Goal: Task Accomplishment & Management: Manage account settings

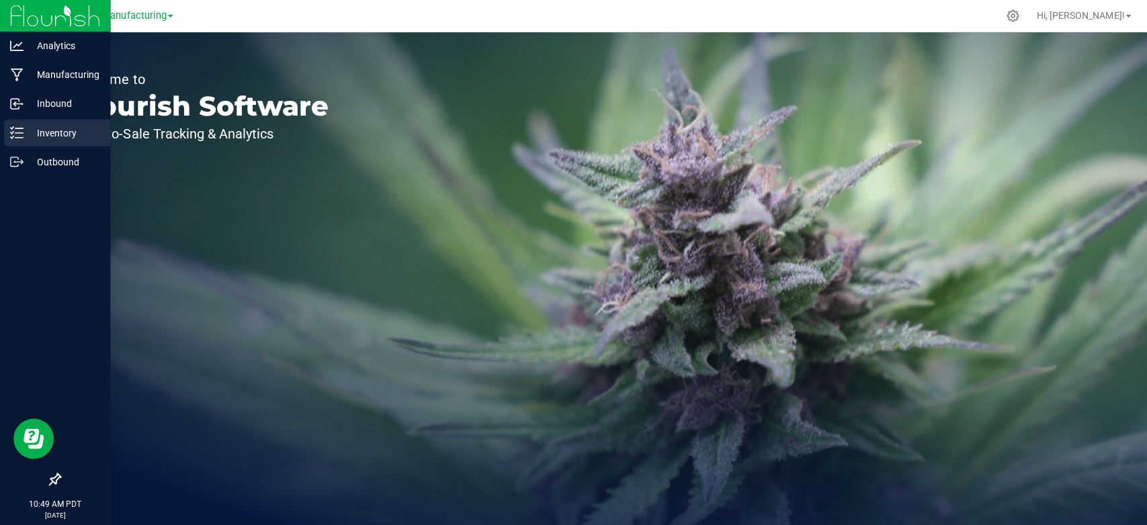
click at [53, 142] on div "Inventory" at bounding box center [57, 132] width 106 height 27
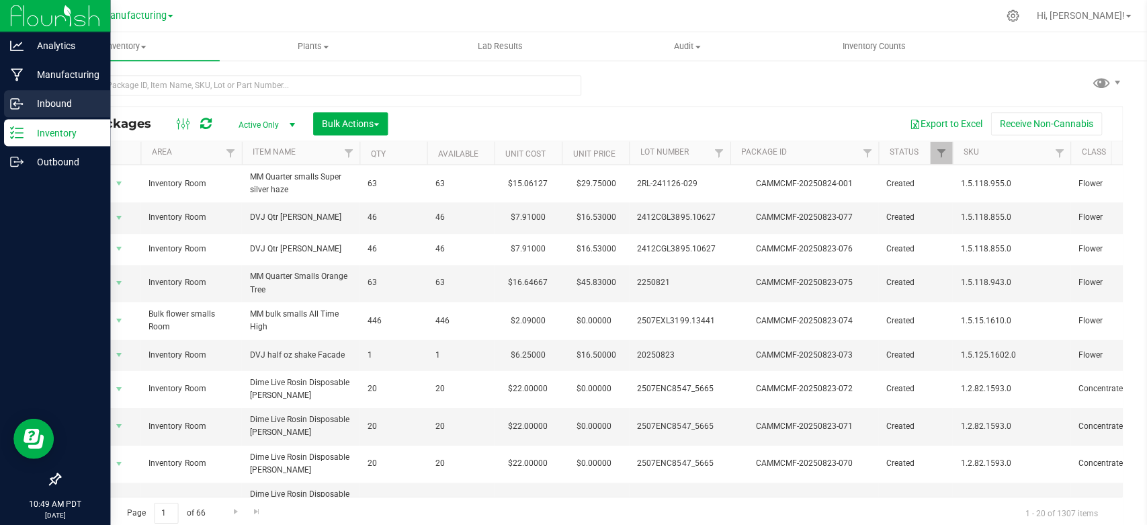
click at [41, 105] on p "Inbound" at bounding box center [64, 103] width 81 height 16
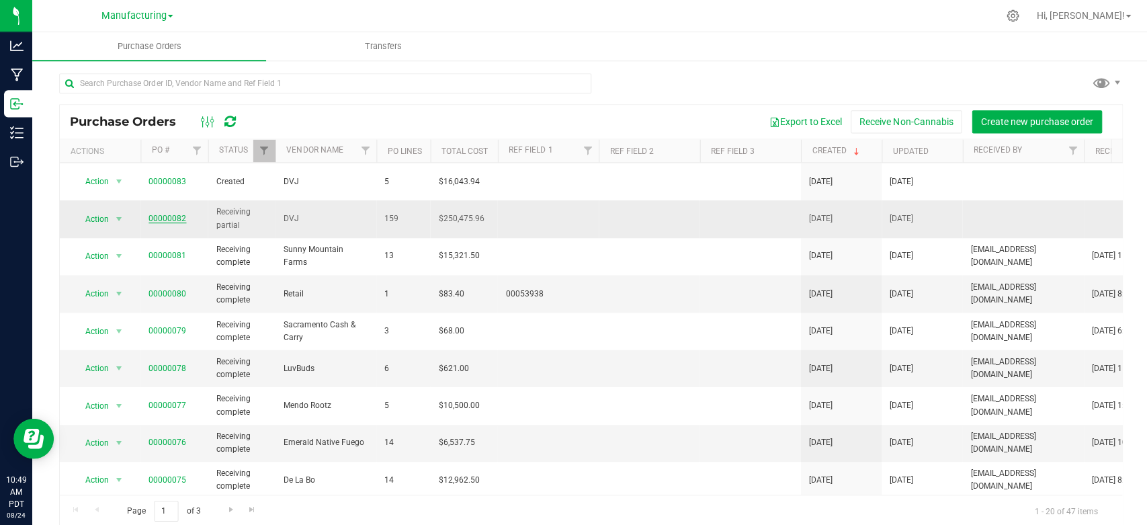
click at [178, 213] on link "00000082" at bounding box center [168, 217] width 38 height 9
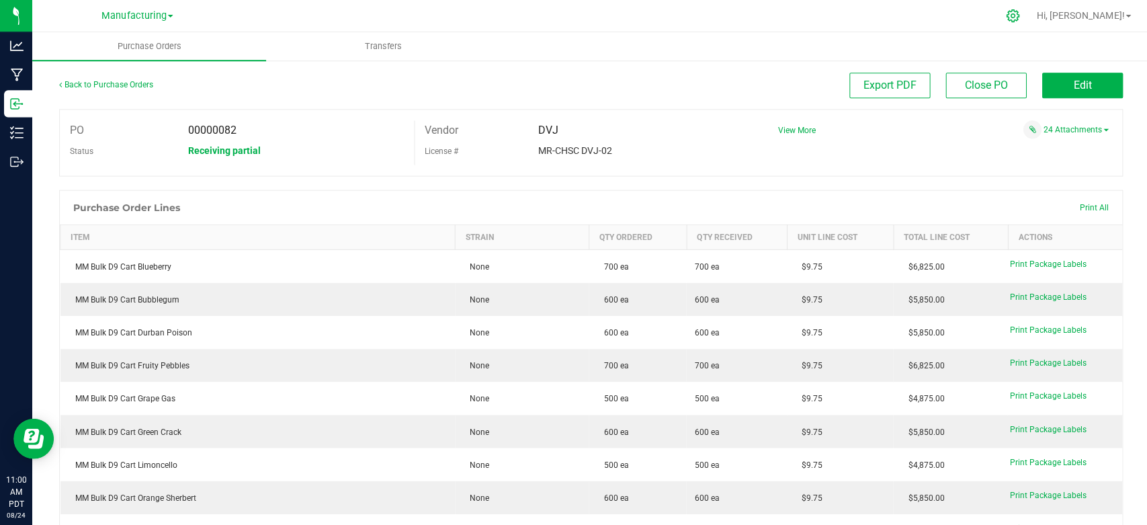
click at [1017, 13] on icon at bounding box center [1010, 16] width 14 height 14
click at [1017, 11] on icon at bounding box center [1010, 16] width 14 height 14
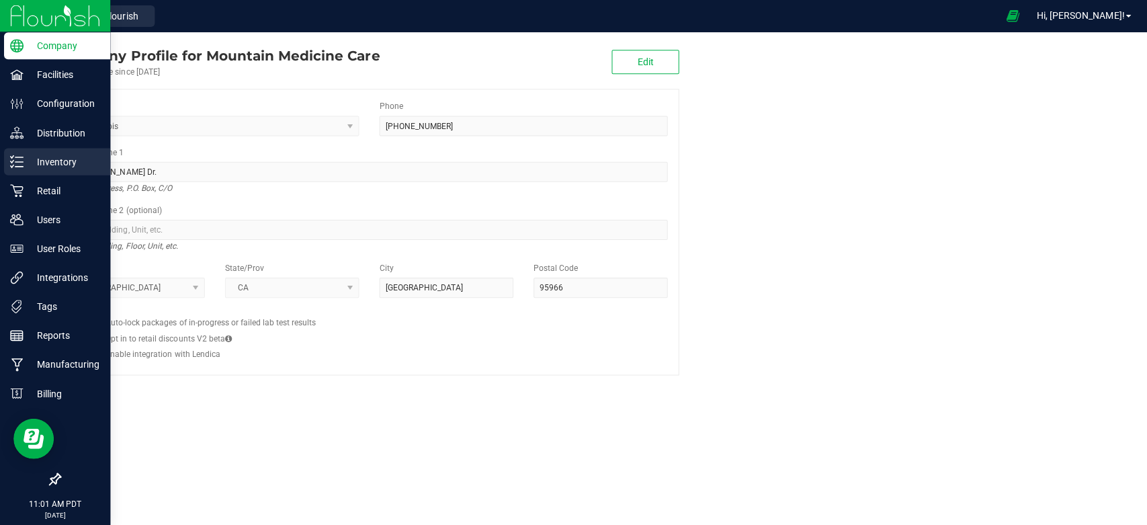
click at [51, 157] on p "Inventory" at bounding box center [64, 161] width 81 height 16
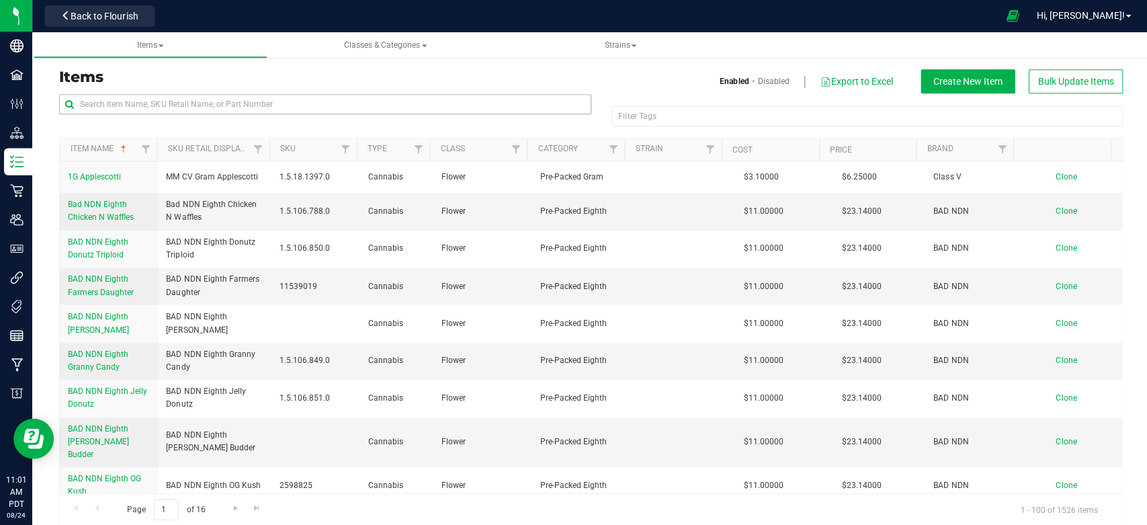
click at [156, 95] on div "Items Enabled Disabled Export to Excel Create New Item Bulk Update Items Filter…" at bounding box center [589, 297] width 1081 height 456
click at [154, 103] on input "text" at bounding box center [324, 104] width 531 height 20
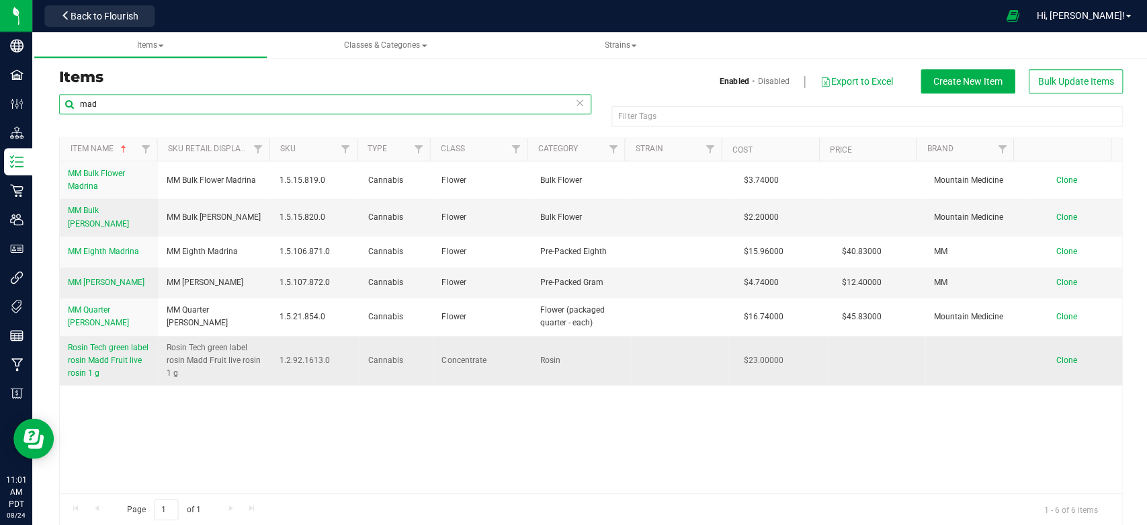
type input "mad"
click at [118, 355] on span "Rosin Tech green label rosin Madd Fruit live rosin 1 g" at bounding box center [108, 359] width 81 height 35
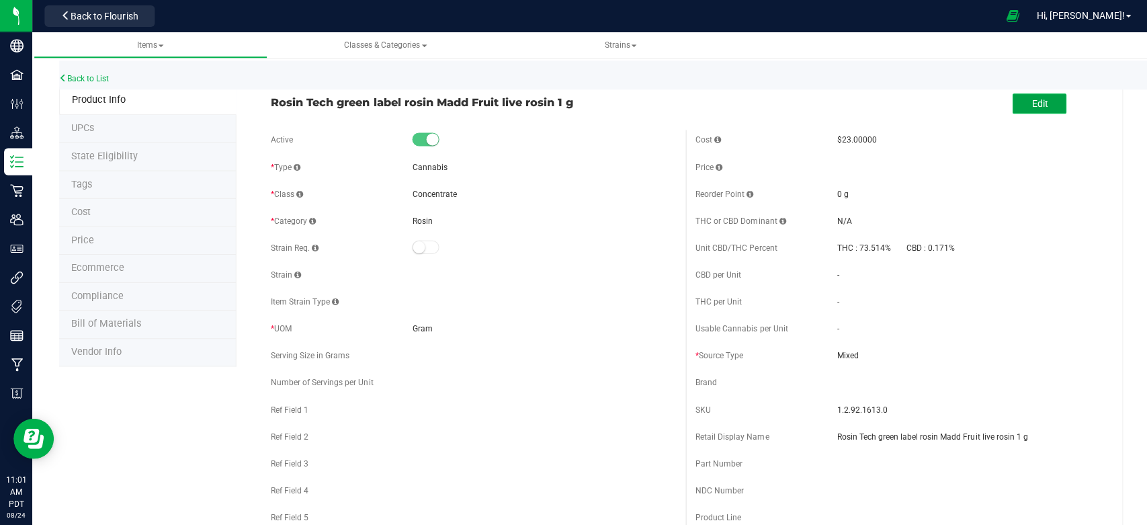
click at [1040, 99] on button "Edit" at bounding box center [1037, 103] width 54 height 20
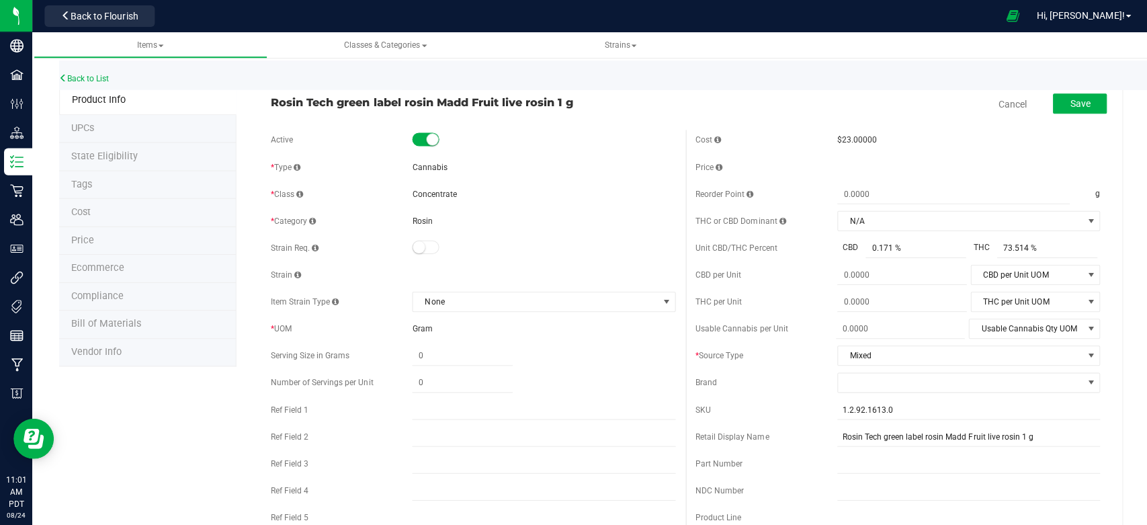
click at [423, 327] on span "Gram" at bounding box center [421, 327] width 20 height 9
click at [292, 329] on div "* UOM" at bounding box center [340, 328] width 141 height 12
click at [578, 102] on span "Rosin Tech green label rosin Madd Fruit live rosin 1 g" at bounding box center [471, 102] width 403 height 16
click at [571, 103] on span "Rosin Tech green label rosin Madd Fruit live rosin 1 g" at bounding box center [471, 102] width 403 height 16
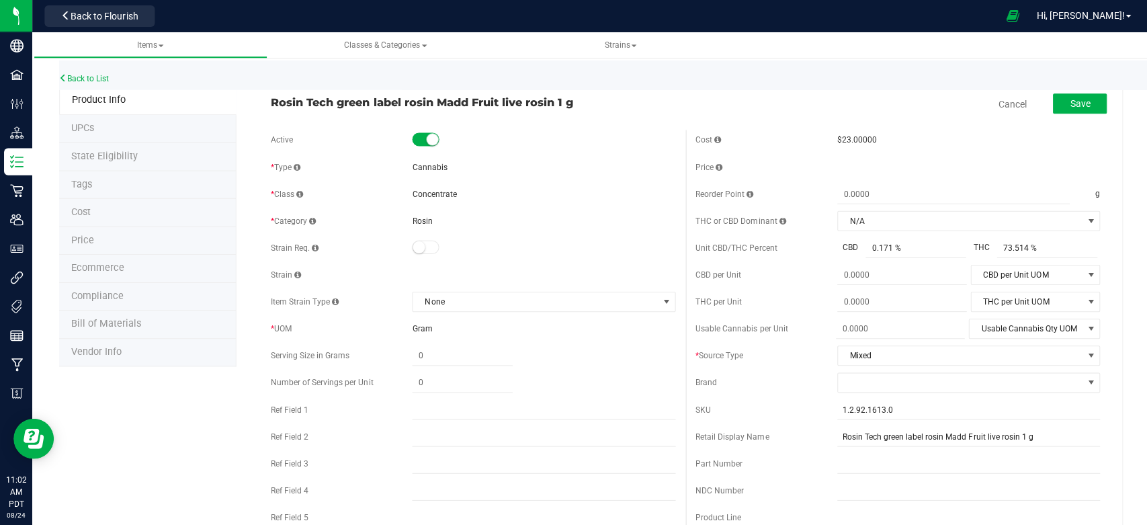
click at [509, 102] on span "Rosin Tech green label rosin Madd Fruit live rosin 1 g" at bounding box center [471, 102] width 403 height 16
click at [96, 76] on link "Back to List" at bounding box center [84, 78] width 50 height 9
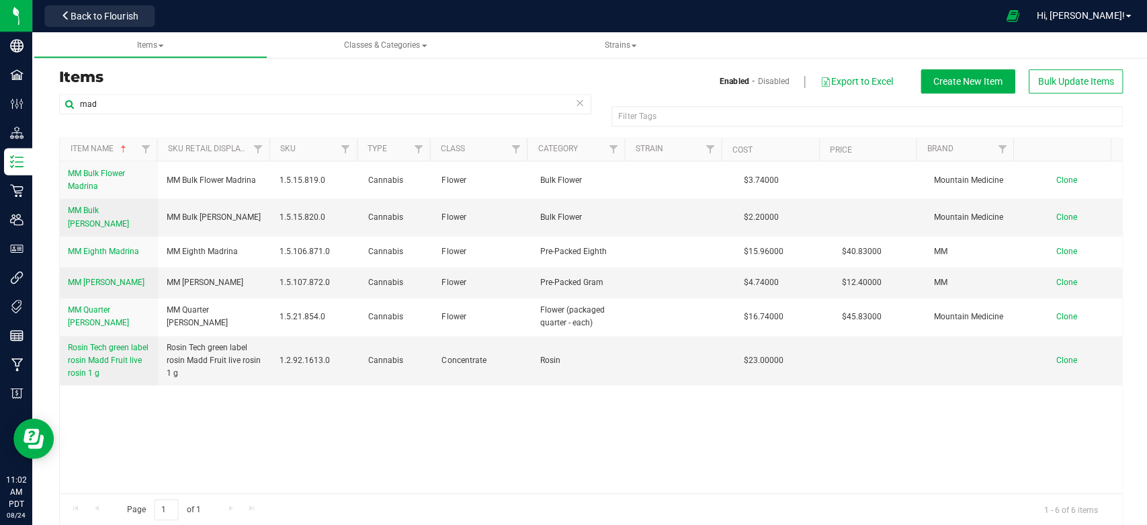
click at [108, 4] on div "Back to Flourish" at bounding box center [99, 16] width 121 height 26
click at [102, 9] on button "Back to Flourish" at bounding box center [99, 16] width 110 height 22
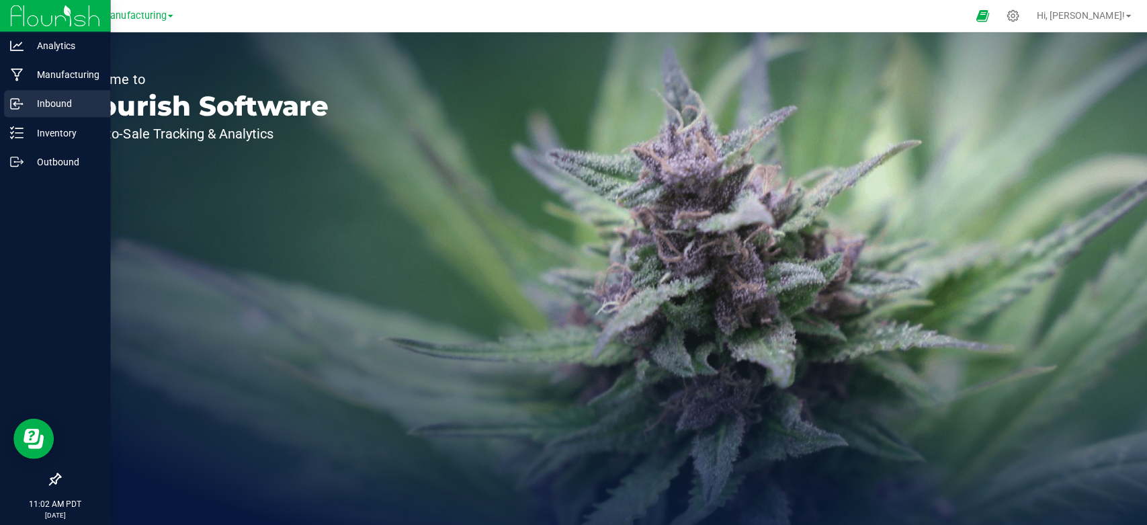
click at [54, 95] on p "Inbound" at bounding box center [64, 103] width 81 height 16
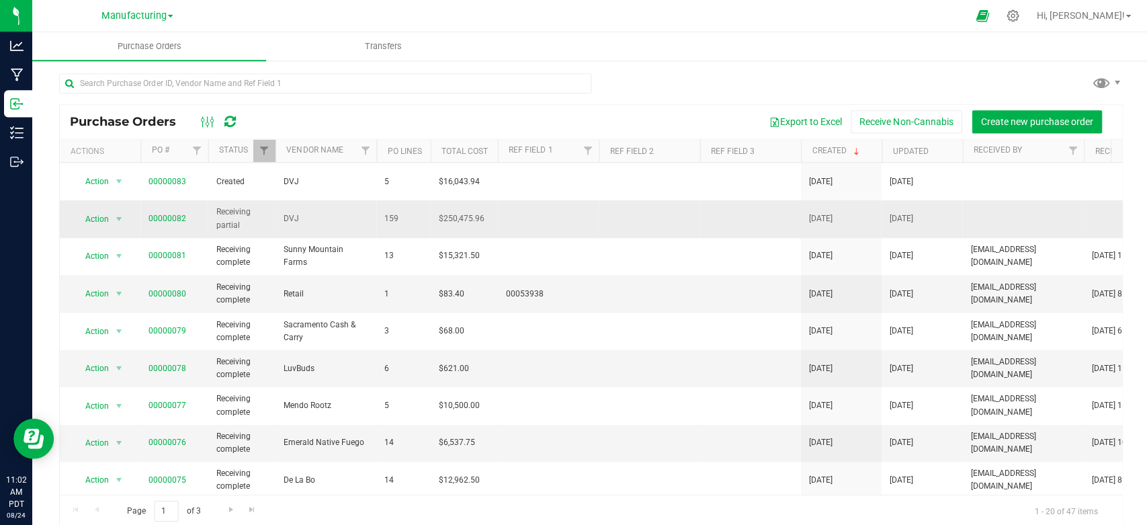
click at [161, 212] on span "00000082" at bounding box center [168, 218] width 38 height 13
click at [165, 213] on link "00000082" at bounding box center [168, 217] width 38 height 9
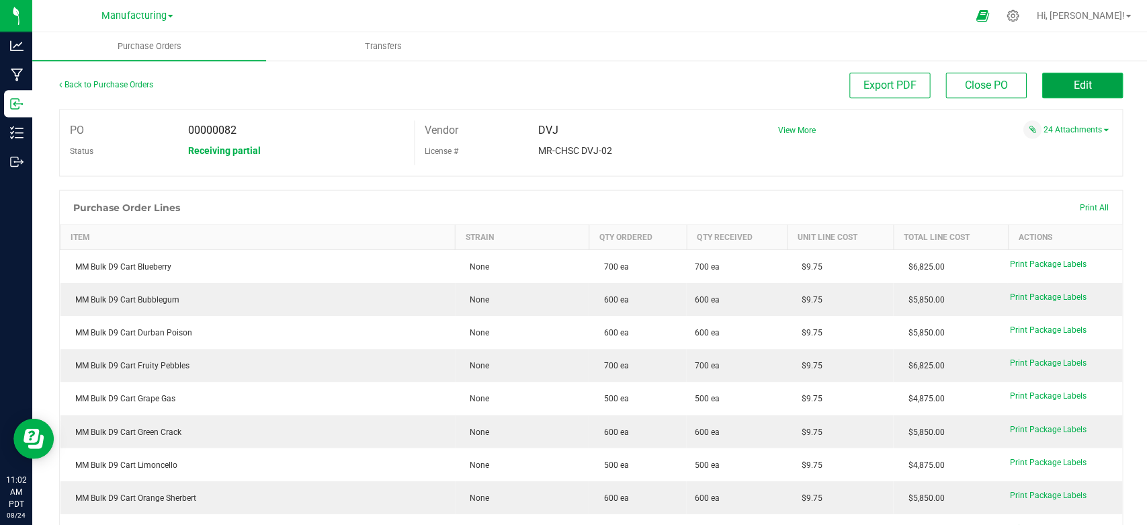
click at [1073, 77] on button "Edit" at bounding box center [1080, 86] width 81 height 26
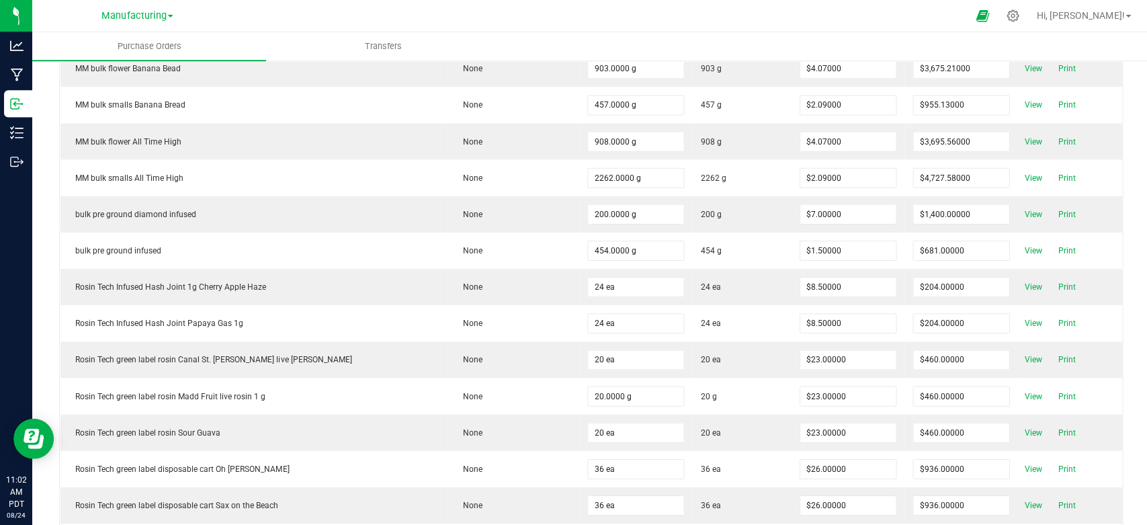
scroll to position [5417, 0]
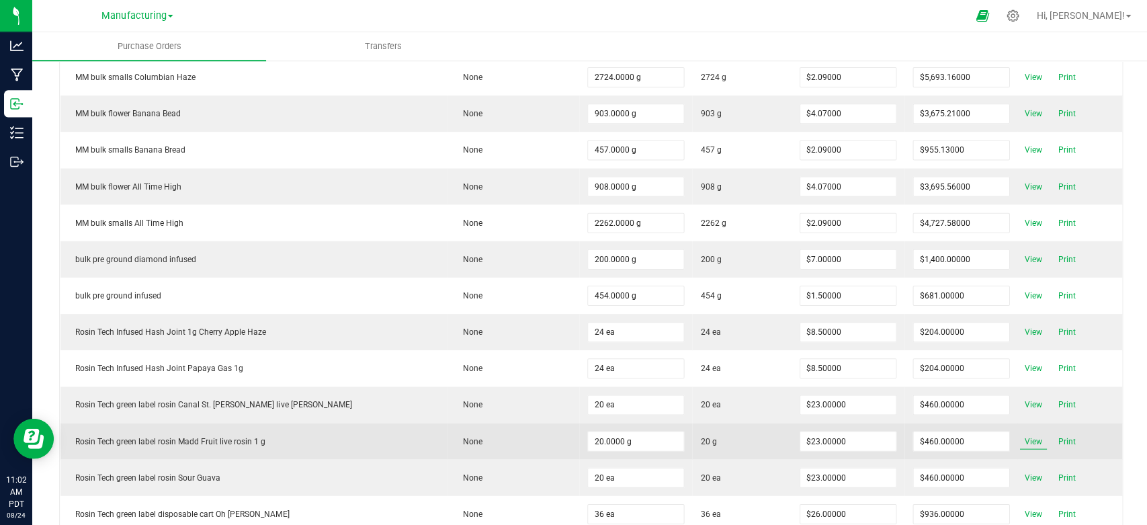
click at [1017, 432] on span "View" at bounding box center [1030, 440] width 27 height 16
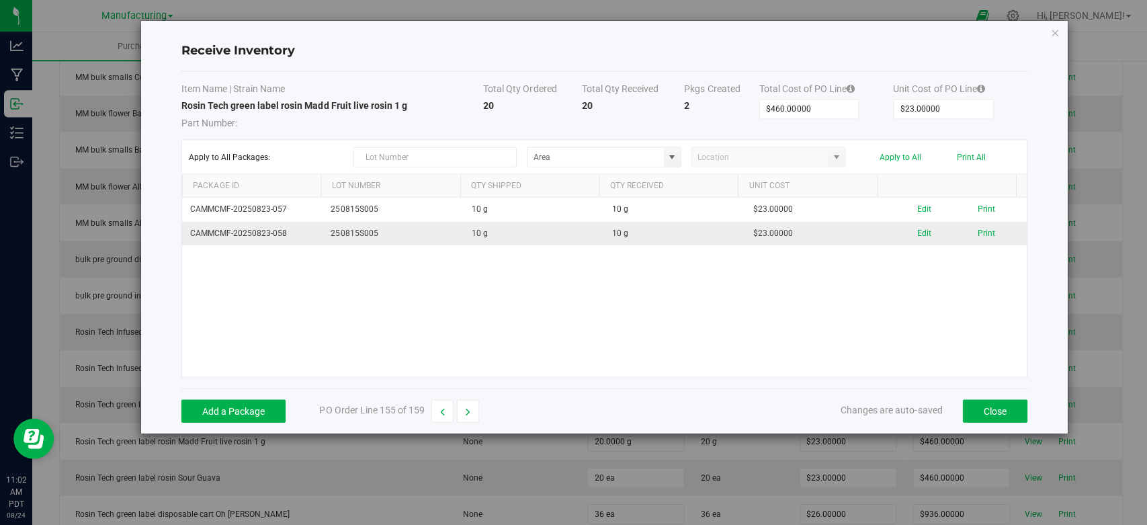
click at [624, 235] on td "10 g" at bounding box center [673, 233] width 140 height 24
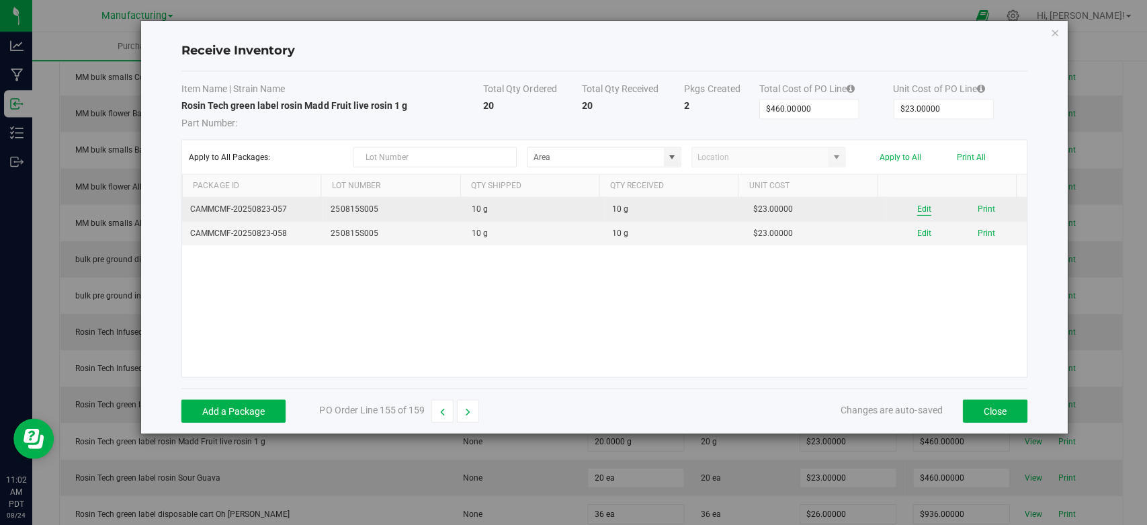
click at [915, 208] on button "Edit" at bounding box center [922, 208] width 14 height 13
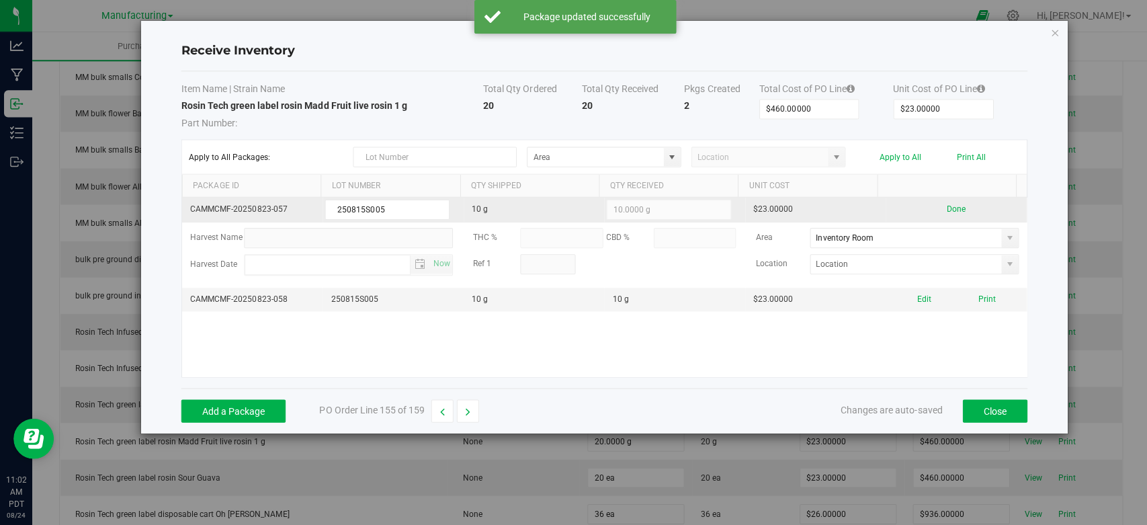
click at [509, 206] on td "10 g" at bounding box center [532, 209] width 140 height 25
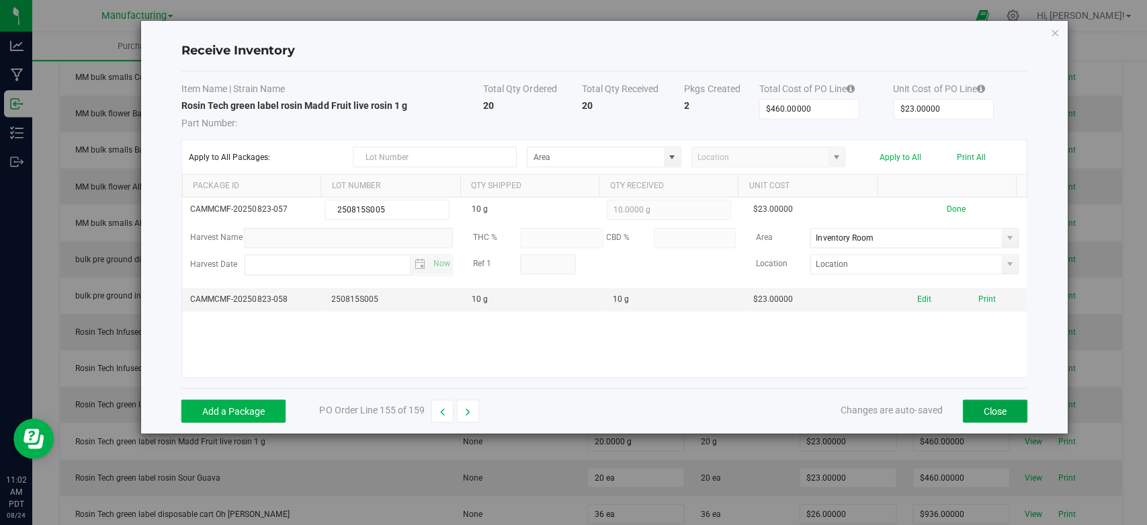
click at [971, 408] on button "Close" at bounding box center [992, 410] width 65 height 23
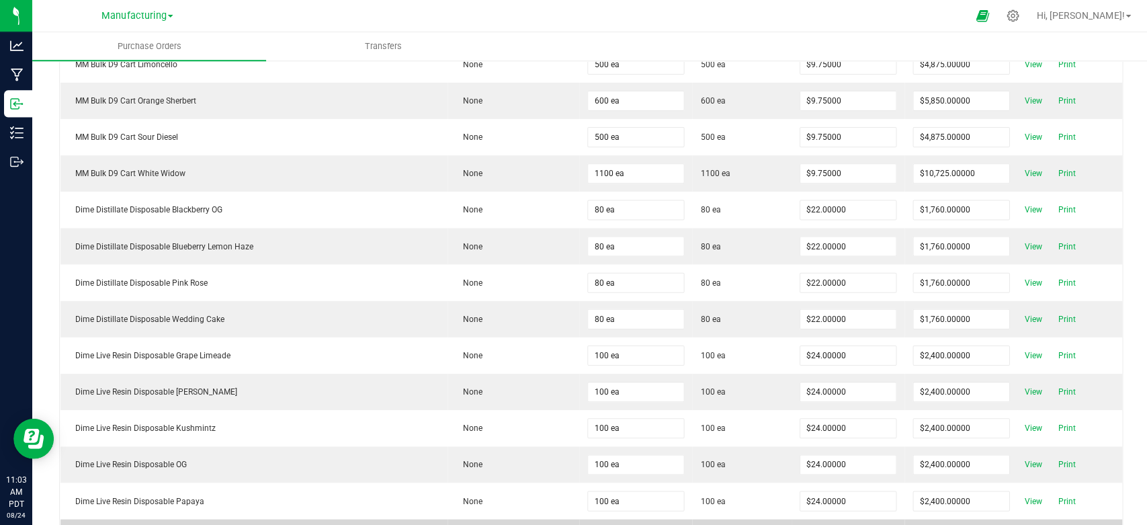
scroll to position [0, 0]
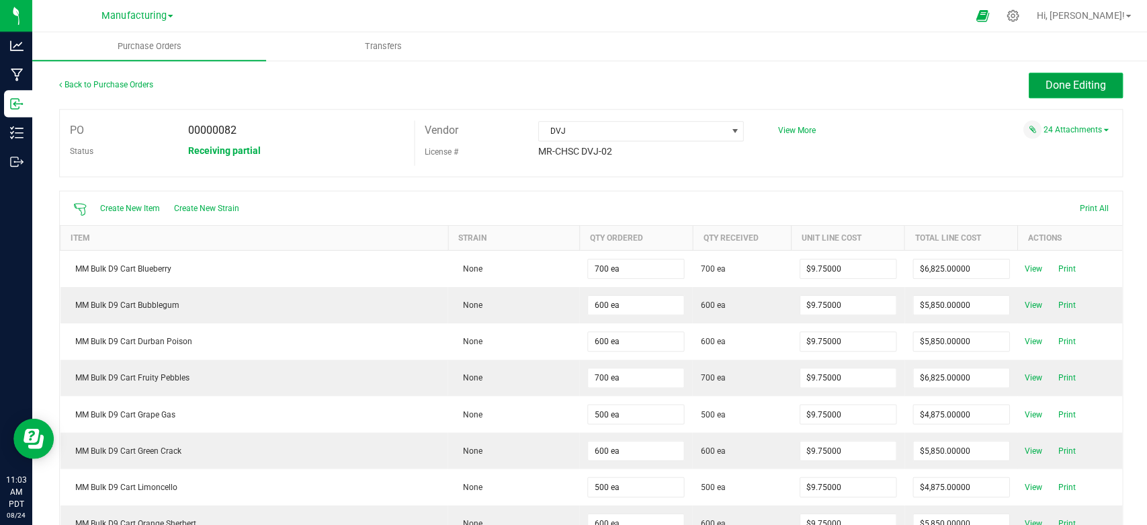
click at [1046, 80] on span "Done Editing" at bounding box center [1073, 85] width 60 height 13
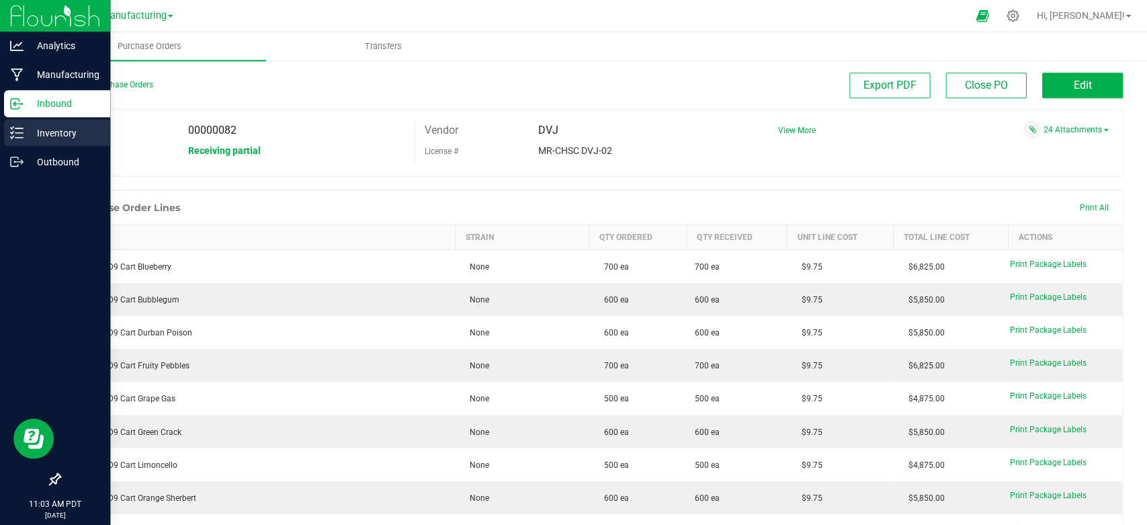
click at [26, 135] on p "Inventory" at bounding box center [64, 132] width 81 height 16
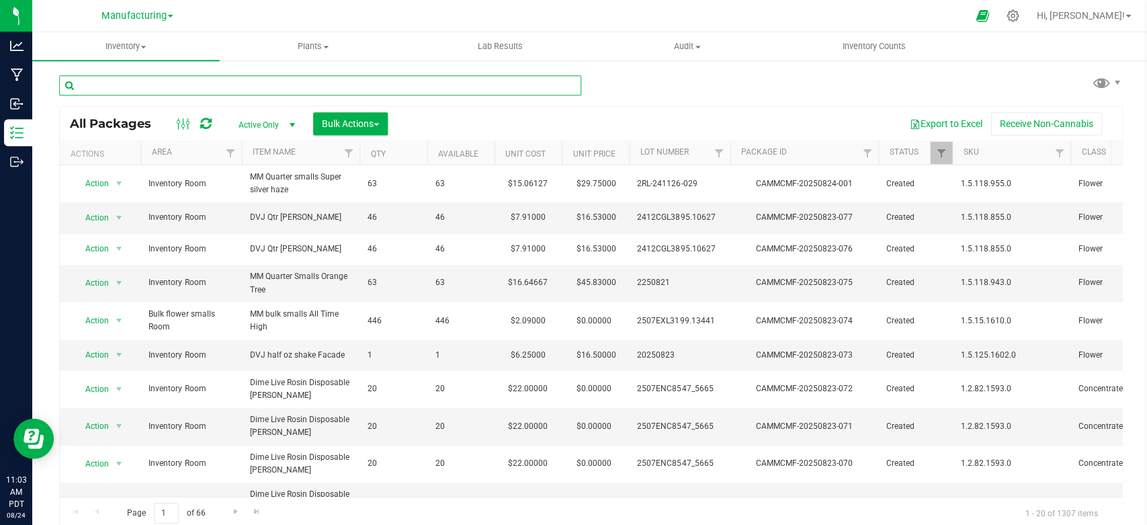
click at [236, 85] on input "text" at bounding box center [319, 85] width 521 height 20
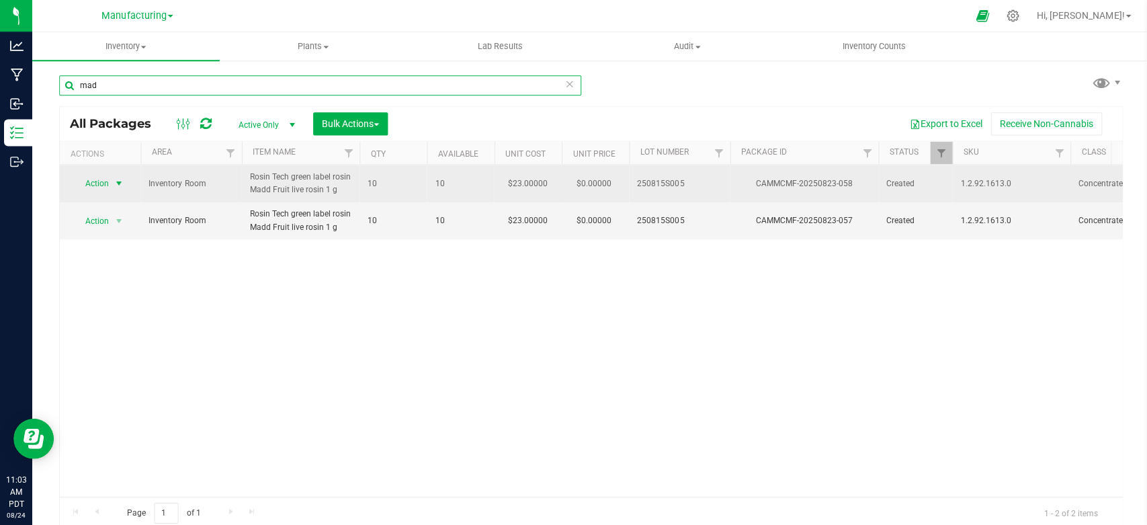
type input "mad"
click at [97, 181] on span "Action" at bounding box center [91, 182] width 36 height 19
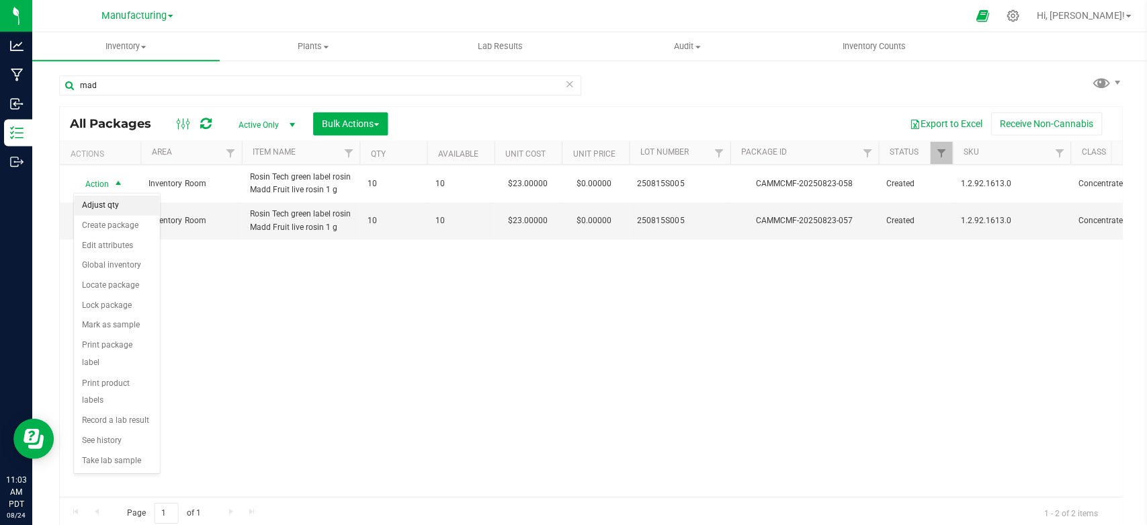
click at [110, 204] on li "Adjust qty" at bounding box center [116, 205] width 85 height 20
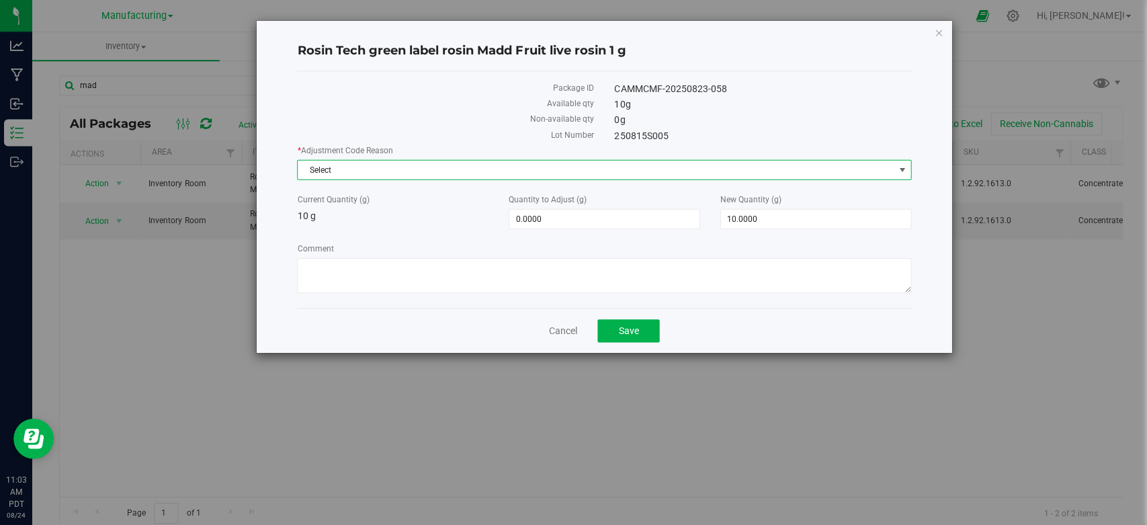
click at [416, 171] on span "Select" at bounding box center [594, 169] width 594 height 19
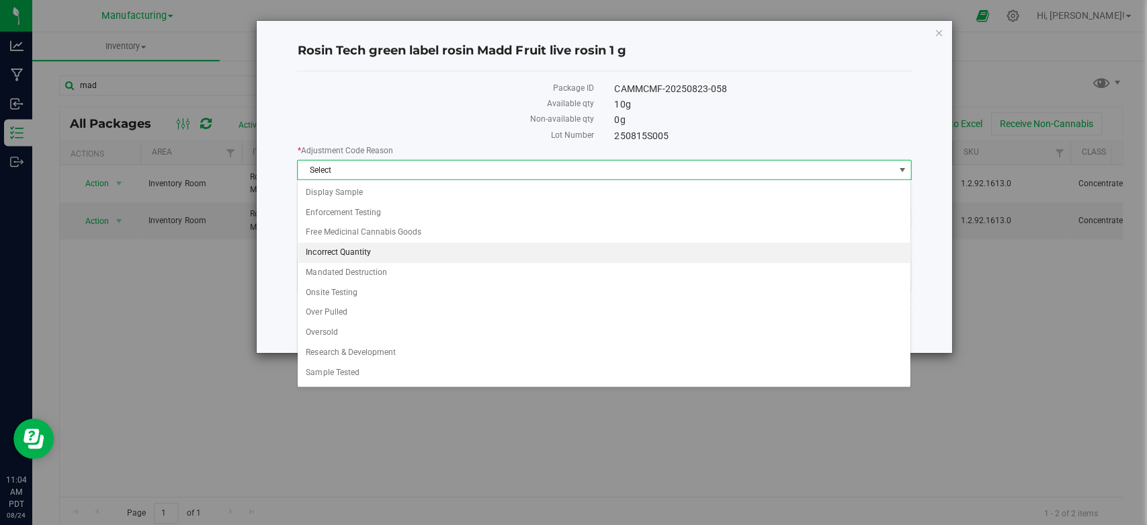
click at [355, 245] on li "Incorrect Quantity" at bounding box center [602, 252] width 611 height 20
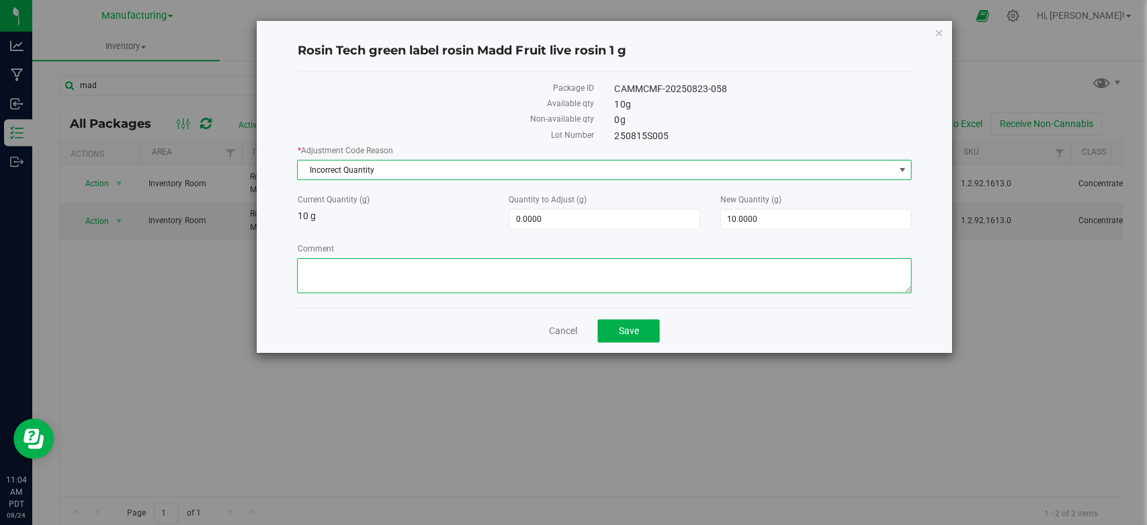
click at [354, 278] on textarea "Comment" at bounding box center [602, 274] width 612 height 35
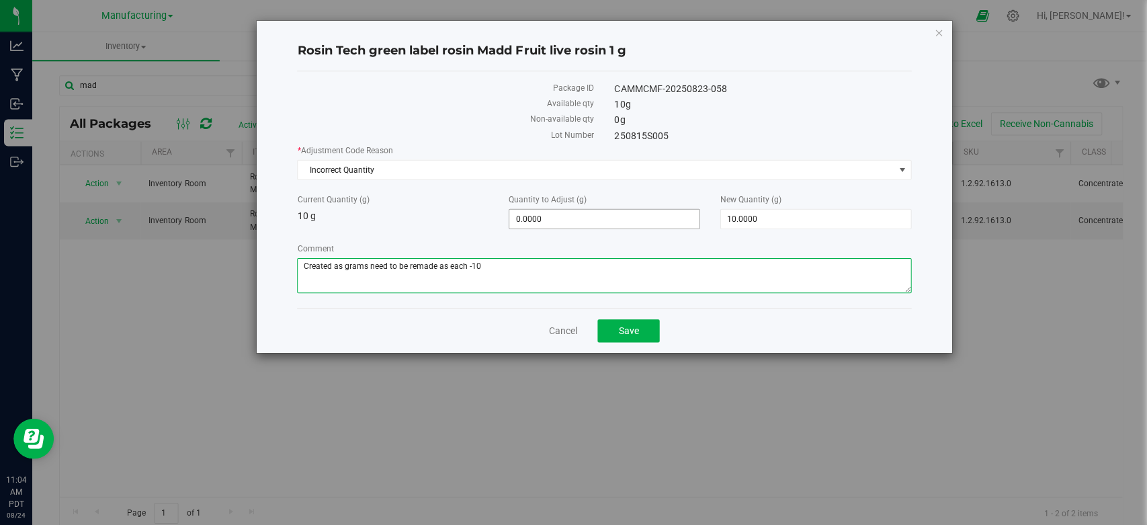
type textarea "Created as grams need to be remade as each -10"
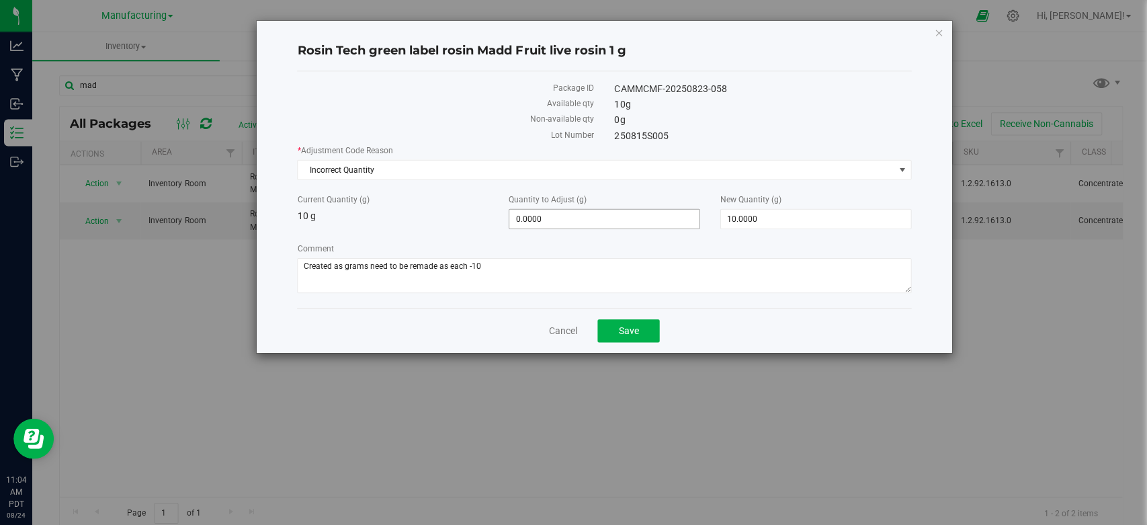
click at [530, 217] on span "0.0000 0" at bounding box center [602, 218] width 191 height 20
type input "-10"
type input "-10.0000"
type input "0.0000"
click at [417, 210] on div "Current Quantity (g) 10 g" at bounding box center [391, 208] width 211 height 30
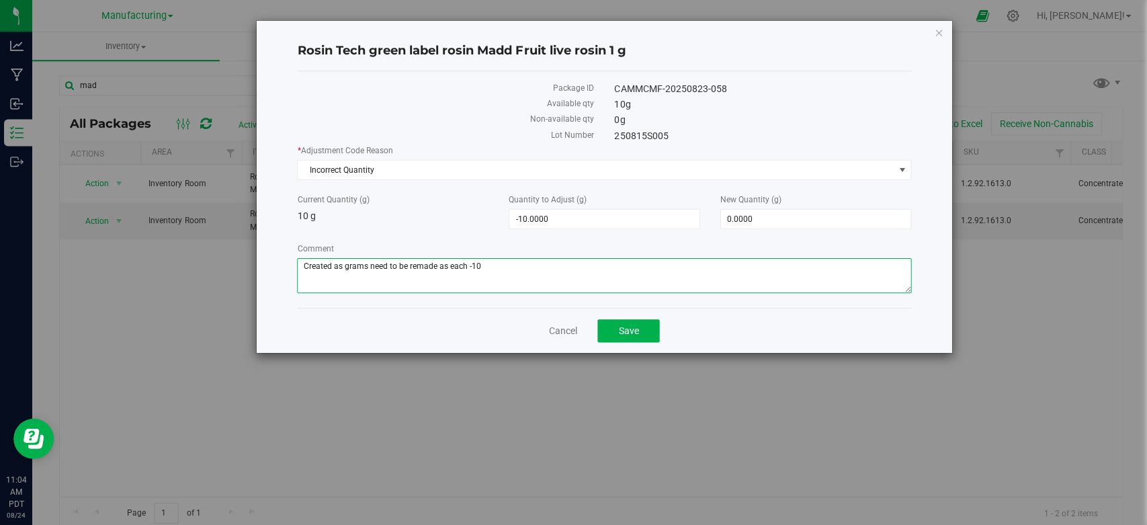
drag, startPoint x: 305, startPoint y: 264, endPoint x: 491, endPoint y: 268, distance: 186.2
click at [493, 269] on textarea "Comment" at bounding box center [602, 274] width 612 height 35
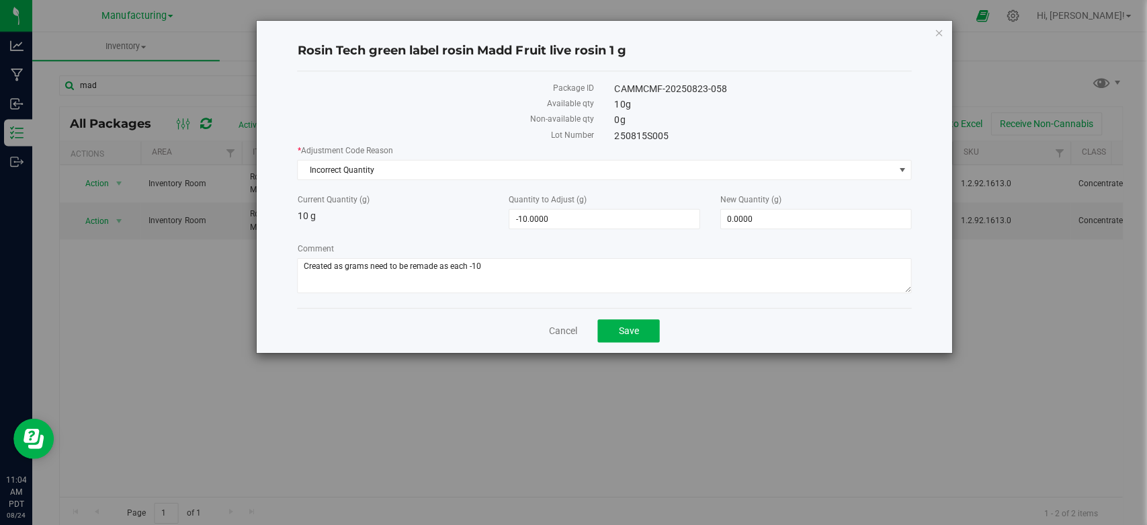
click at [464, 219] on div "Current Quantity (g) 10 g" at bounding box center [391, 208] width 211 height 30
click at [631, 329] on span "Save" at bounding box center [627, 330] width 20 height 11
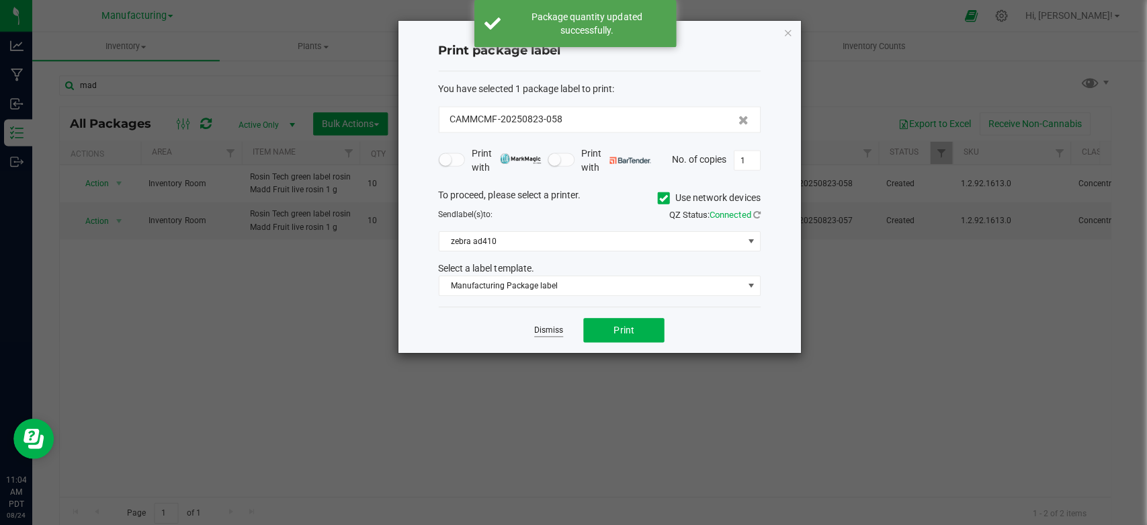
click at [544, 328] on link "Dismiss" at bounding box center [547, 329] width 29 height 11
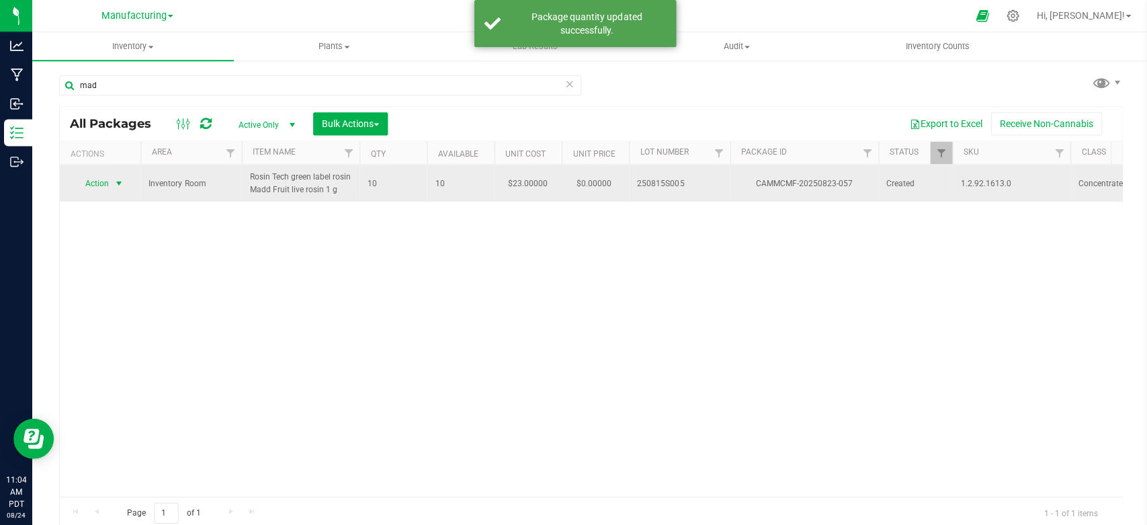
click at [94, 175] on span "Action" at bounding box center [91, 182] width 36 height 19
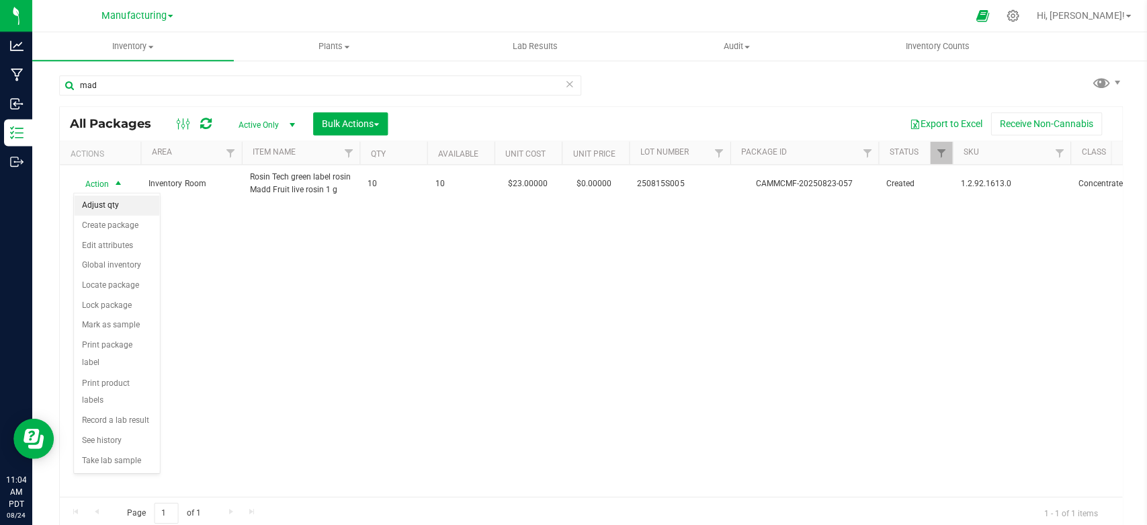
click at [101, 207] on li "Adjust qty" at bounding box center [116, 205] width 85 height 20
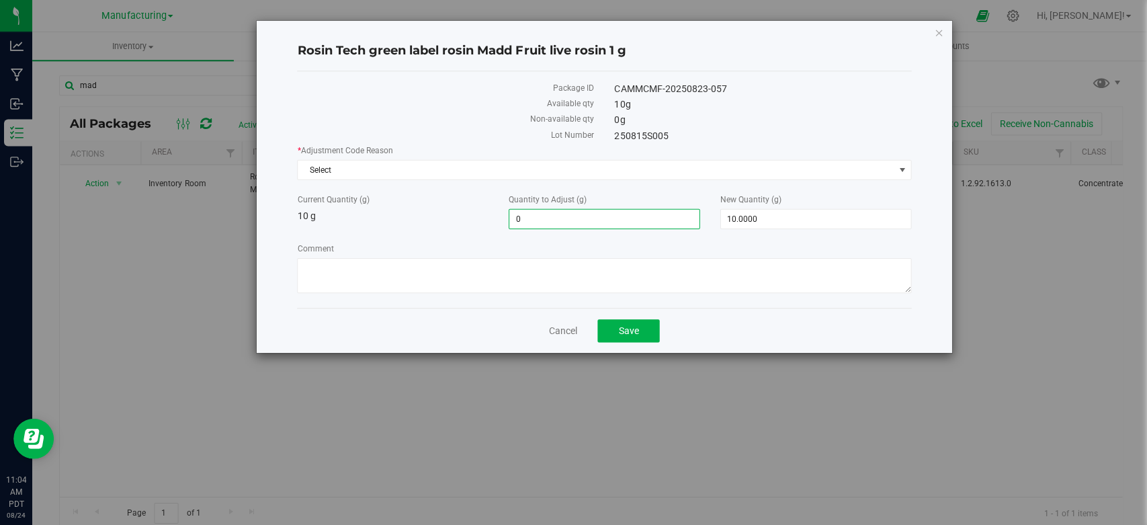
click at [556, 212] on span "0.0000 0" at bounding box center [602, 218] width 191 height 20
type input "-10"
type input "-10.0000"
type input "0.0000"
click at [444, 214] on div "Current Quantity (g) 10 g" at bounding box center [391, 208] width 211 height 30
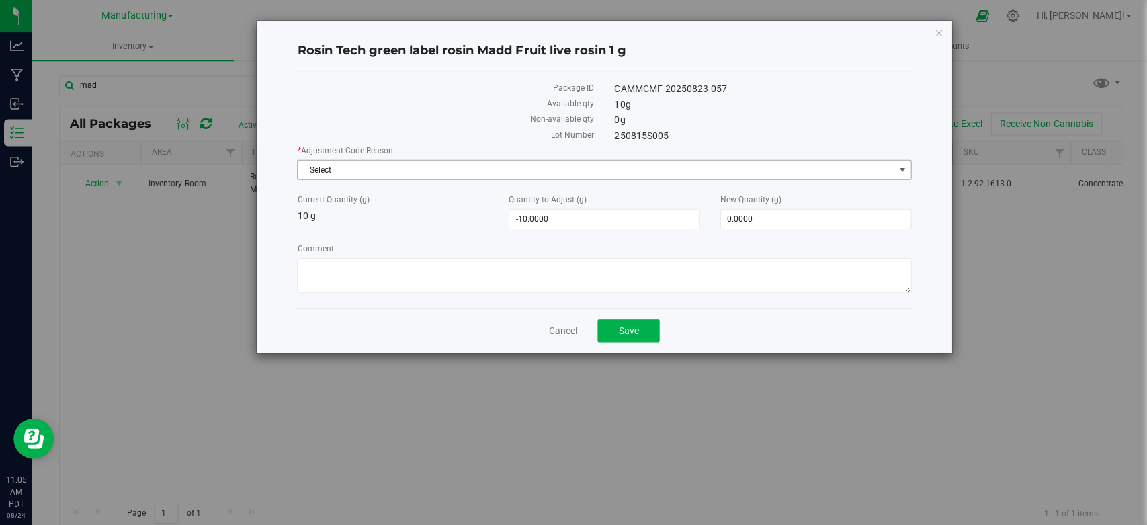
click at [410, 164] on span "Select" at bounding box center [594, 169] width 594 height 19
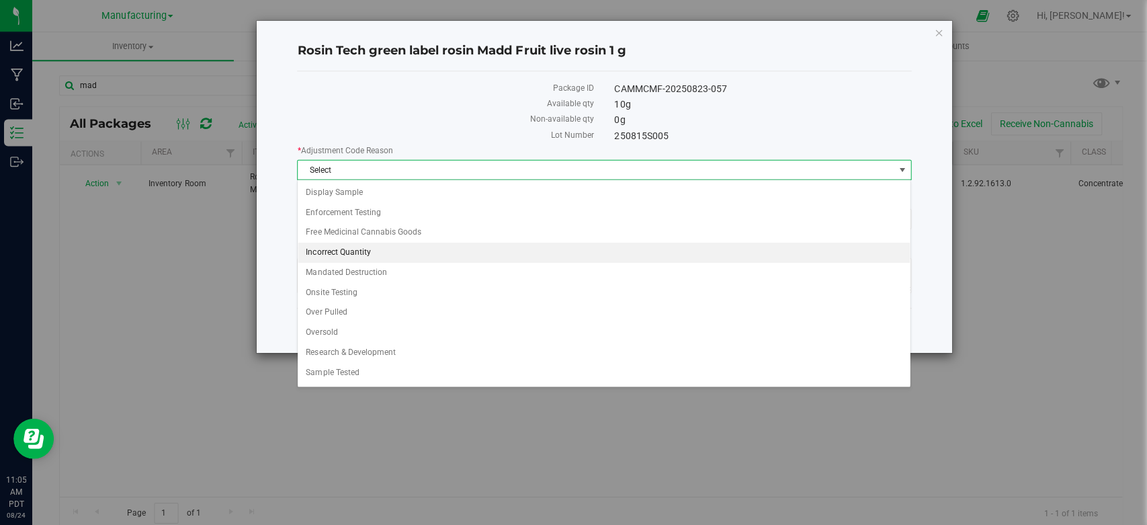
click at [376, 245] on li "Incorrect Quantity" at bounding box center [602, 252] width 611 height 20
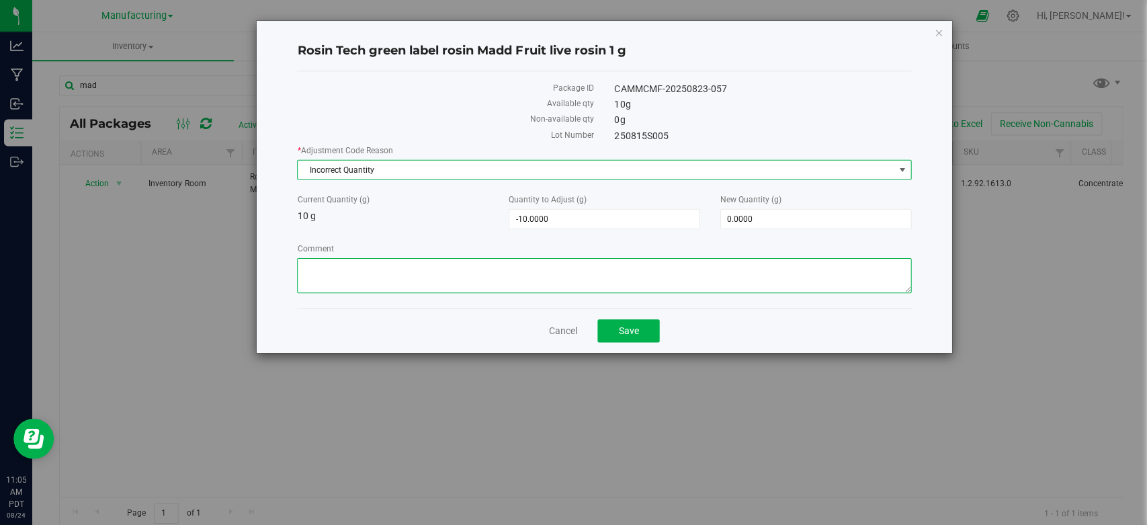
click at [391, 277] on textarea "Comment" at bounding box center [602, 274] width 612 height 35
paste textarea "reated as grams need to be remade as each -10"
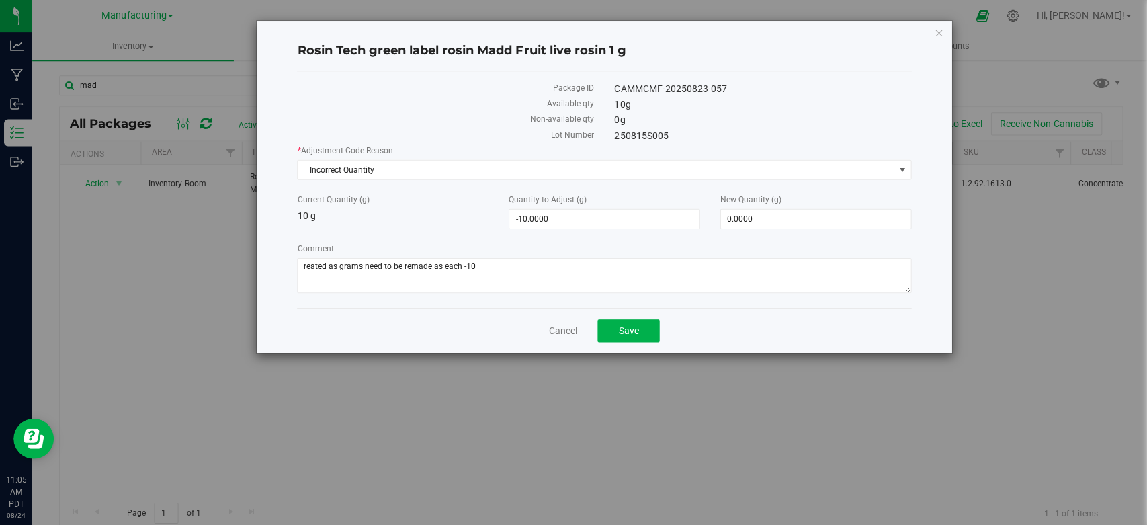
drag, startPoint x: 312, startPoint y: 263, endPoint x: 666, endPoint y: 229, distance: 355.1
click at [666, 229] on div "* Adjustment Code Reason Incorrect Quantity Select Display Sample Enforcement T…" at bounding box center [602, 220] width 612 height 153
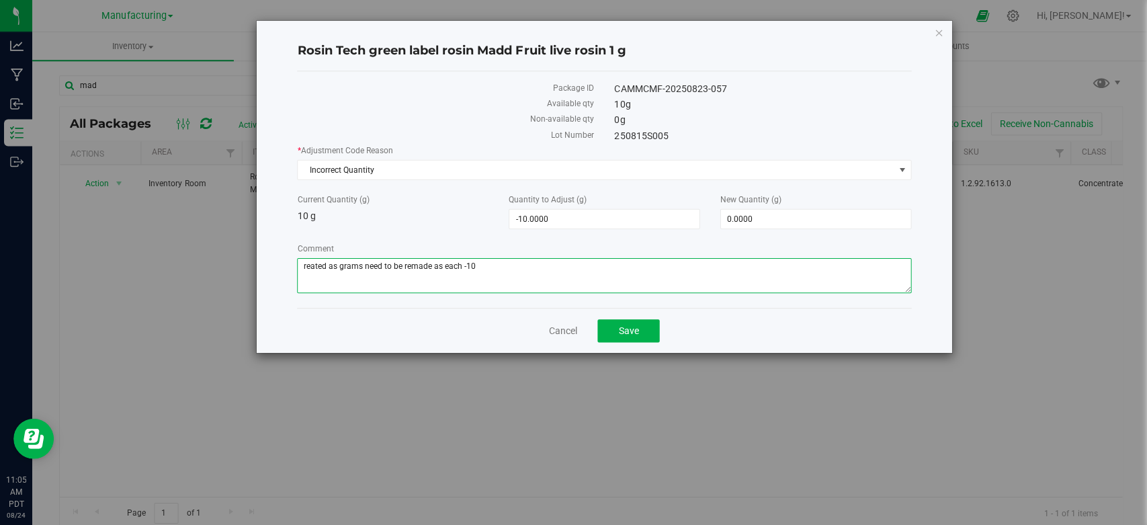
click at [325, 265] on textarea "Comment" at bounding box center [602, 274] width 612 height 35
click at [504, 259] on textarea "Comment" at bounding box center [602, 274] width 612 height 35
click at [310, 261] on textarea "Comment" at bounding box center [602, 274] width 612 height 35
click at [546, 266] on textarea "Comment" at bounding box center [602, 274] width 612 height 35
type textarea "created as grams need to be remade as each -10"
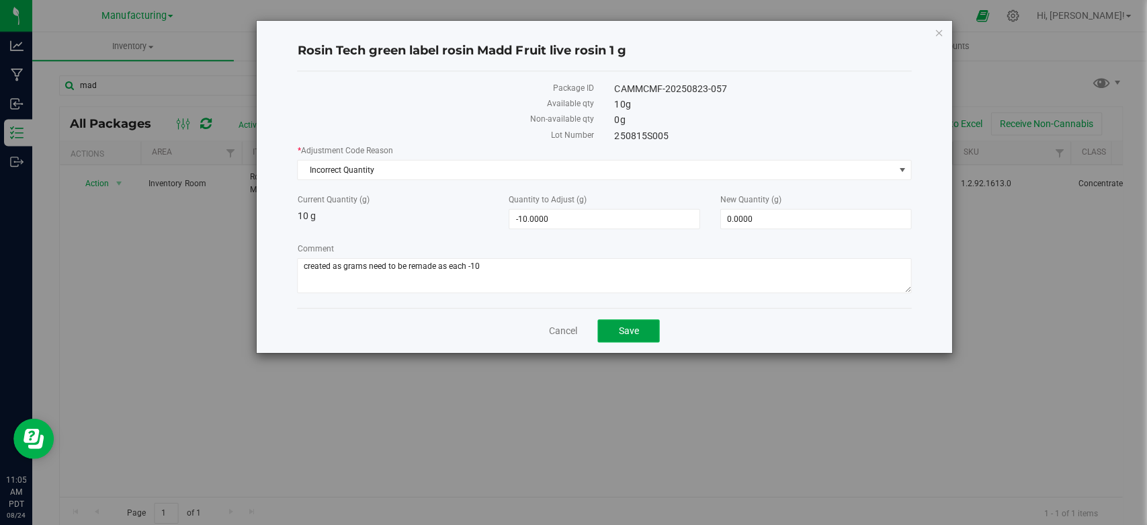
click at [612, 327] on button "Save" at bounding box center [627, 330] width 62 height 23
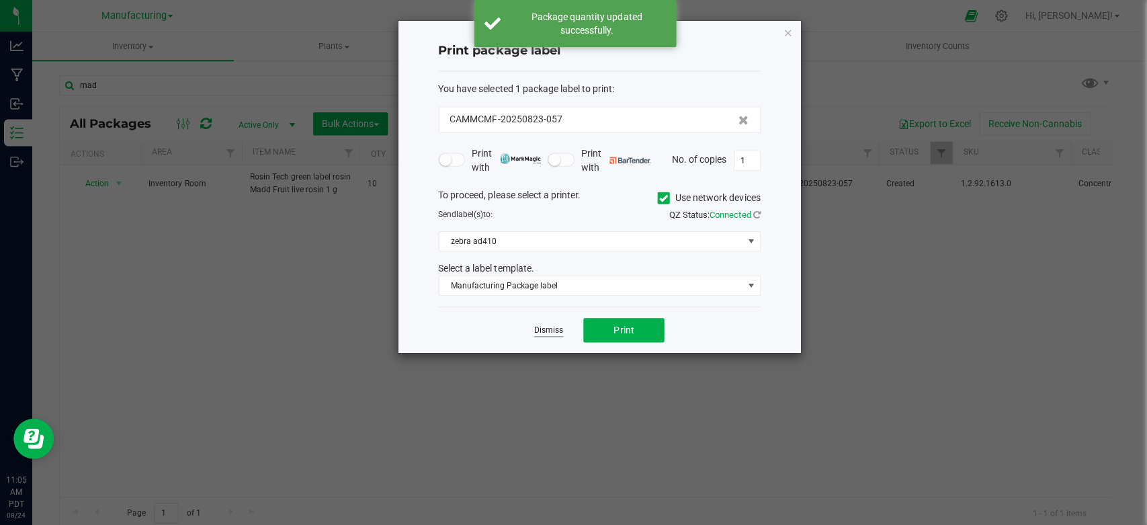
click at [546, 328] on link "Dismiss" at bounding box center [547, 329] width 29 height 11
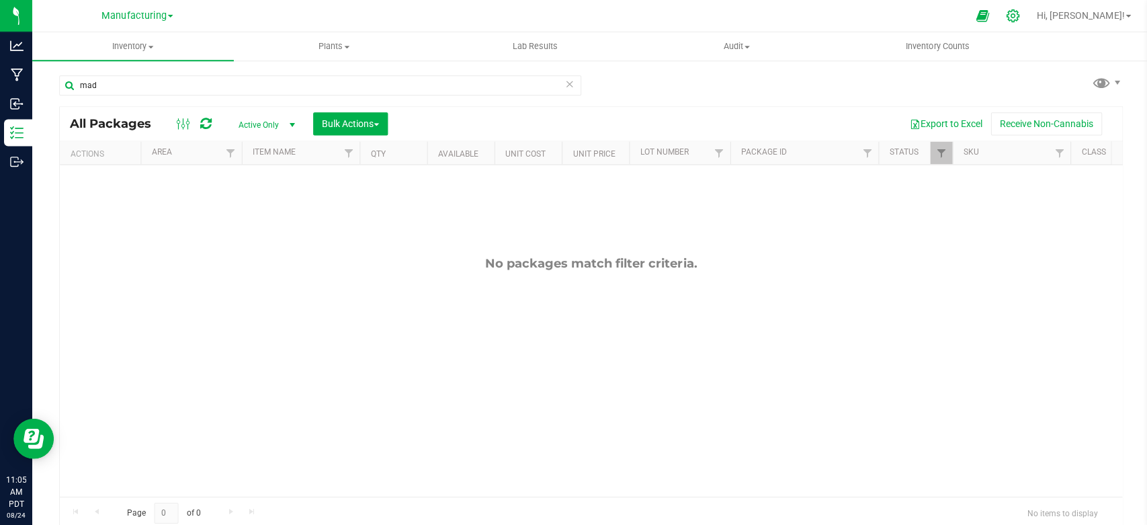
click at [1028, 23] on div at bounding box center [1011, 15] width 34 height 29
click at [1017, 12] on icon at bounding box center [1010, 16] width 14 height 14
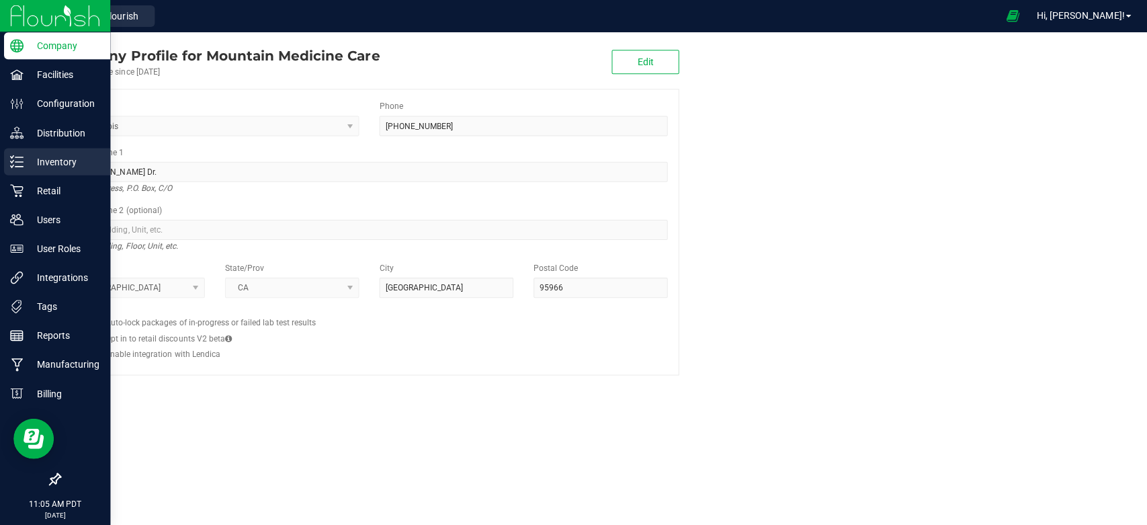
click at [26, 169] on p "Inventory" at bounding box center [64, 161] width 81 height 16
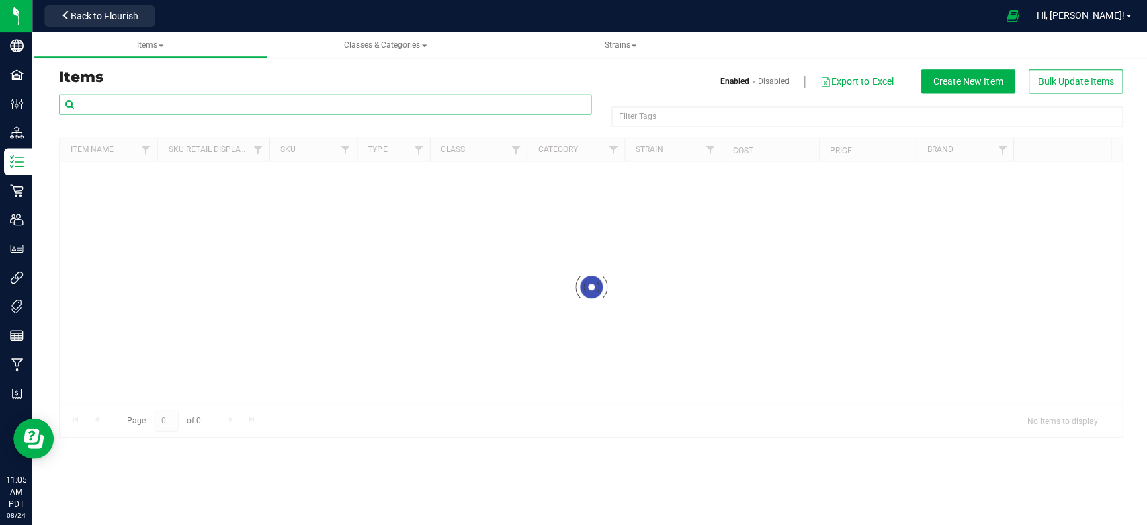
click at [175, 103] on input "text" at bounding box center [324, 104] width 531 height 20
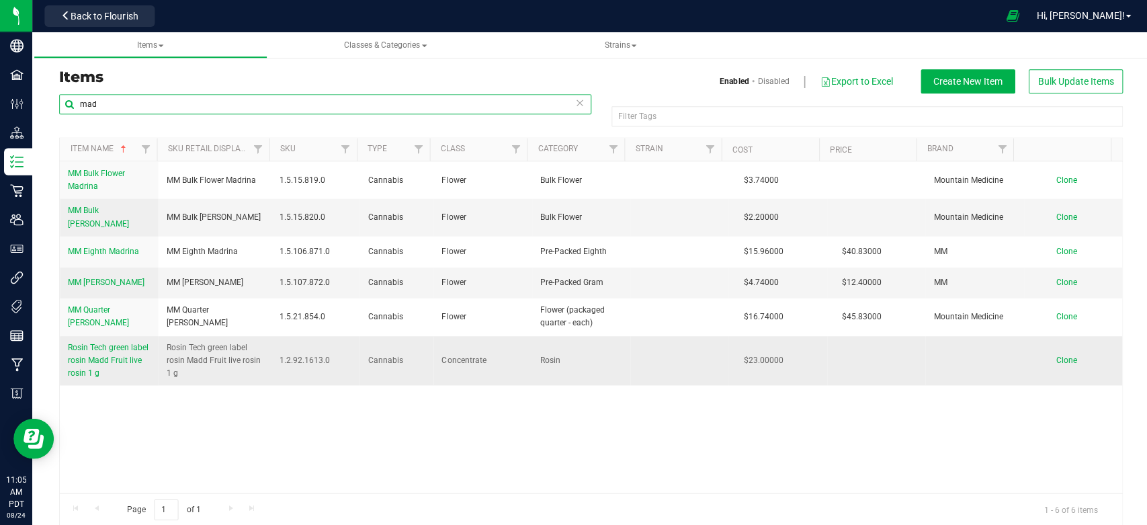
type input "mad"
click at [113, 356] on span "Rosin Tech green label rosin Madd Fruit live rosin 1 g" at bounding box center [108, 359] width 81 height 35
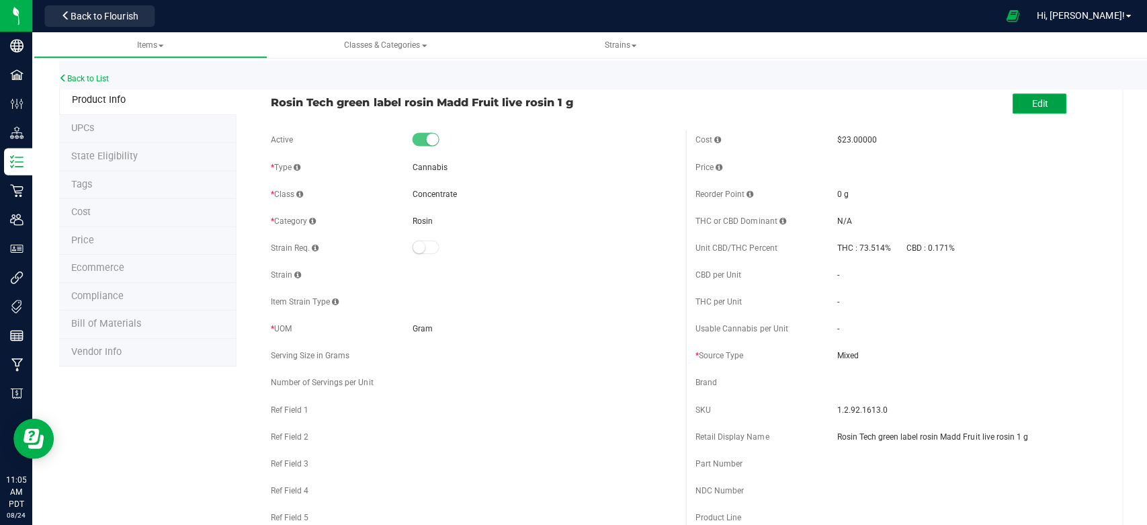
click at [1013, 102] on button "Edit" at bounding box center [1037, 103] width 54 height 20
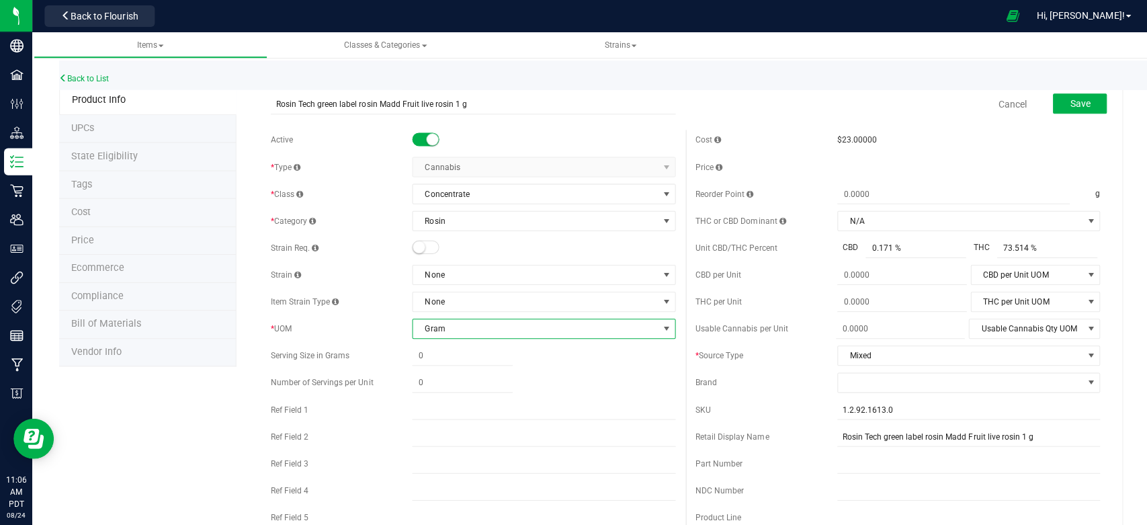
click at [442, 332] on span "Gram" at bounding box center [534, 328] width 244 height 19
click at [448, 122] on li "Each" at bounding box center [538, 123] width 258 height 20
click at [431, 383] on span at bounding box center [461, 382] width 100 height 19
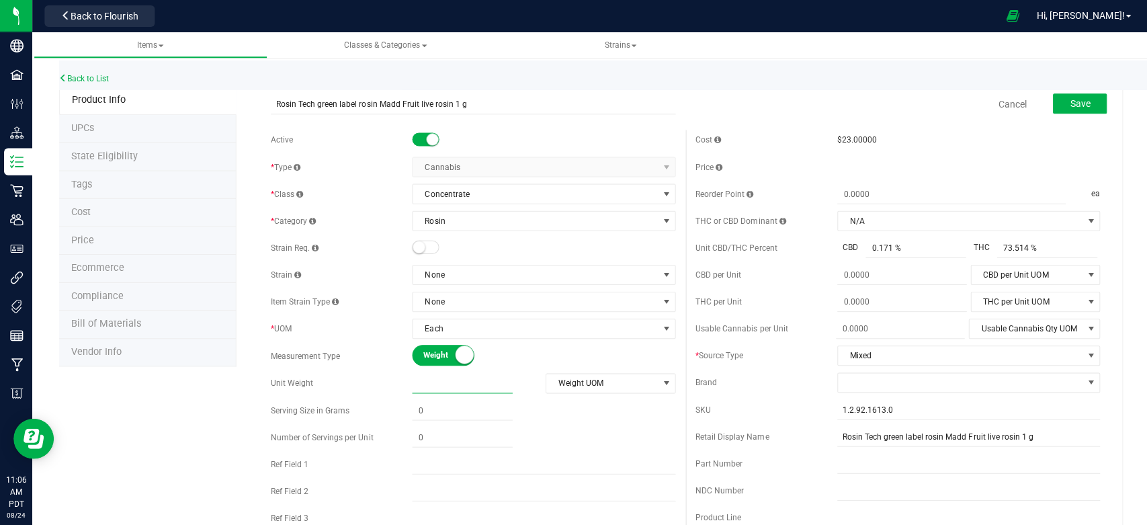
type input "1"
type input "1.0000"
click at [611, 376] on span "Weight UOM" at bounding box center [600, 382] width 111 height 19
click at [577, 407] on li "Gram" at bounding box center [603, 405] width 126 height 20
click at [505, 368] on div "Active * Type Cannabis Select type Cannabis Non-Inventory Raw Materials Supplie…" at bounding box center [471, 359] width 423 height 458
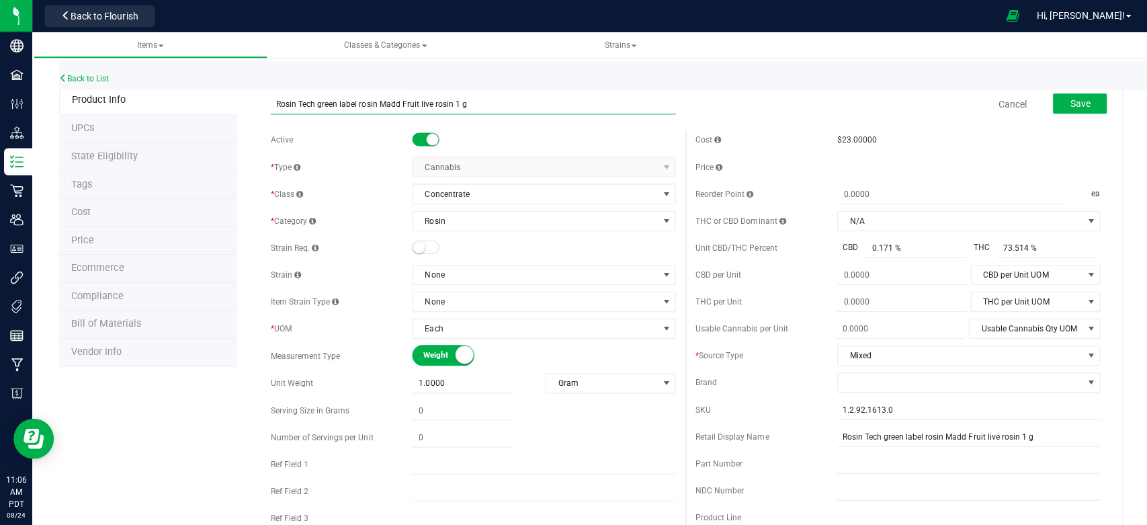
click at [468, 103] on input "Rosin Tech green label rosin Madd Fruit live rosin 1 g" at bounding box center [471, 104] width 403 height 20
click at [468, 105] on input "Rosin Tech green label rosin Madd Fruit live rosin" at bounding box center [471, 104] width 403 height 20
type input "Rosin Tech green label rosin Madd Fruit live rosin"
click at [1083, 103] on button "Save" at bounding box center [1077, 103] width 54 height 20
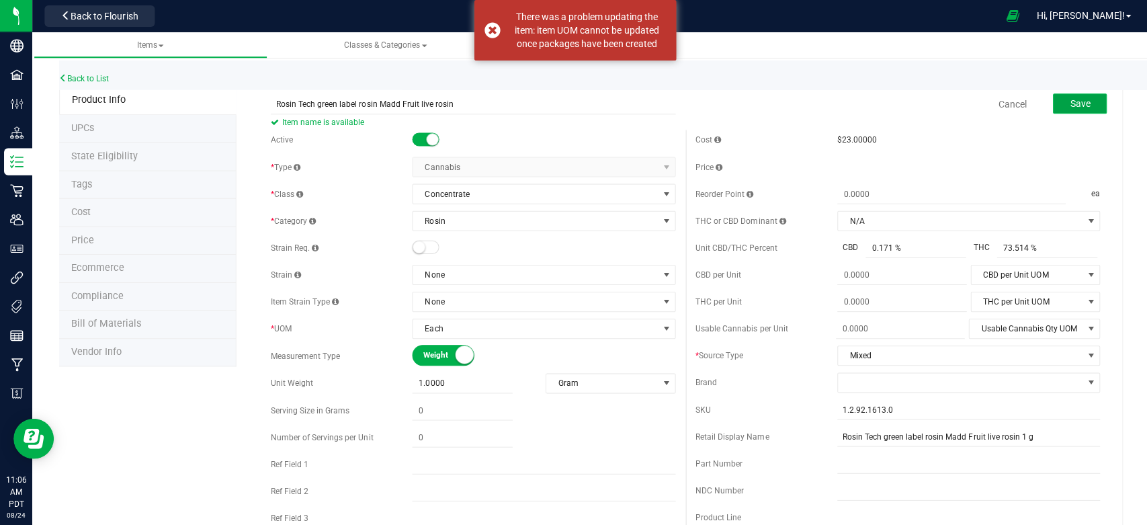
click at [1083, 103] on button "Save" at bounding box center [1077, 103] width 54 height 20
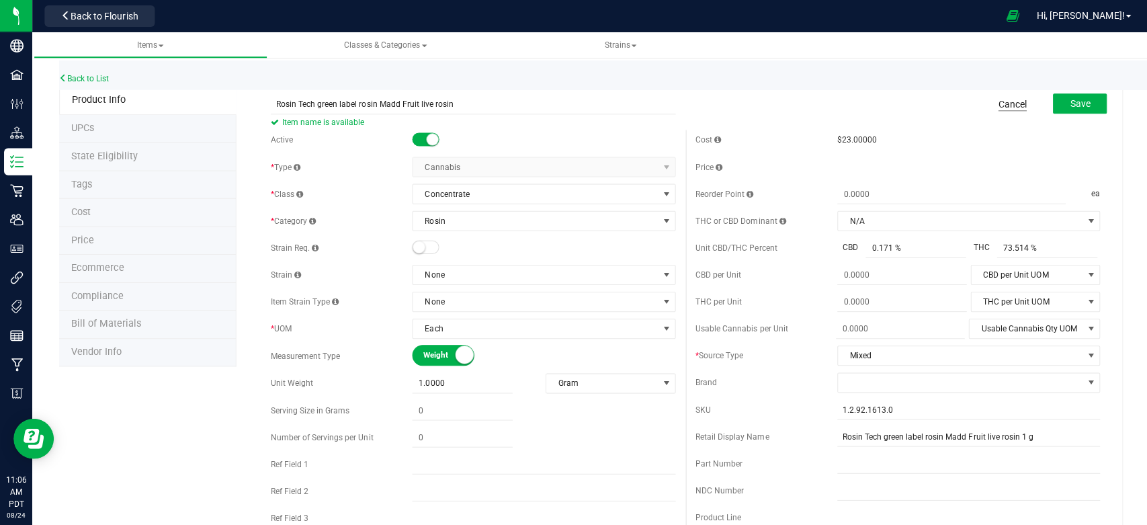
click at [996, 100] on link "Cancel" at bounding box center [1010, 103] width 28 height 13
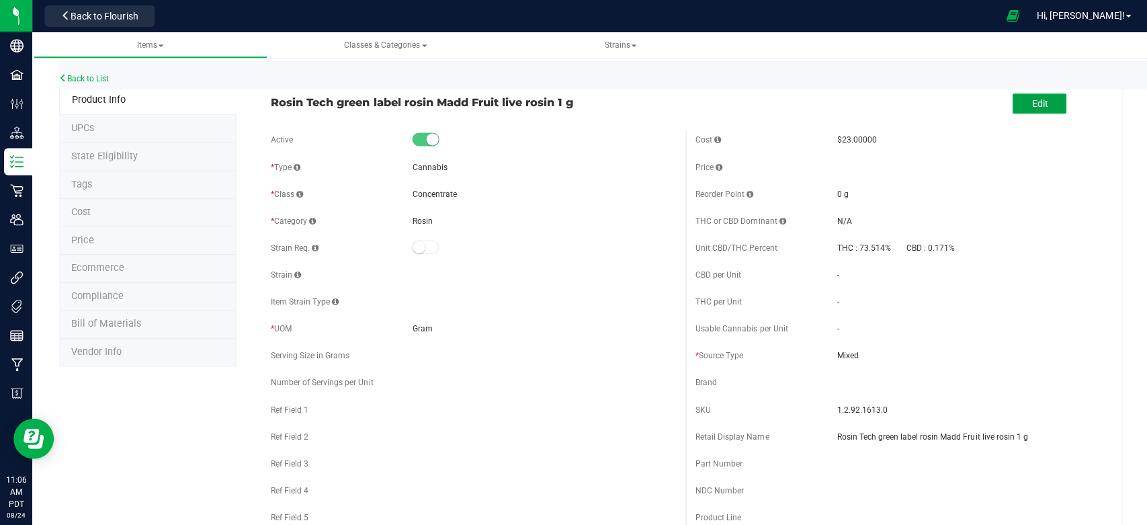
click at [1029, 108] on span "Edit" at bounding box center [1037, 103] width 16 height 11
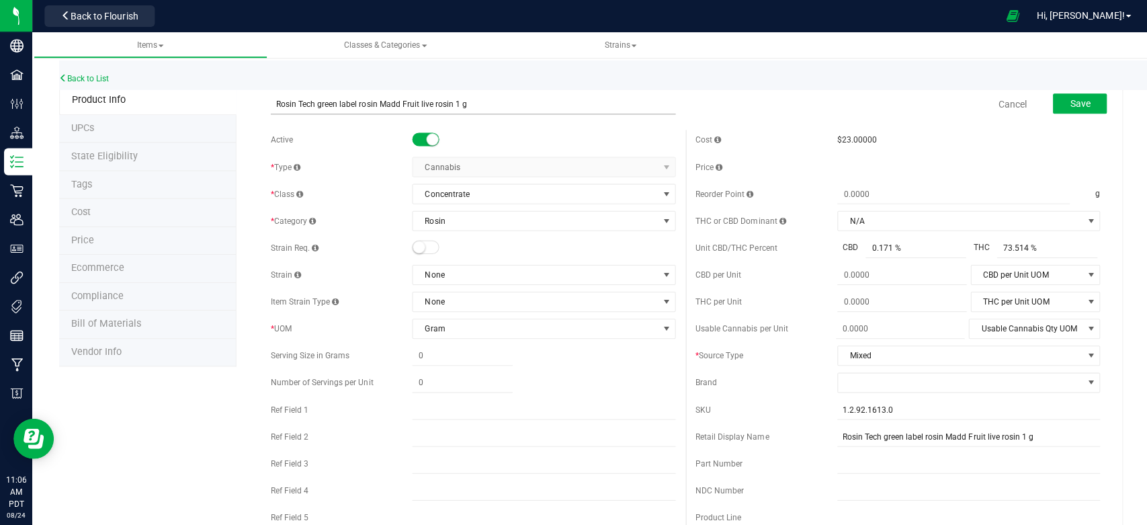
drag, startPoint x: 265, startPoint y: 101, endPoint x: 437, endPoint y: 99, distance: 172.1
click at [437, 94] on div "Rosin Tech green label rosin Madd Fruit live rosin 1 g" at bounding box center [471, 90] width 423 height 7
drag, startPoint x: 273, startPoint y: 102, endPoint x: 468, endPoint y: 101, distance: 195.6
click at [469, 101] on input "Rosin Tech green label rosin Madd Fruit live rosin 1 g" at bounding box center [471, 104] width 403 height 20
click at [1070, 99] on span "Save" at bounding box center [1077, 103] width 20 height 11
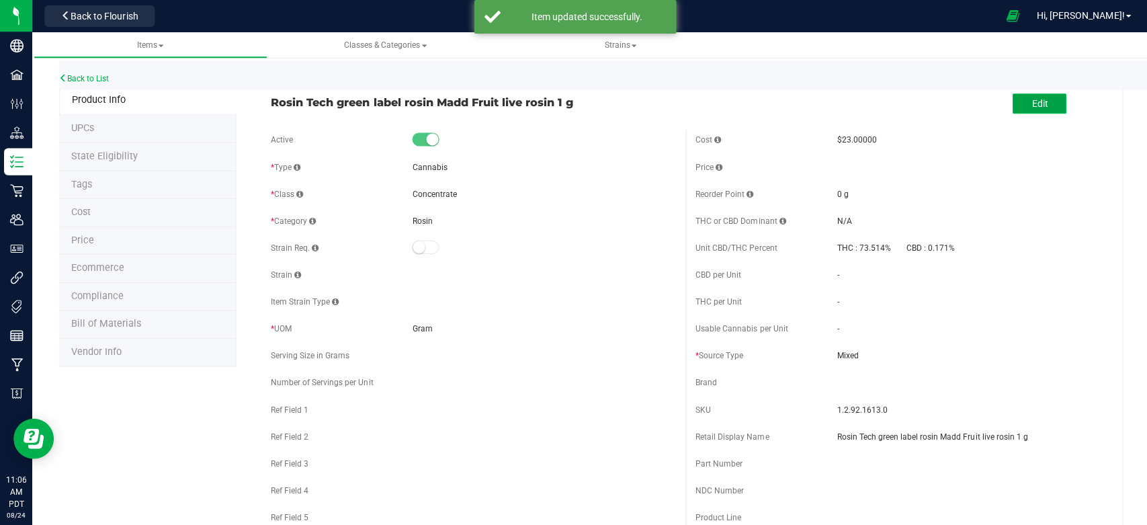
click at [1017, 101] on button "Edit" at bounding box center [1037, 103] width 54 height 20
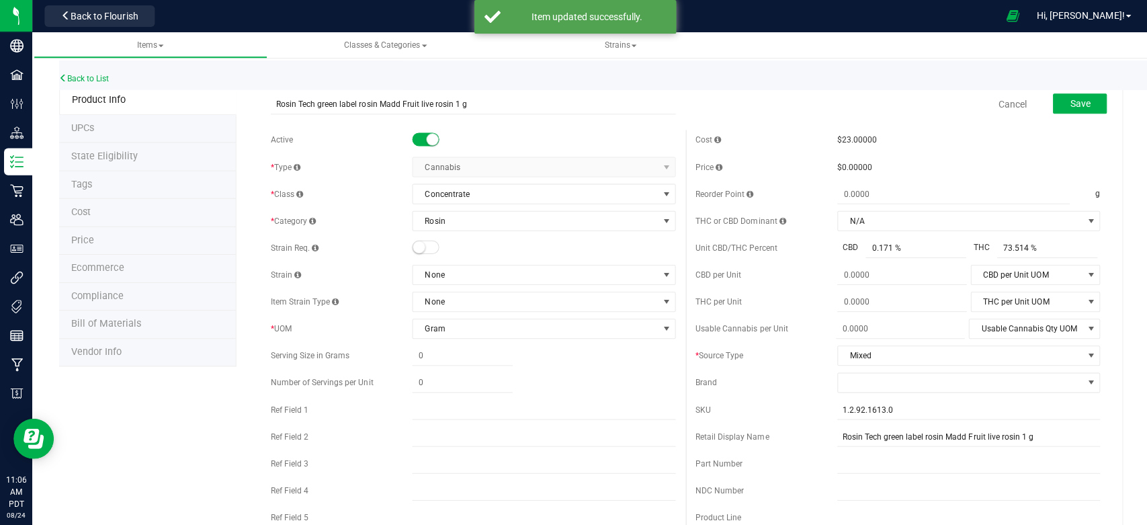
click at [419, 140] on span at bounding box center [424, 138] width 27 height 13
click at [1067, 103] on span "Save" at bounding box center [1077, 103] width 20 height 11
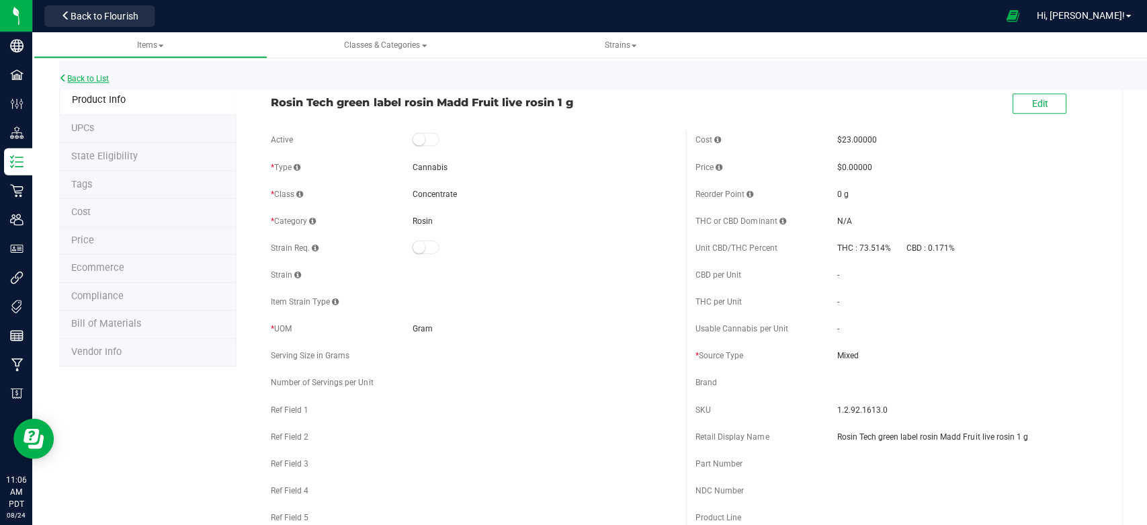
click at [97, 75] on link "Back to List" at bounding box center [84, 78] width 50 height 9
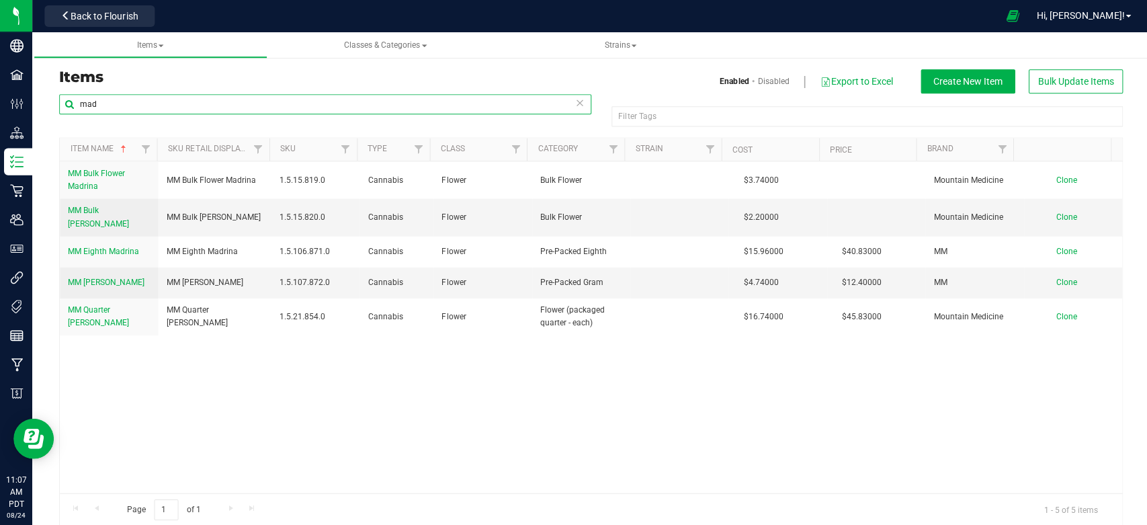
click at [149, 110] on input "mad" at bounding box center [324, 104] width 531 height 20
type input "m"
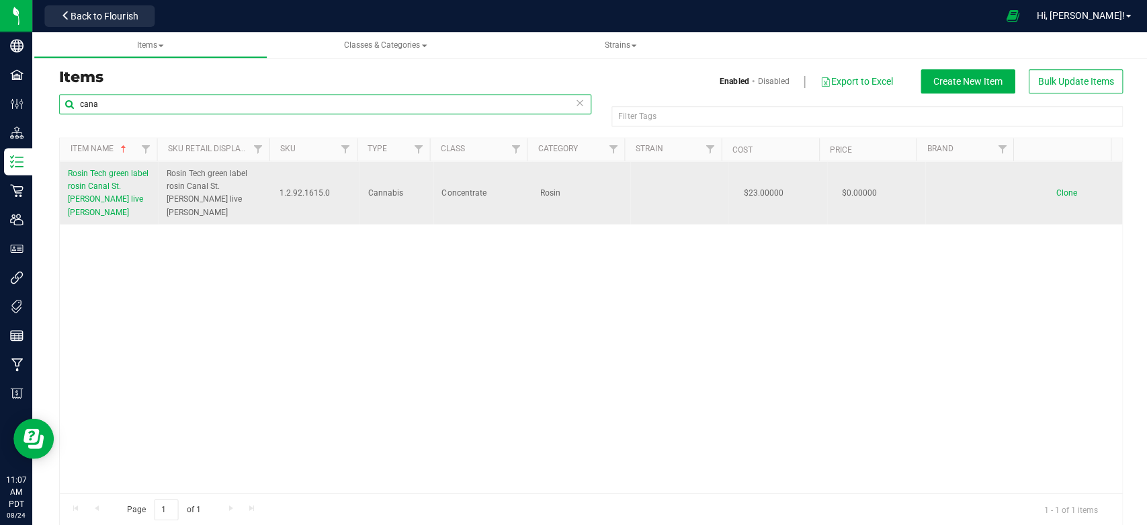
type input "cana"
click at [101, 182] on span "Rosin Tech green label rosin Canal St. [PERSON_NAME] live [PERSON_NAME]" at bounding box center [108, 192] width 81 height 48
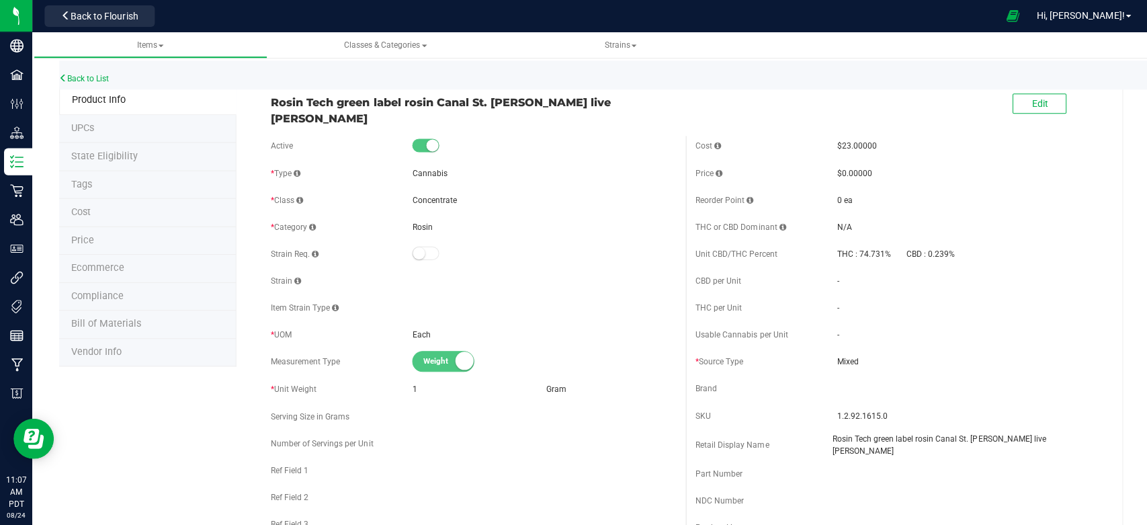
click at [96, 70] on div "Back to List" at bounding box center [632, 74] width 1147 height 29
click at [93, 76] on link "Back to List" at bounding box center [84, 78] width 50 height 9
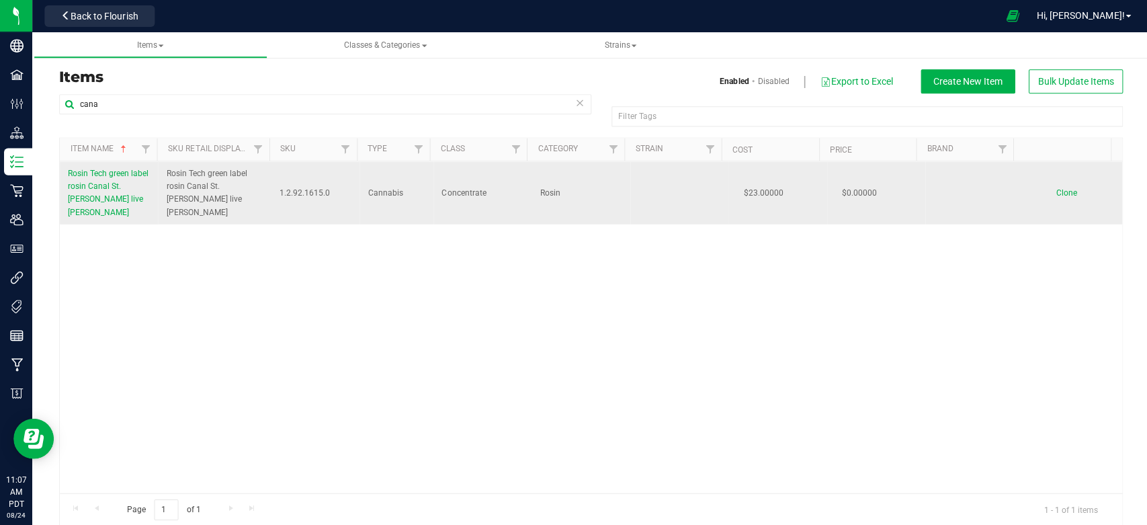
click at [1053, 187] on span "Clone" at bounding box center [1063, 191] width 21 height 9
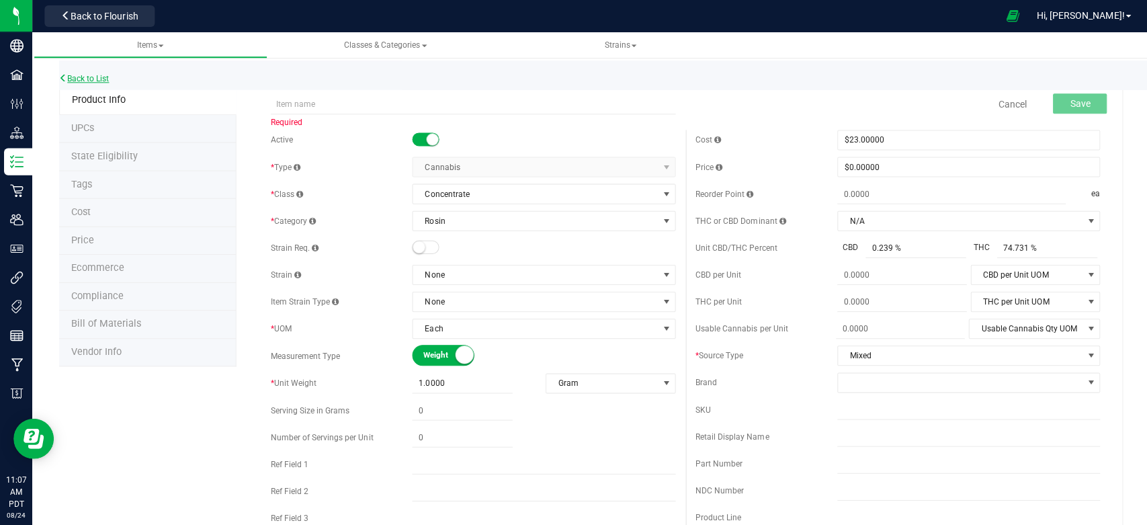
click at [83, 77] on link "Back to List" at bounding box center [84, 78] width 50 height 9
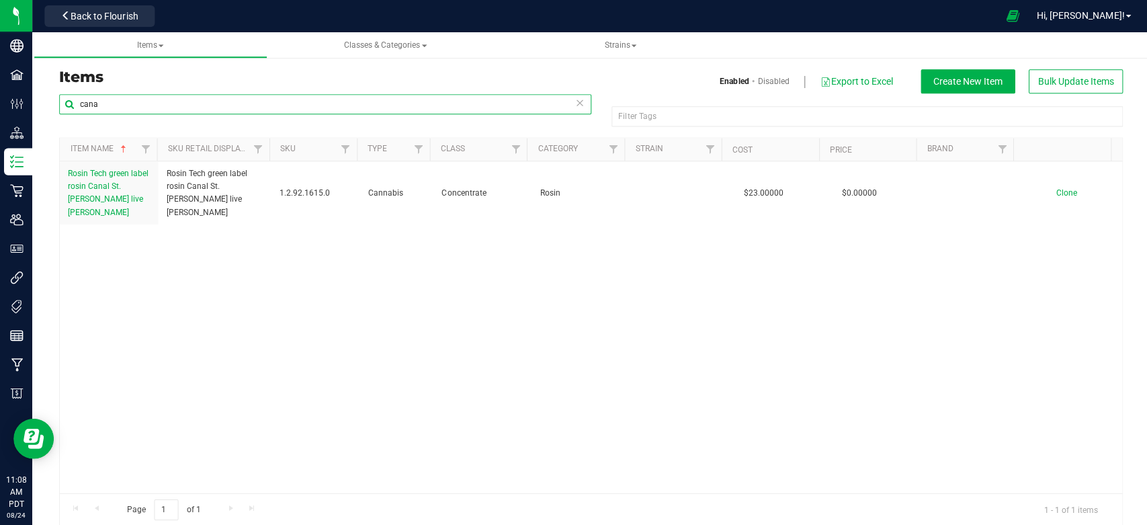
click at [110, 106] on input "cana" at bounding box center [324, 104] width 531 height 20
type input "c"
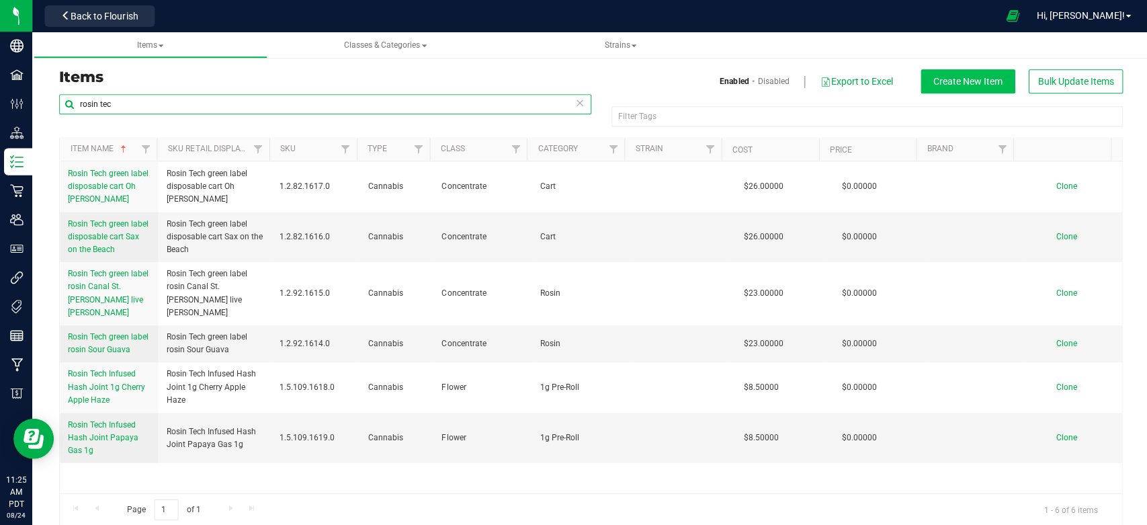
type input "rosin tec"
click at [931, 83] on span "Create New Item" at bounding box center [965, 81] width 69 height 11
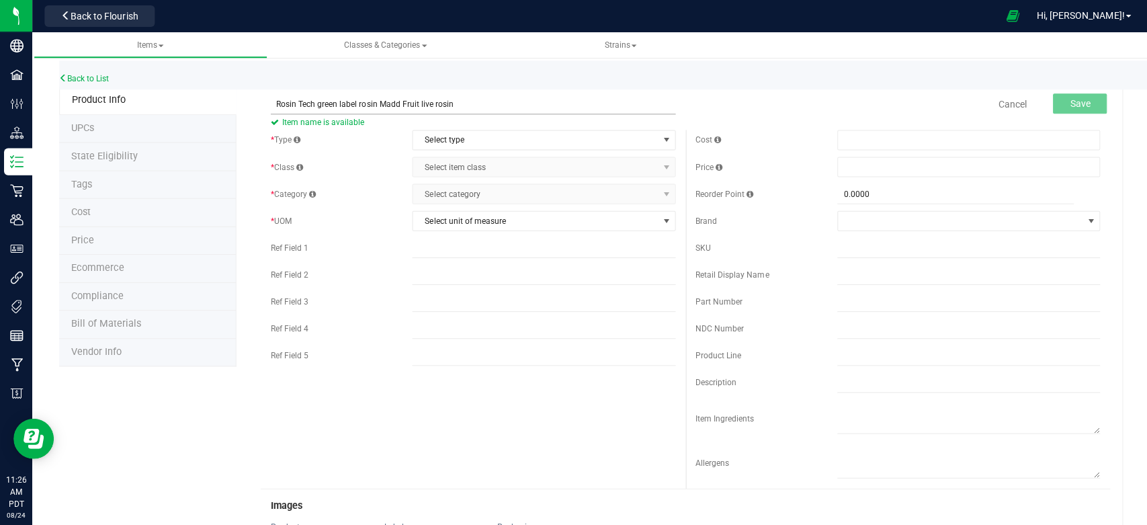
click at [373, 101] on input "Rosin Tech green label rosin Madd Fruit live rosin" at bounding box center [471, 104] width 403 height 20
click at [501, 97] on input "Rosin Tech green label rosin 1g Madd Fruit live rosin" at bounding box center [471, 104] width 403 height 20
type input "Rosin Tech green label rosin 1g Madd Fruit live rosin"
click at [87, 75] on link "Back to List" at bounding box center [84, 78] width 50 height 9
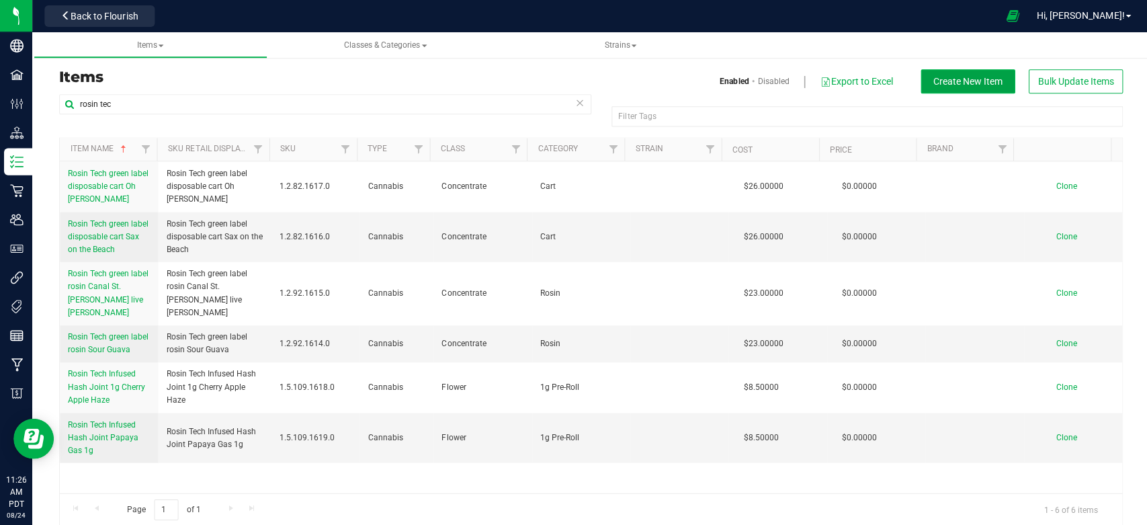
click at [961, 76] on span "Create New Item" at bounding box center [965, 81] width 69 height 11
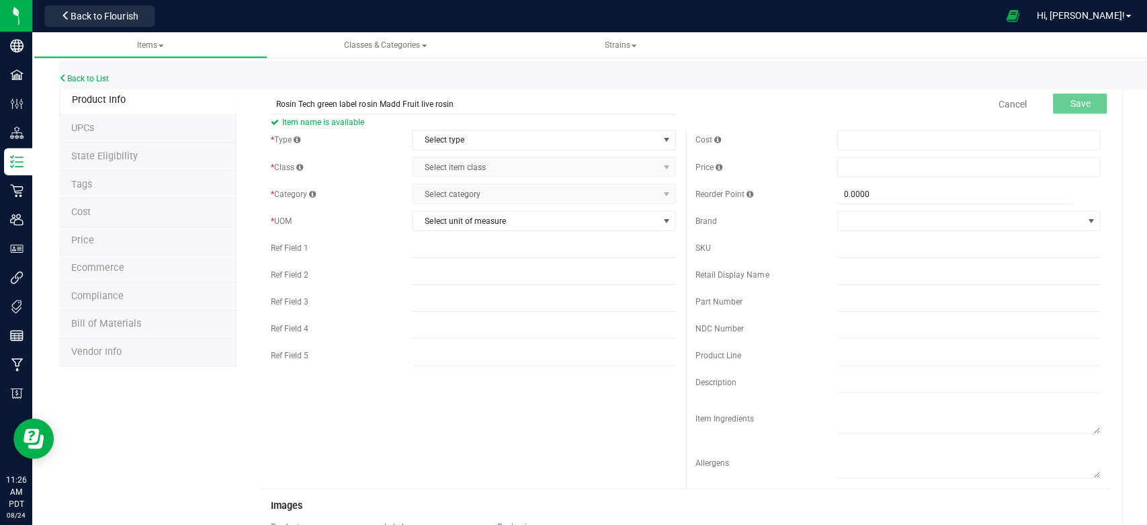
type input "Rosin Tech green label rosin Madd Fruit live rosin"
click at [508, 87] on div "Back to List" at bounding box center [632, 74] width 1147 height 29
click at [536, 139] on span "Select type" at bounding box center [534, 139] width 244 height 19
click at [466, 171] on li "Cannabis" at bounding box center [538, 163] width 258 height 20
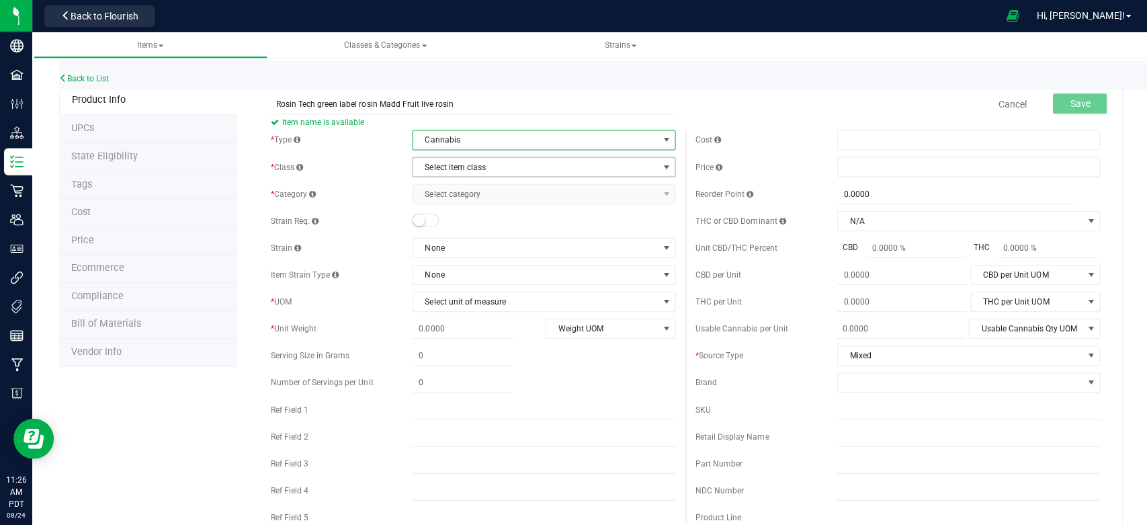
click at [467, 171] on span "Select item class" at bounding box center [534, 166] width 244 height 19
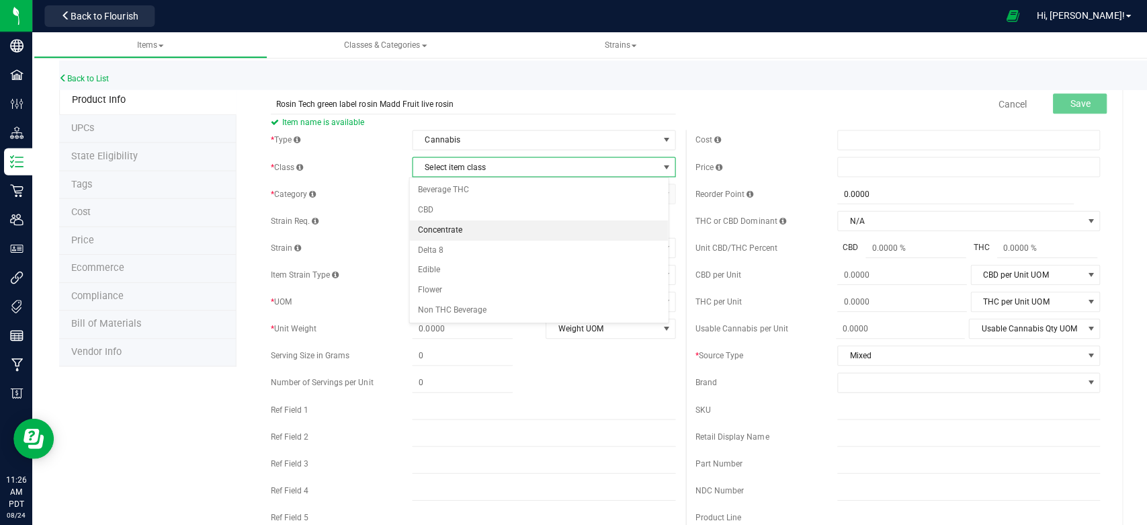
click at [458, 224] on li "Concentrate" at bounding box center [538, 230] width 258 height 20
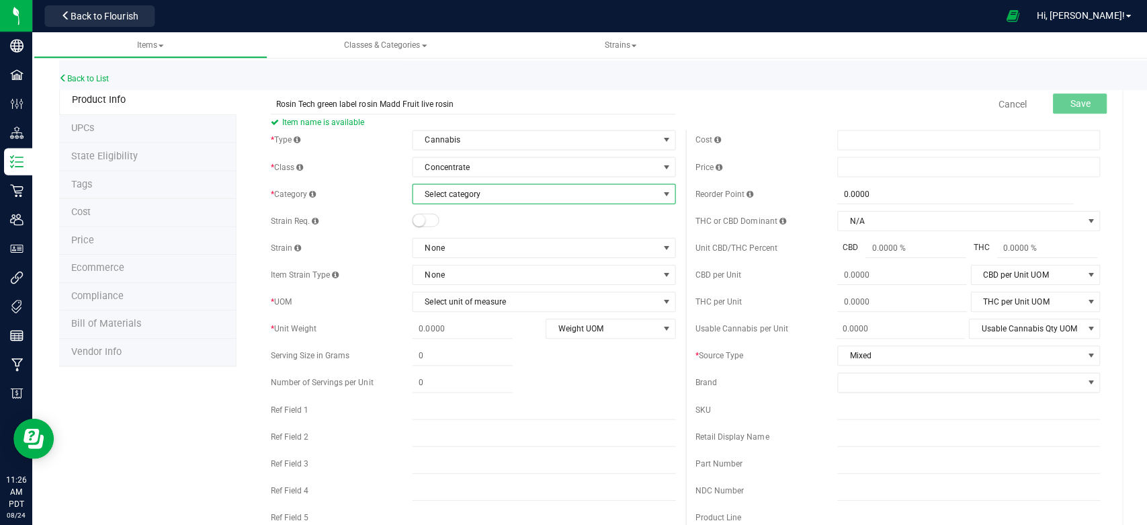
click at [475, 195] on span "Select category" at bounding box center [534, 193] width 244 height 19
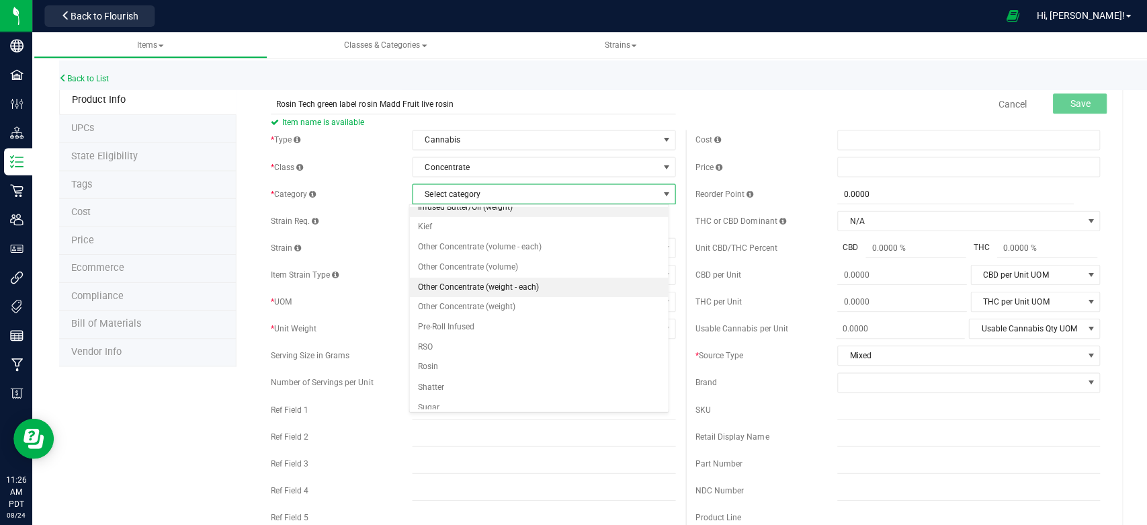
scroll to position [372, 0]
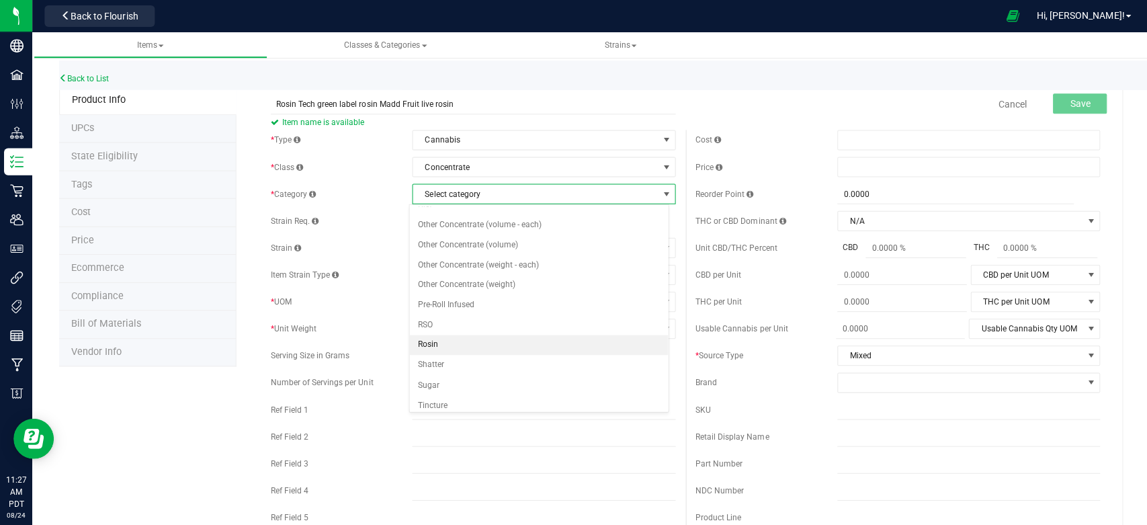
click at [452, 339] on li "Rosin" at bounding box center [538, 344] width 258 height 20
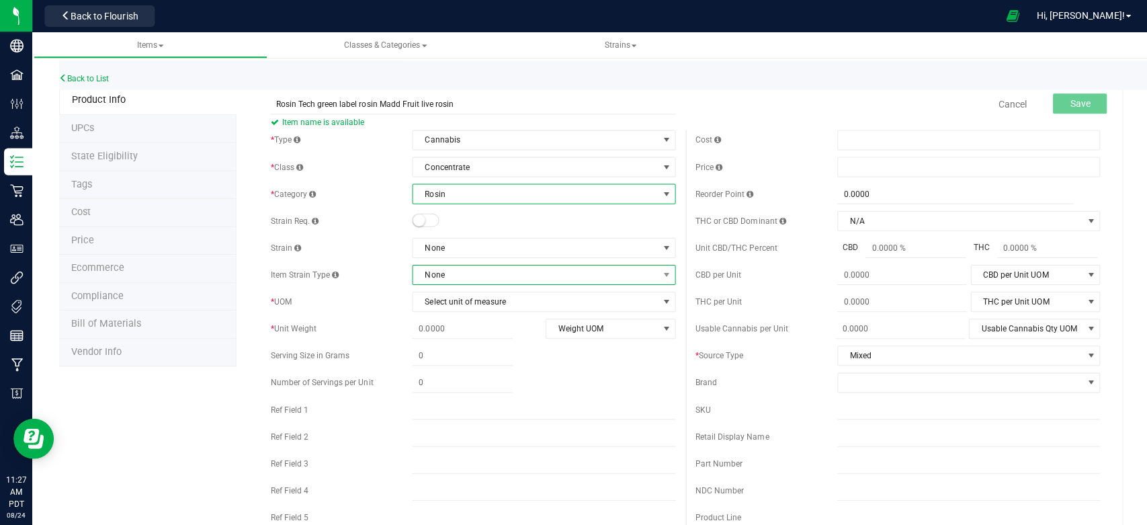
click at [455, 272] on span "None" at bounding box center [534, 274] width 244 height 19
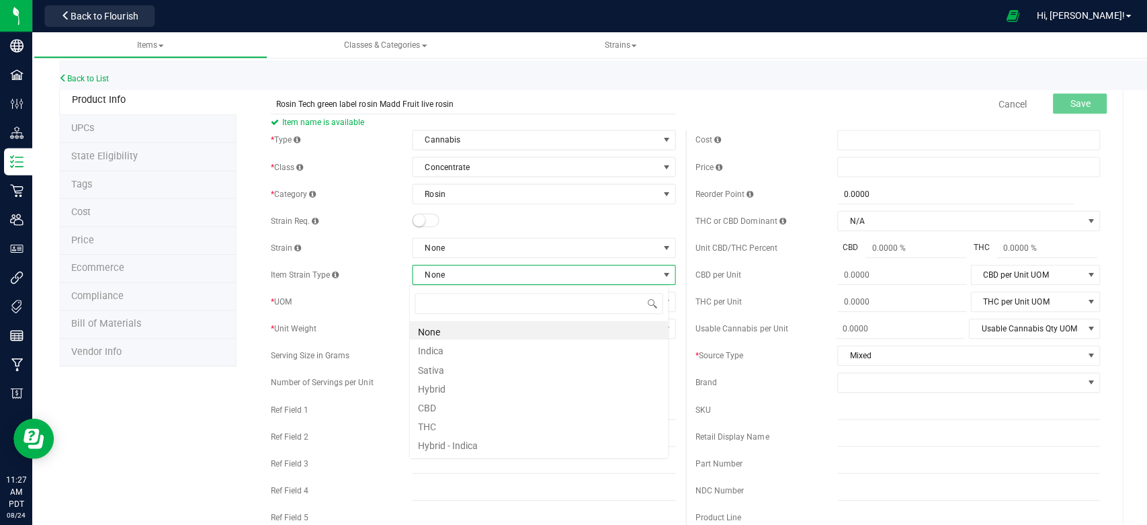
scroll to position [19, 259]
click at [360, 275] on div "Item Strain Type" at bounding box center [340, 274] width 141 height 12
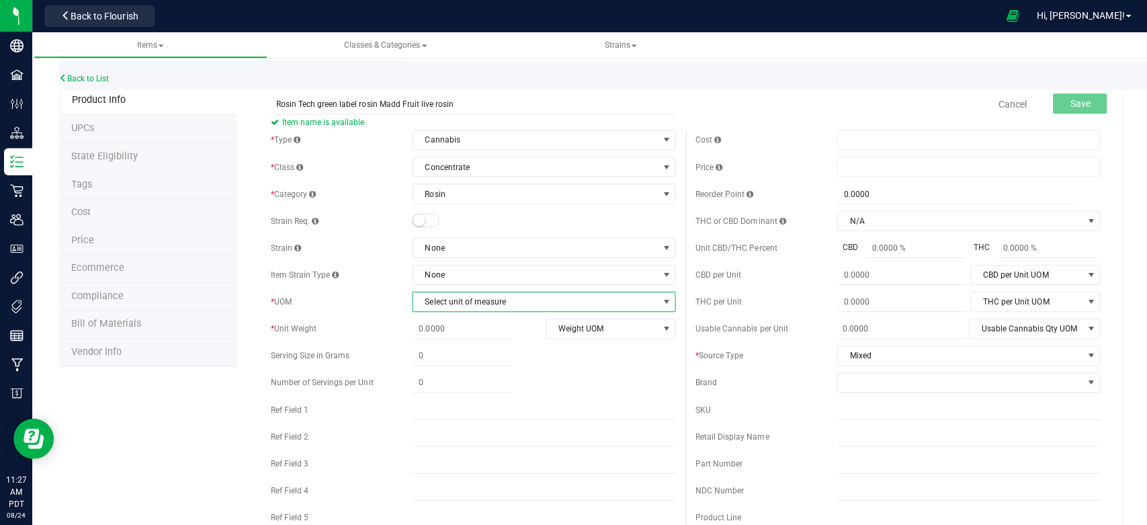
click at [448, 302] on span "Select unit of measure" at bounding box center [534, 301] width 244 height 19
click at [436, 324] on li "Each" at bounding box center [538, 324] width 258 height 20
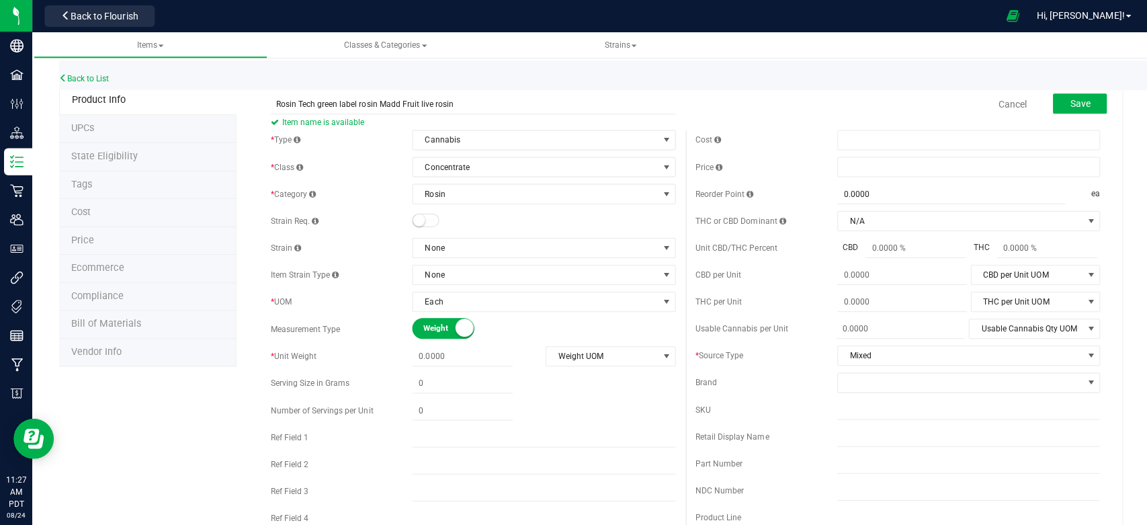
click at [458, 345] on div "* Unit Weight Weight UOM Weight UOM Gram Kilogram Metric Ton Milligram Ounce Po…" at bounding box center [471, 355] width 403 height 20
click at [451, 352] on span at bounding box center [461, 355] width 100 height 19
type input "1"
type input "1.0000"
click at [569, 355] on span "Weight UOM" at bounding box center [600, 355] width 111 height 19
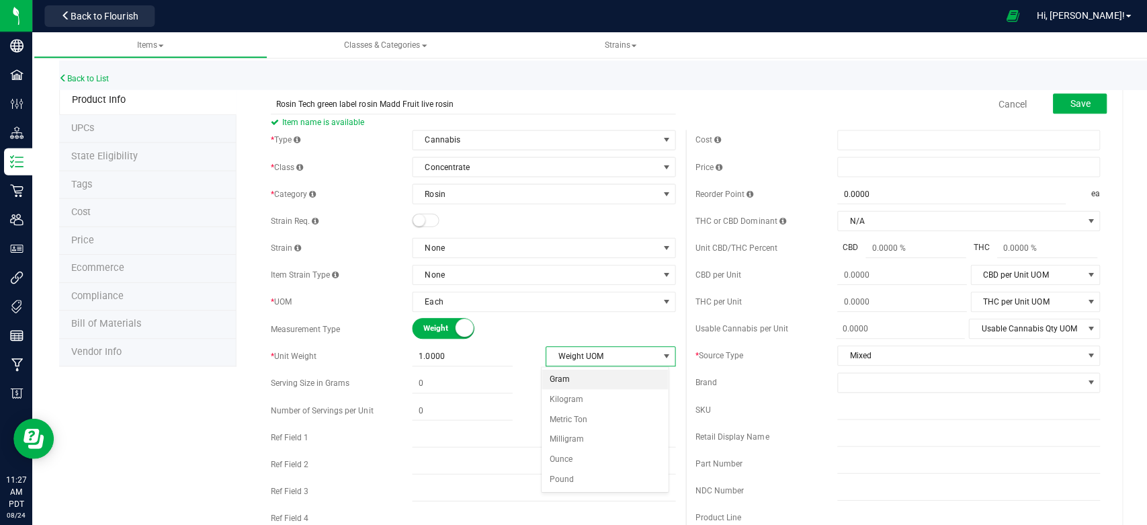
click at [560, 378] on li "Gram" at bounding box center [603, 378] width 126 height 20
click at [841, 136] on span at bounding box center [966, 140] width 262 height 20
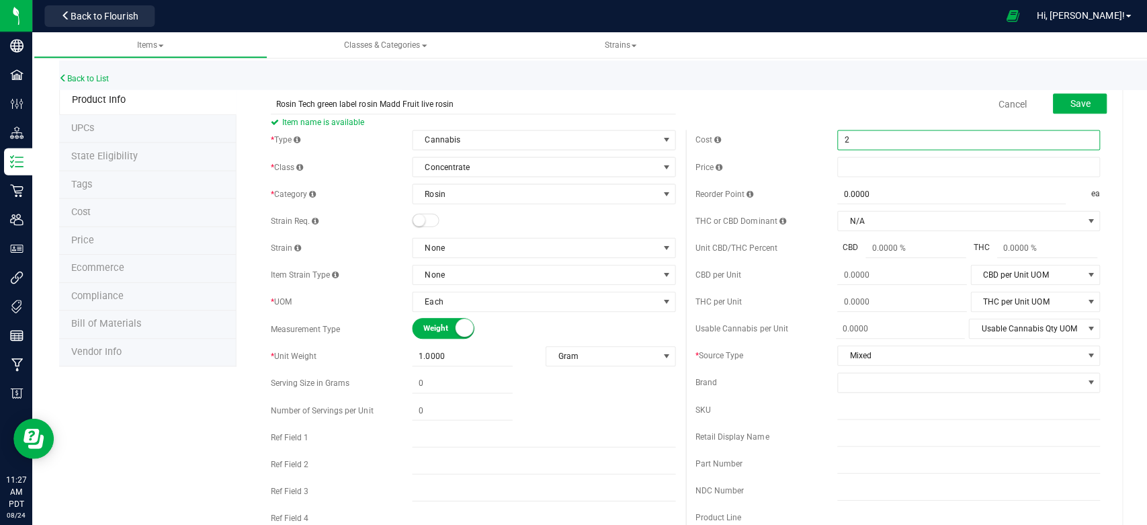
type input "23"
type input "$23.00000"
click at [815, 95] on div "Cancel Save" at bounding box center [895, 104] width 423 height 34
click at [94, 72] on div "Back to List" at bounding box center [632, 74] width 1147 height 29
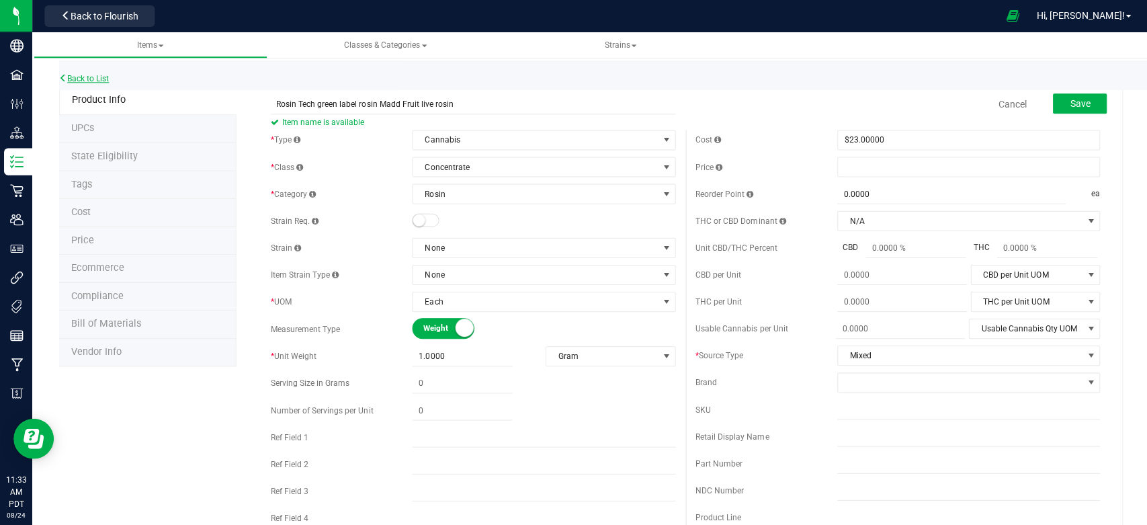
click at [94, 77] on link "Back to List" at bounding box center [84, 78] width 50 height 9
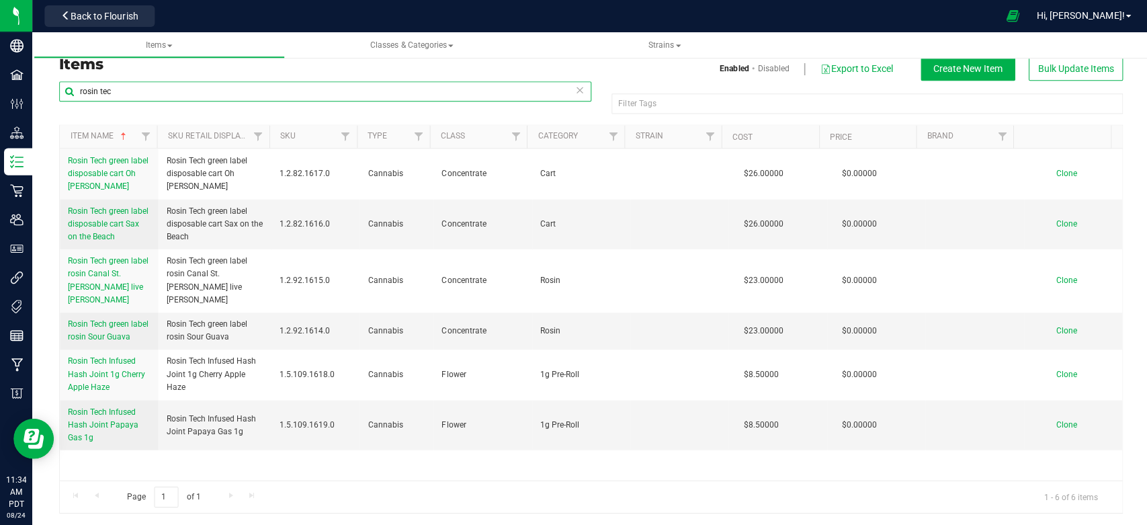
click at [149, 95] on input "rosin tec" at bounding box center [324, 91] width 531 height 20
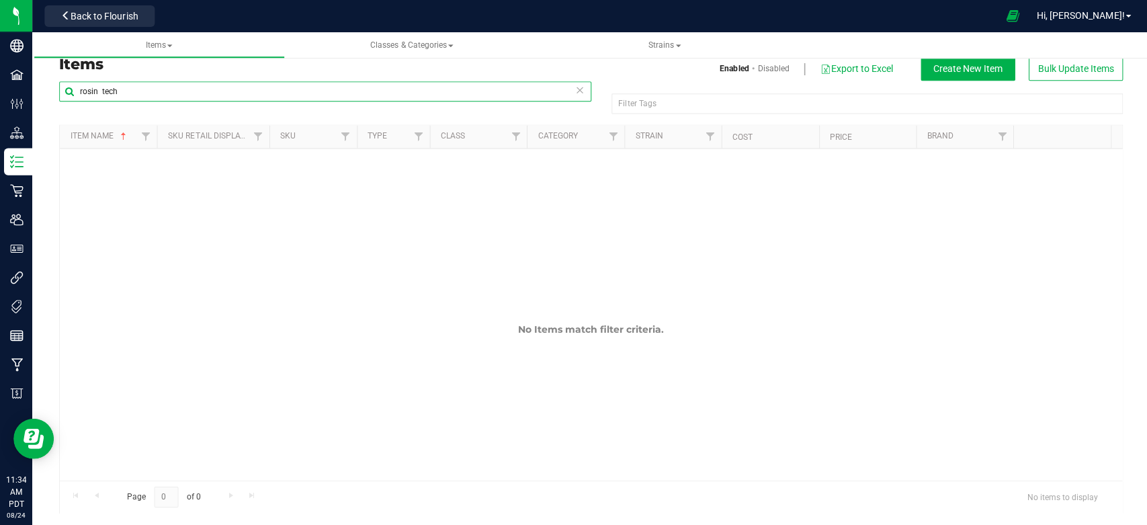
click at [103, 87] on input "rosin tech" at bounding box center [324, 91] width 531 height 20
click at [126, 91] on input "rosin tech" at bounding box center [324, 91] width 531 height 20
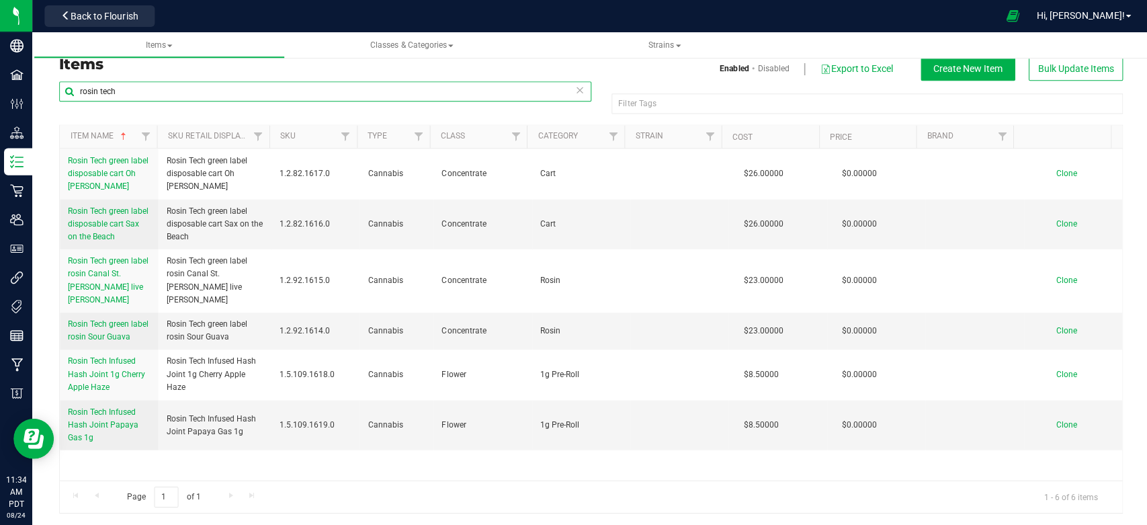
click at [151, 83] on input "rosin tech" at bounding box center [324, 91] width 531 height 20
type input "r"
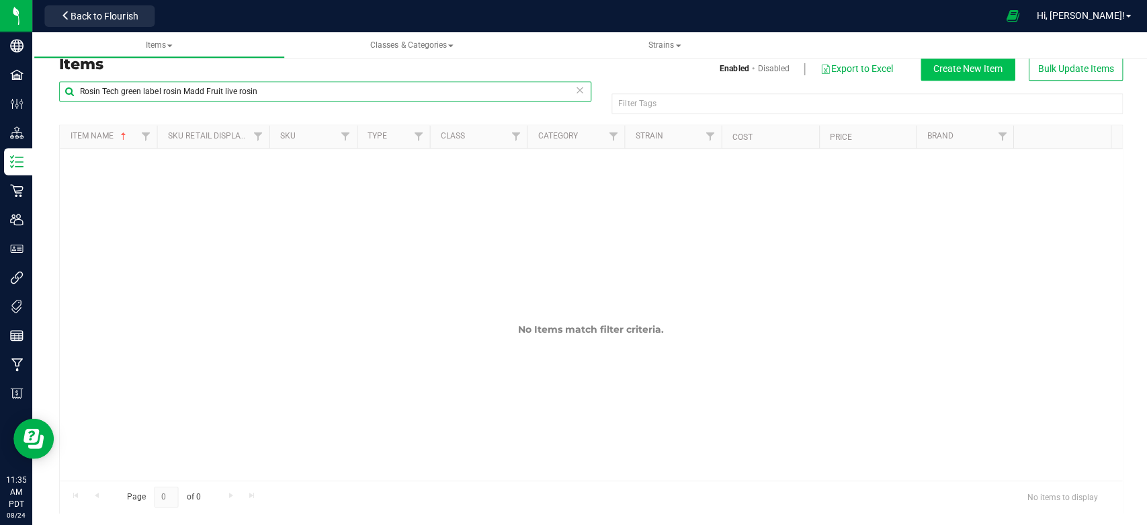
type input "Rosin Tech green label rosin Madd Fruit live rosin"
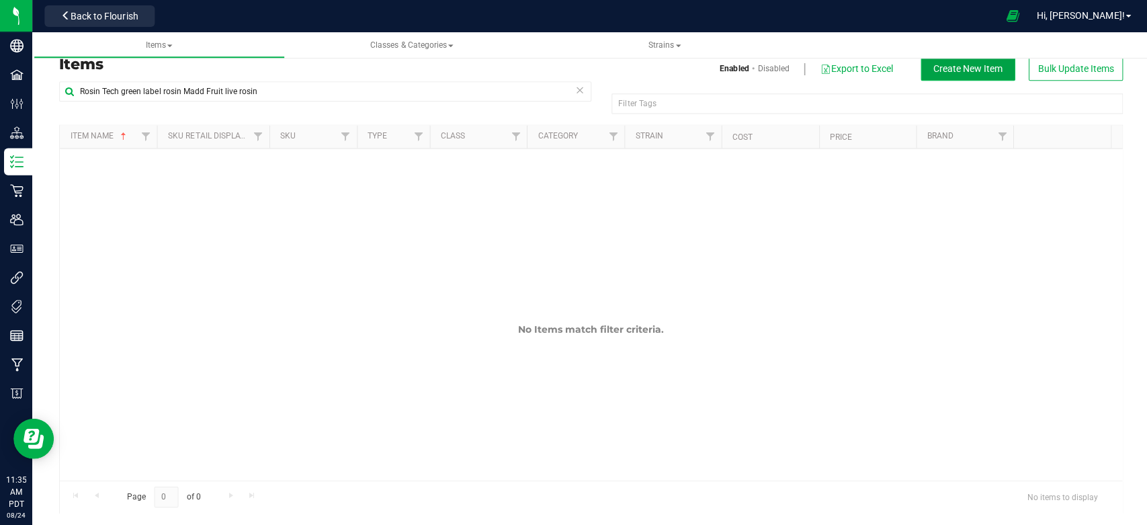
click at [950, 70] on span "Create New Item" at bounding box center [965, 68] width 69 height 11
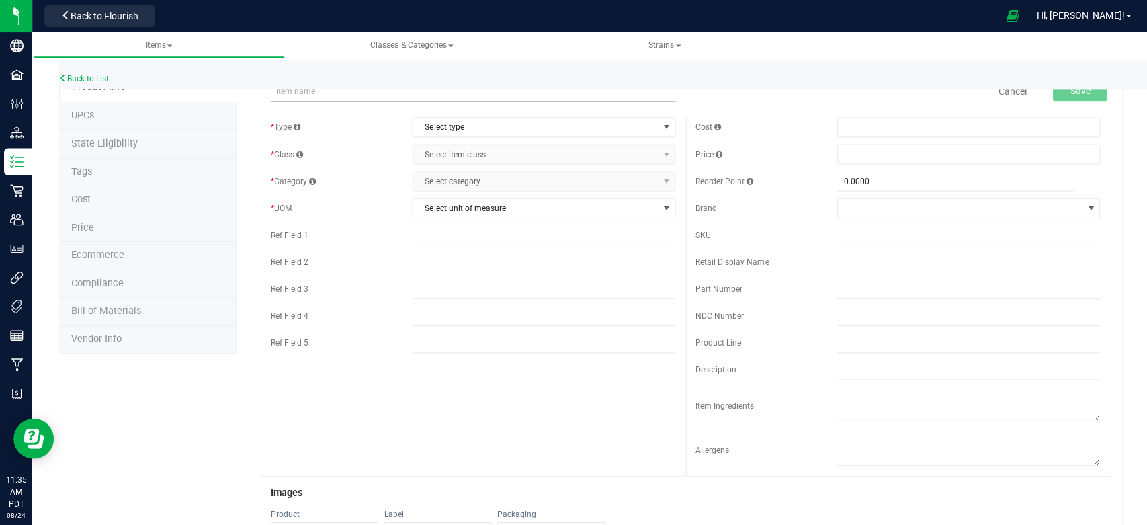
click at [383, 93] on input "text" at bounding box center [471, 91] width 403 height 20
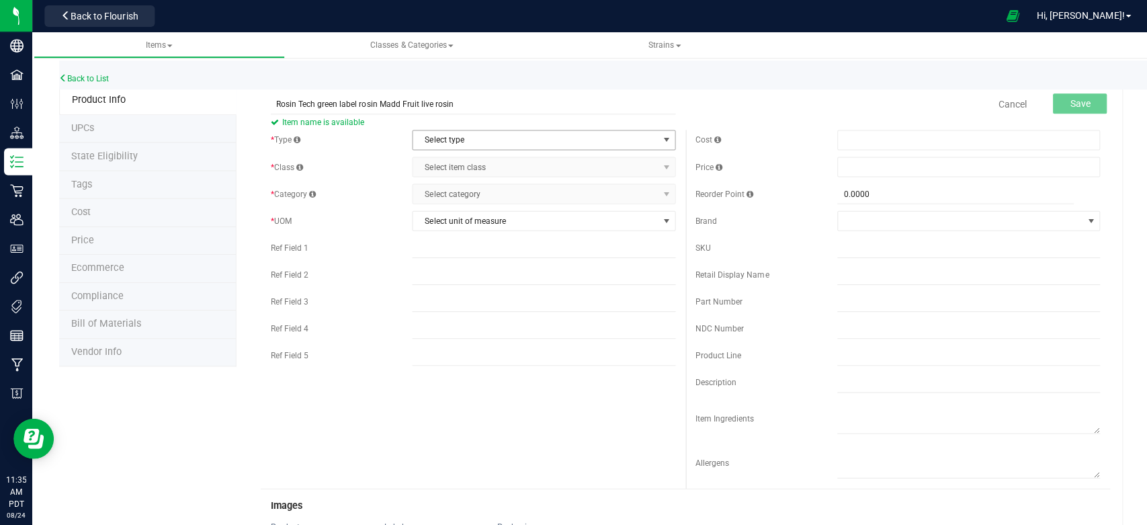
type input "Rosin Tech green label rosin Madd Fruit live rosin"
click at [556, 142] on span "Select type" at bounding box center [534, 139] width 244 height 19
click at [478, 167] on li "Cannabis" at bounding box center [538, 163] width 258 height 20
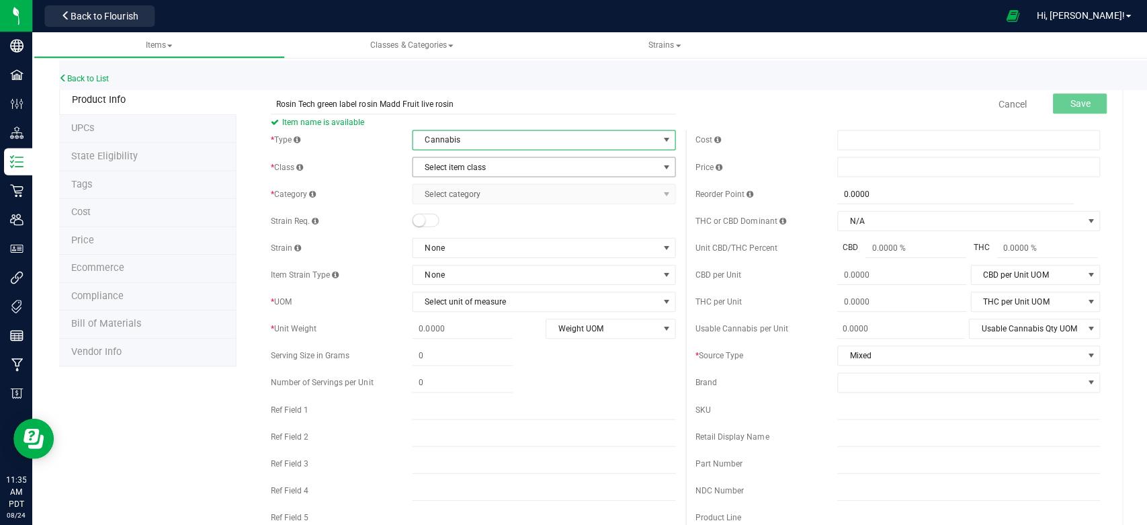
click at [478, 167] on span "Select item class" at bounding box center [534, 166] width 244 height 19
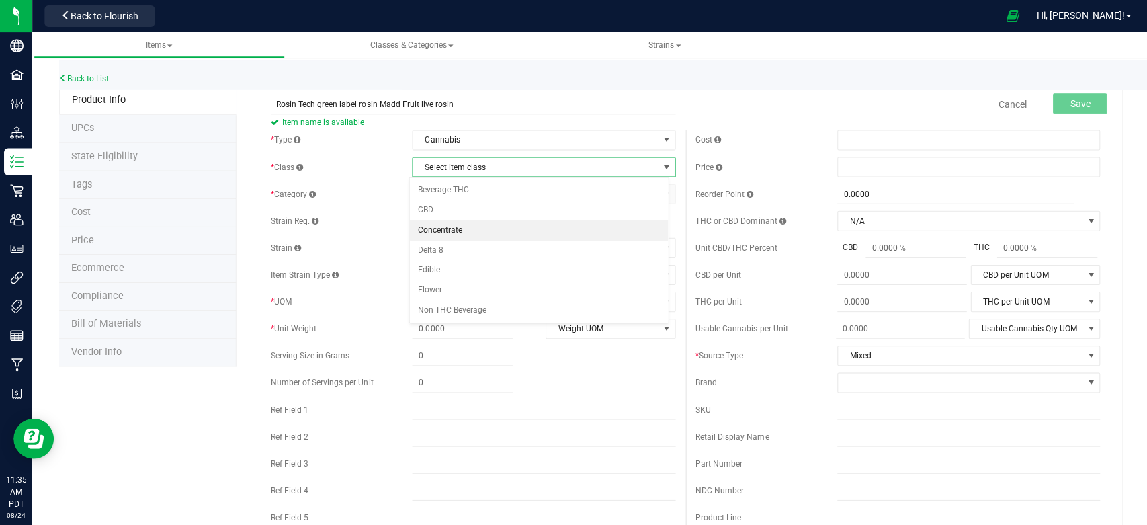
click at [452, 225] on li "Concentrate" at bounding box center [538, 230] width 258 height 20
click at [460, 193] on span "Select category" at bounding box center [534, 193] width 244 height 19
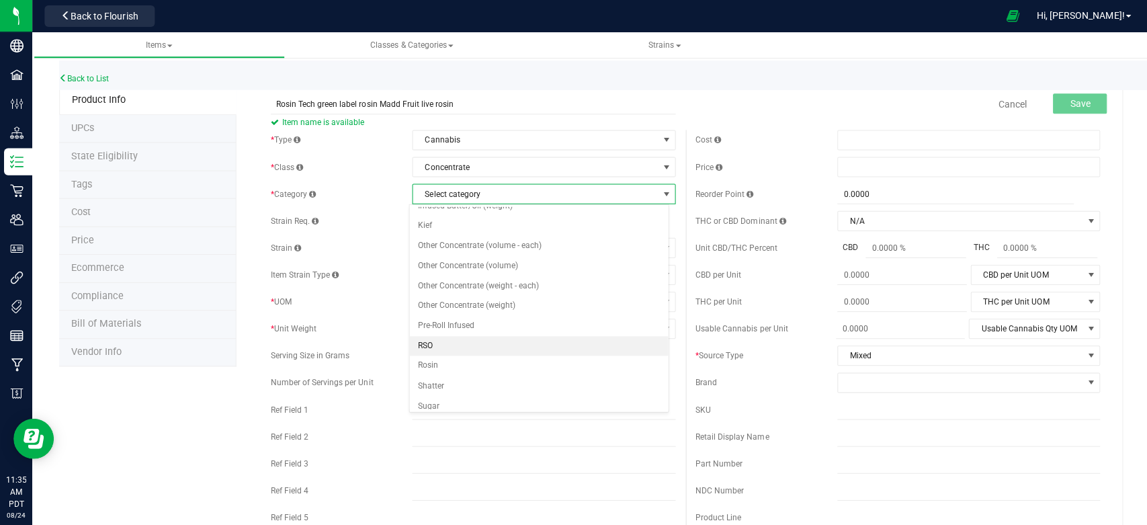
scroll to position [372, 0]
click at [444, 338] on li "Rosin" at bounding box center [538, 344] width 258 height 20
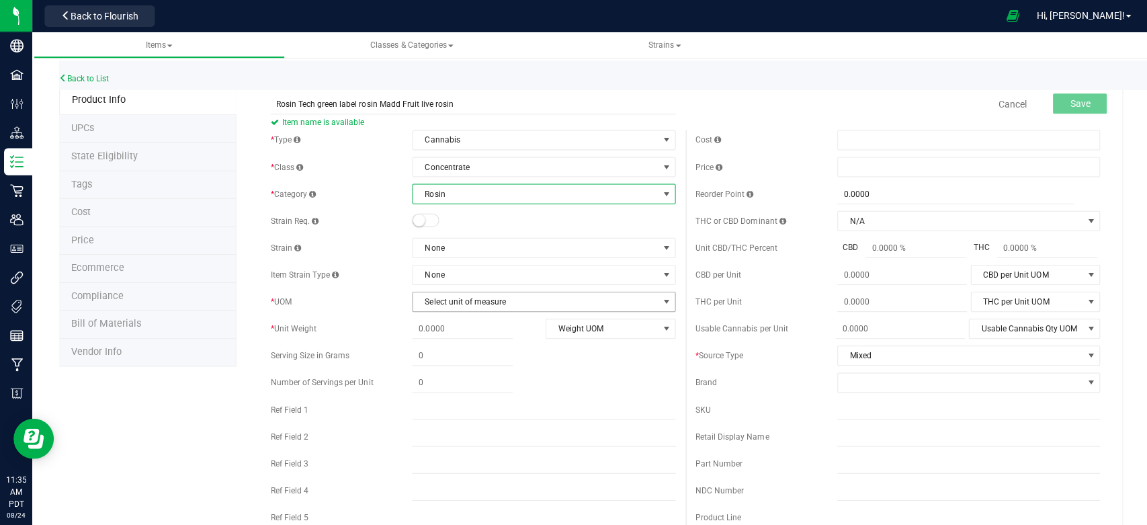
click at [487, 298] on span "Select unit of measure" at bounding box center [534, 301] width 244 height 19
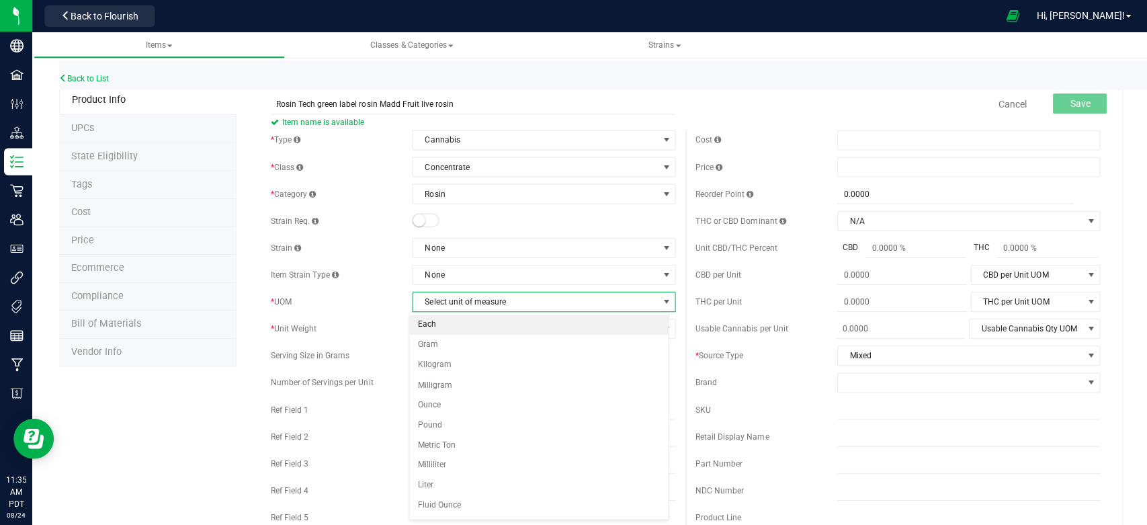
click at [442, 325] on li "Each" at bounding box center [538, 324] width 258 height 20
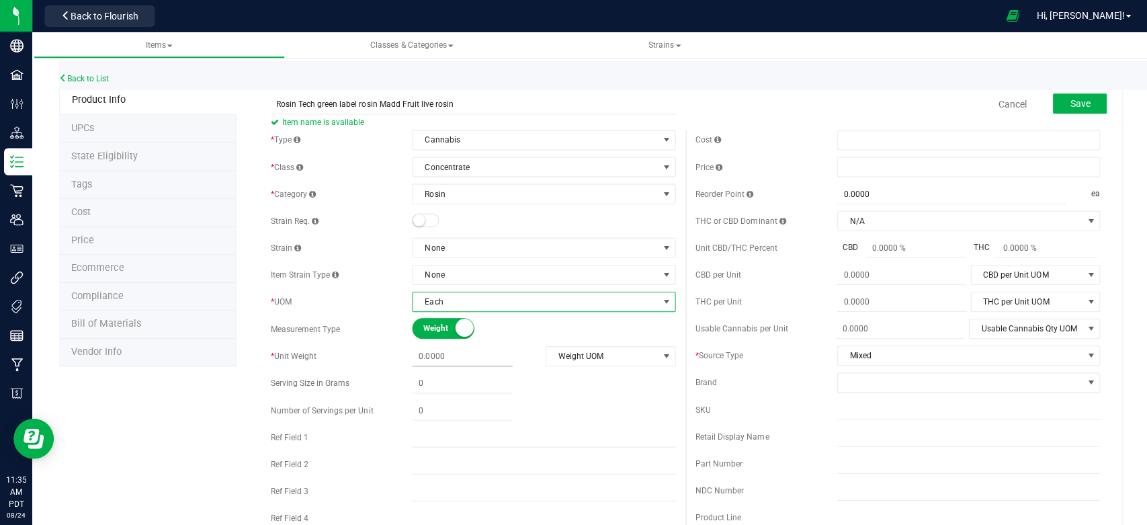
click at [434, 353] on span at bounding box center [461, 355] width 100 height 19
type input "1"
type input "1.0000"
click at [530, 329] on div "Weight Volume" at bounding box center [542, 328] width 262 height 21
click at [551, 352] on span "Weight UOM" at bounding box center [600, 355] width 111 height 19
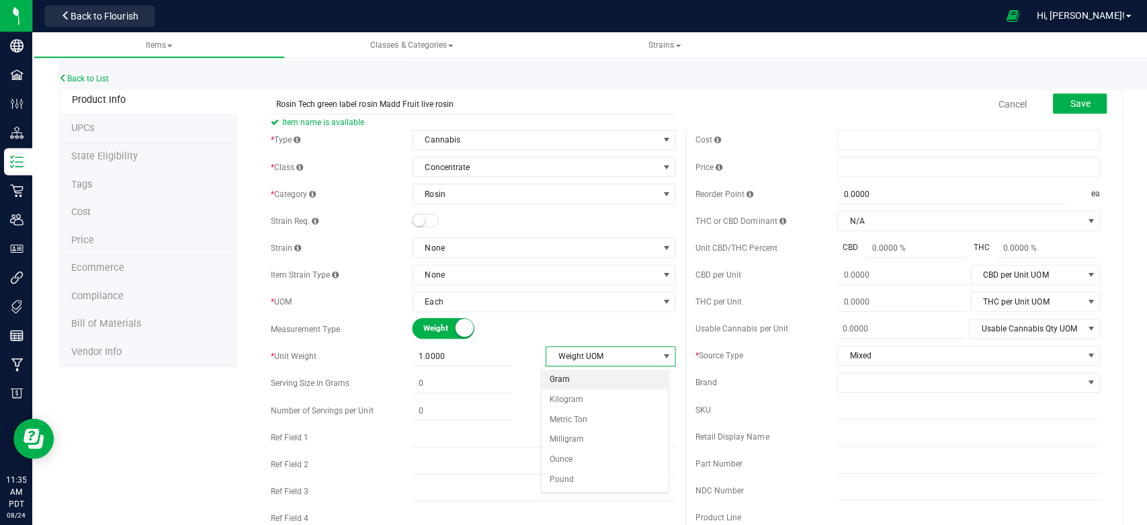
click at [562, 376] on li "Gram" at bounding box center [603, 378] width 126 height 20
click at [505, 323] on div "Weight Volume" at bounding box center [542, 328] width 262 height 21
click at [874, 139] on span at bounding box center [966, 140] width 262 height 20
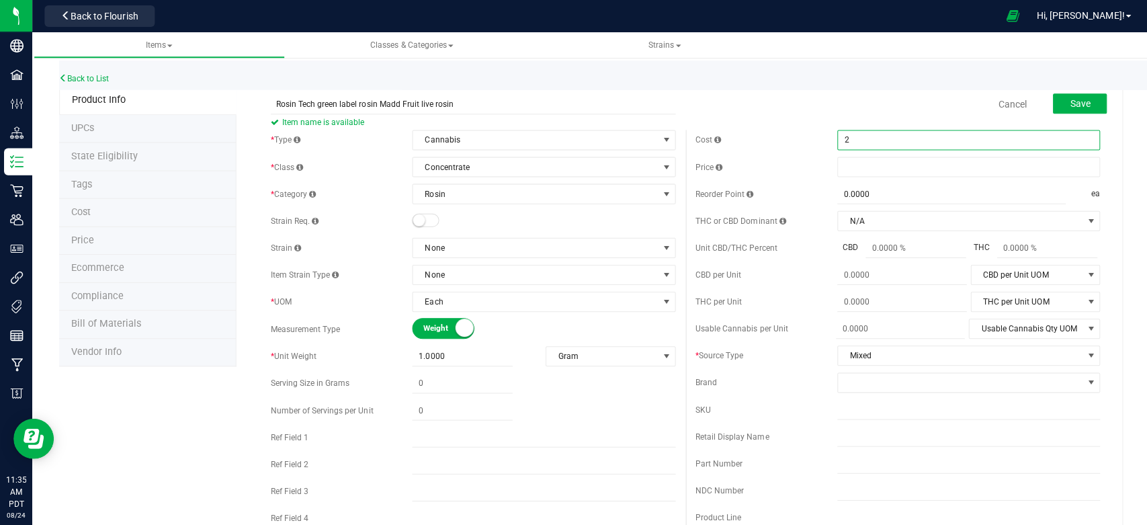
type input "23"
type input "$23.00000"
click at [806, 108] on div "Cancel Save" at bounding box center [895, 104] width 423 height 34
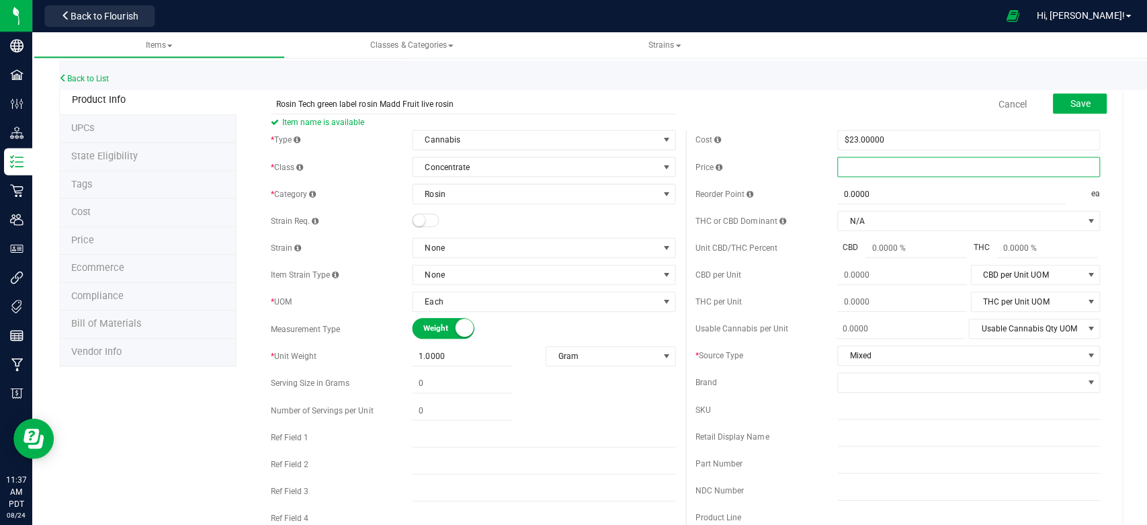
click at [862, 171] on span at bounding box center [966, 167] width 262 height 20
type input "46.28"
type input "$46.28000"
click at [806, 93] on div "Cancel Save" at bounding box center [895, 104] width 423 height 34
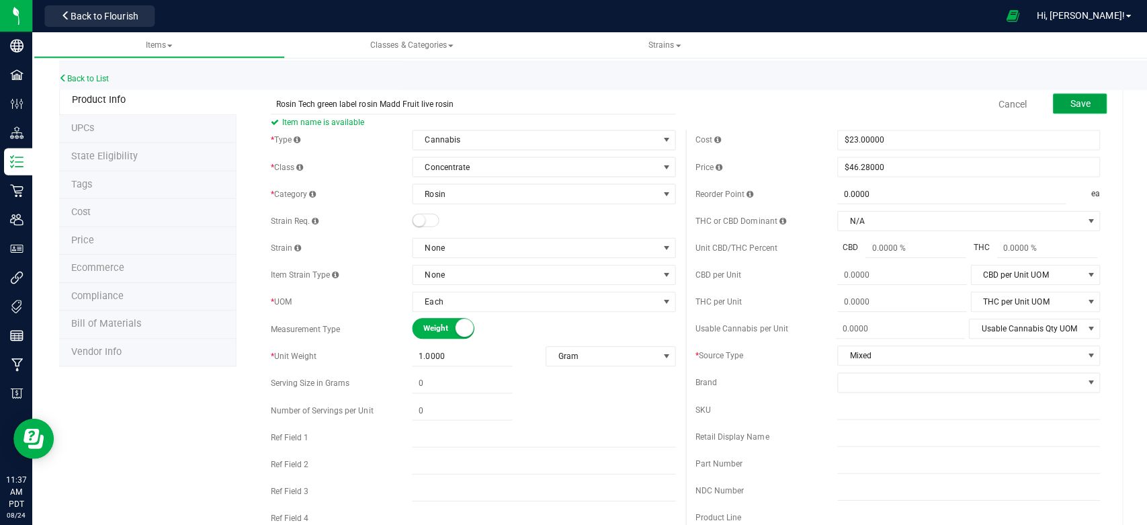
click at [1074, 95] on button "Save" at bounding box center [1077, 103] width 54 height 20
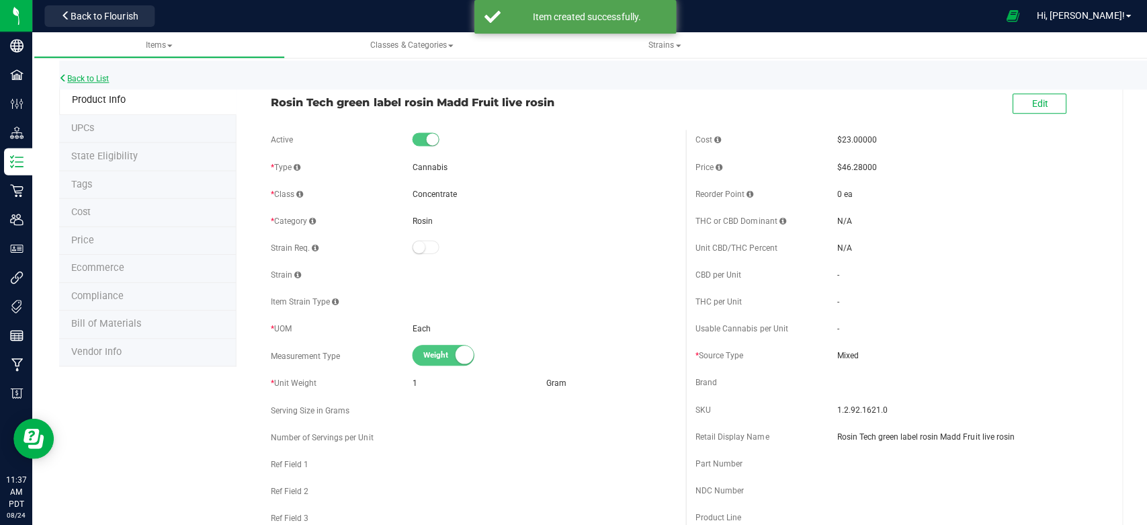
click at [99, 80] on link "Back to List" at bounding box center [84, 78] width 50 height 9
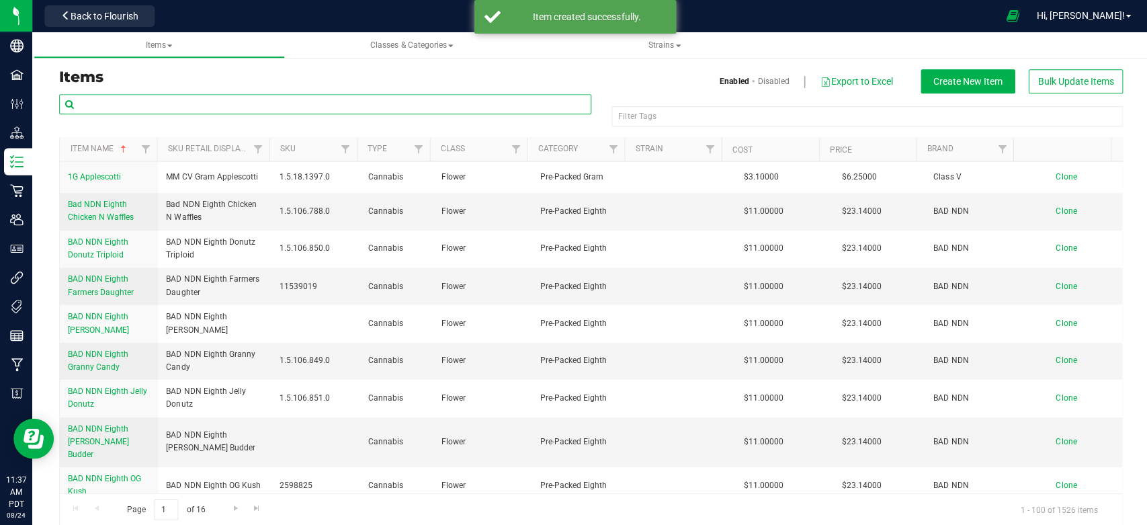
click at [128, 108] on input "text" at bounding box center [324, 104] width 531 height 20
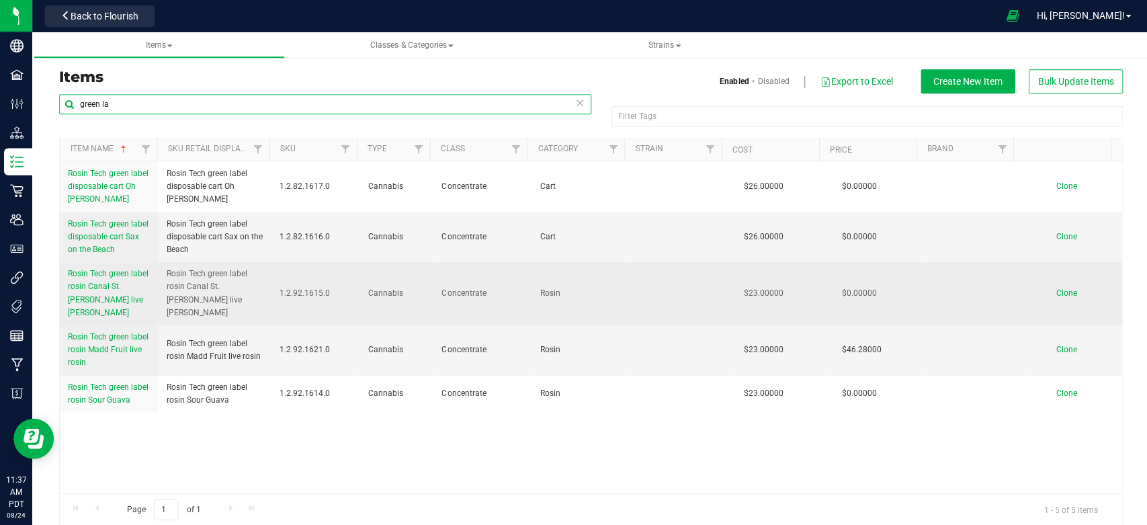
type input "green la"
click at [131, 282] on span "Rosin Tech green label rosin Canal St. [PERSON_NAME] live [PERSON_NAME]" at bounding box center [108, 292] width 81 height 48
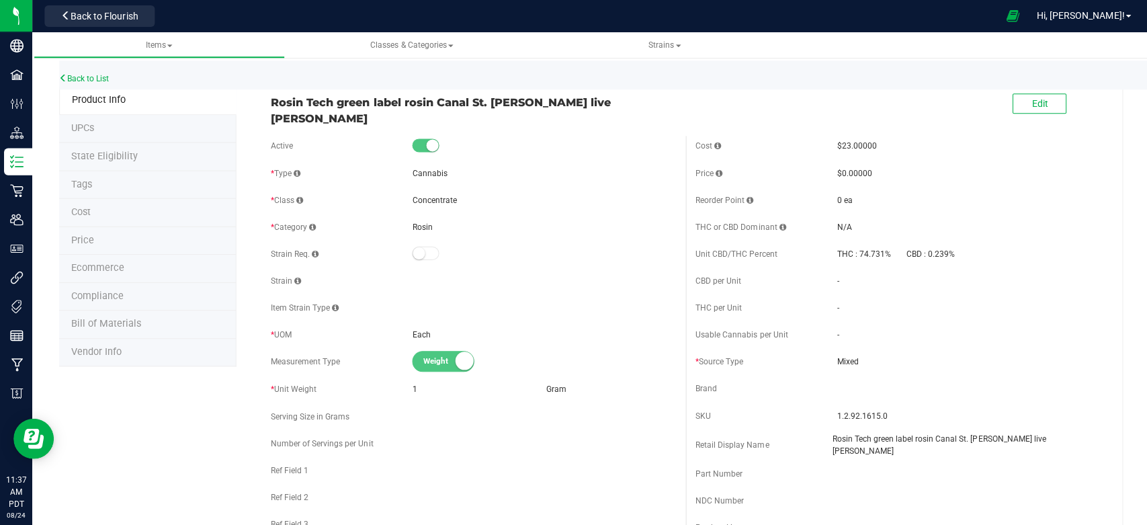
click at [84, 244] on span "Price" at bounding box center [82, 239] width 23 height 11
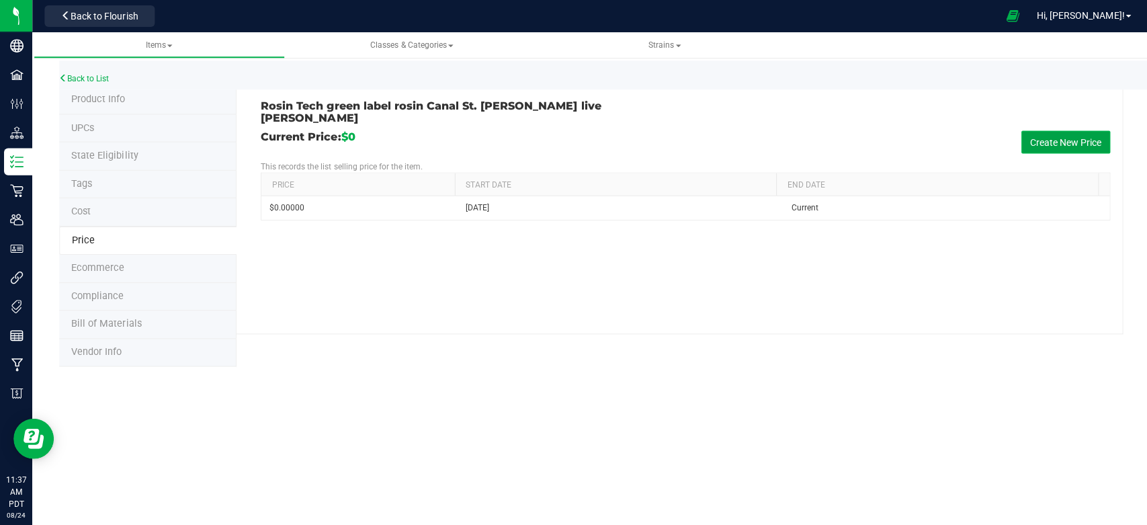
click at [1040, 130] on button "Create New Price" at bounding box center [1063, 141] width 89 height 23
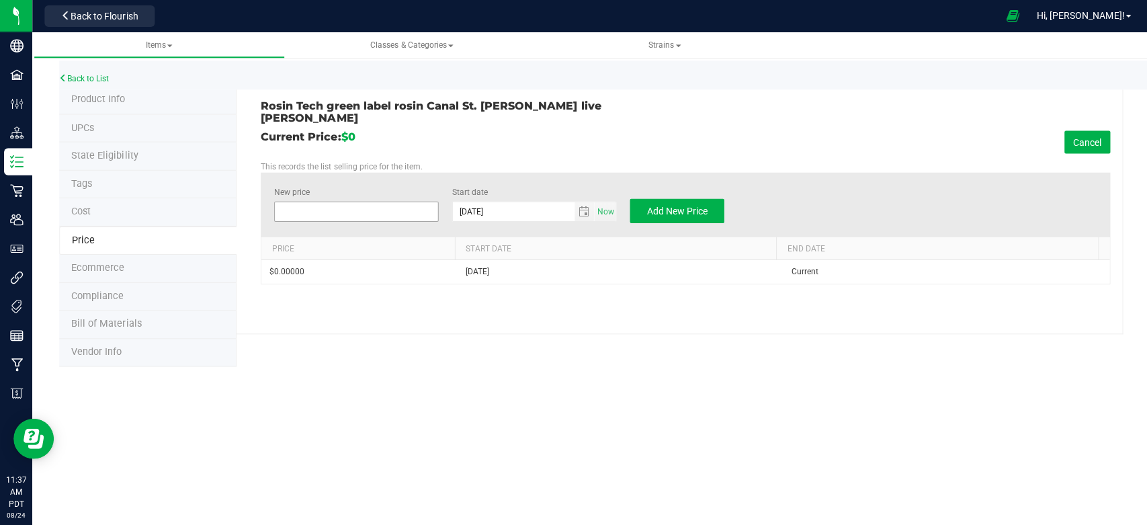
click at [366, 201] on span at bounding box center [356, 211] width 164 height 20
type input "46.28"
click at [600, 109] on h3 "Rosin Tech green label rosin Canal St. [PERSON_NAME] live [PERSON_NAME]" at bounding box center [466, 112] width 413 height 24
click at [701, 205] on span "Add New Price" at bounding box center [675, 210] width 60 height 11
type input "$0.00000"
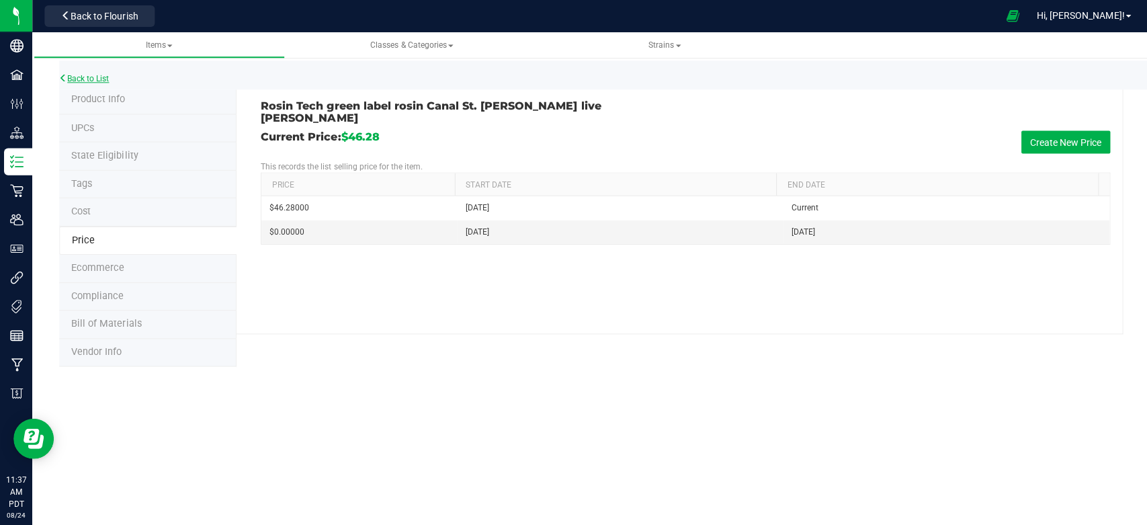
click at [88, 77] on link "Back to List" at bounding box center [84, 78] width 50 height 9
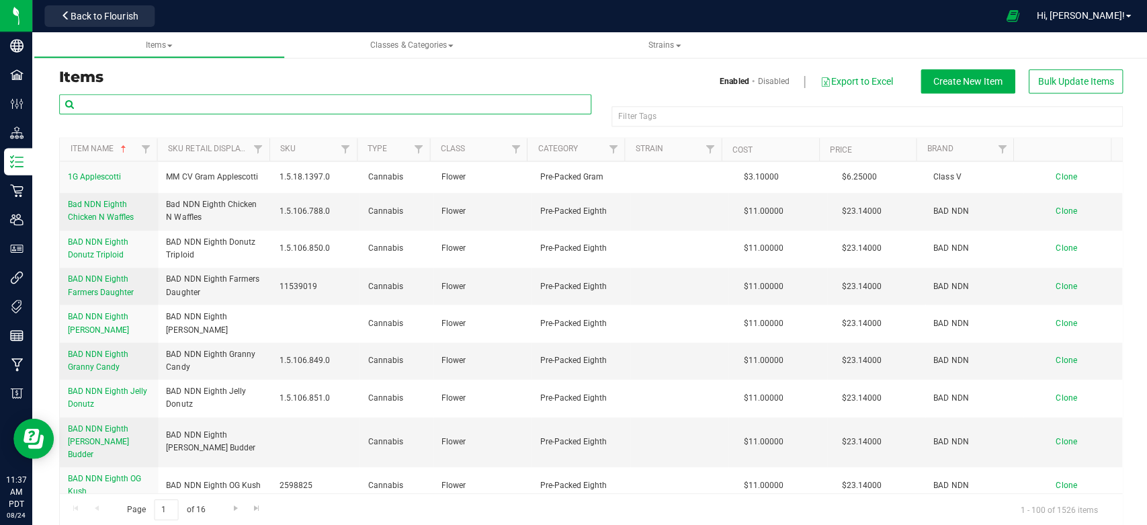
click at [143, 102] on input "text" at bounding box center [324, 104] width 531 height 20
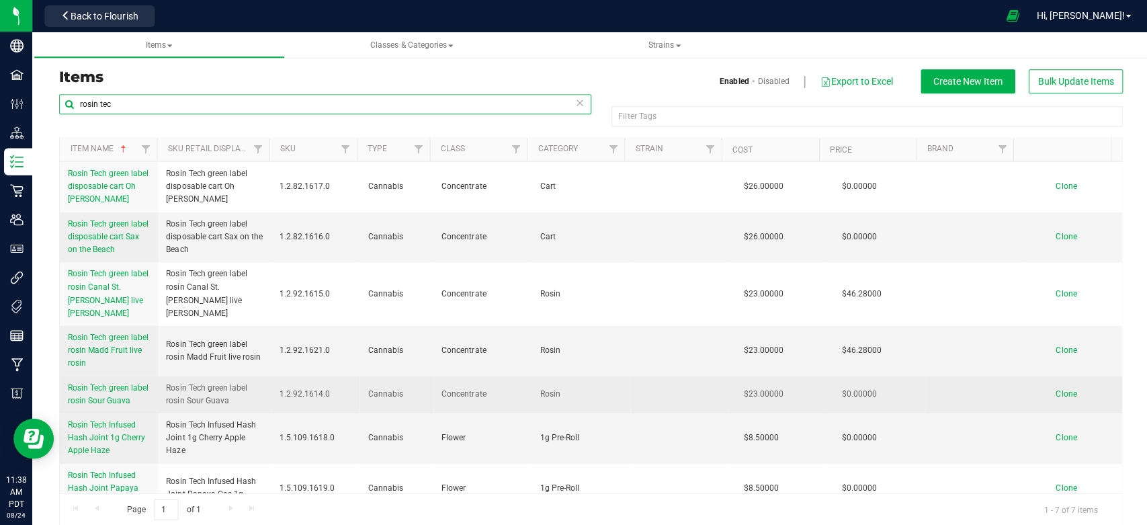
type input "rosin tec"
click at [128, 380] on link "Rosin Tech green label rosin Sour Guava" at bounding box center [109, 393] width 82 height 26
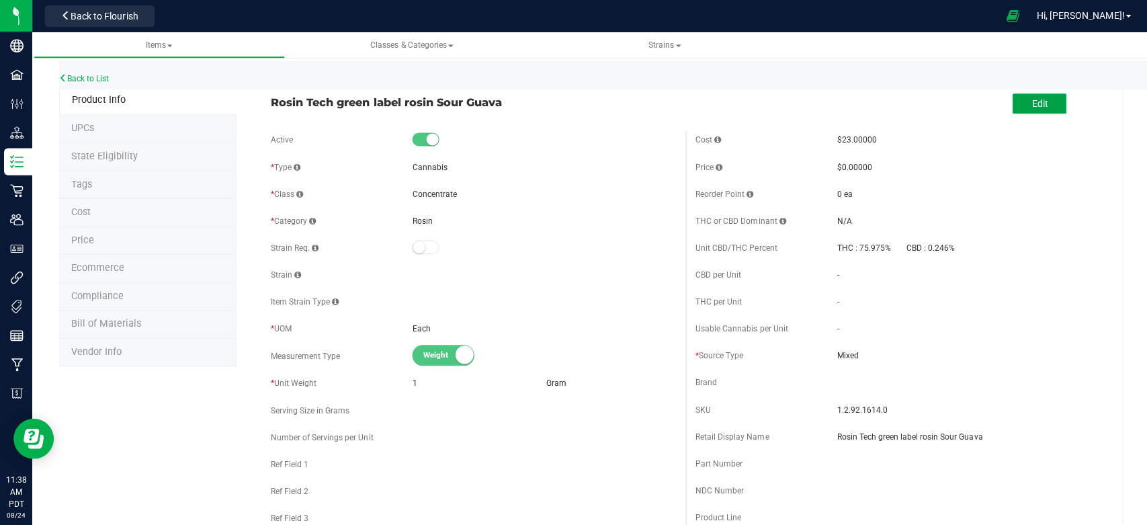
click at [1013, 94] on button "Edit" at bounding box center [1037, 103] width 54 height 20
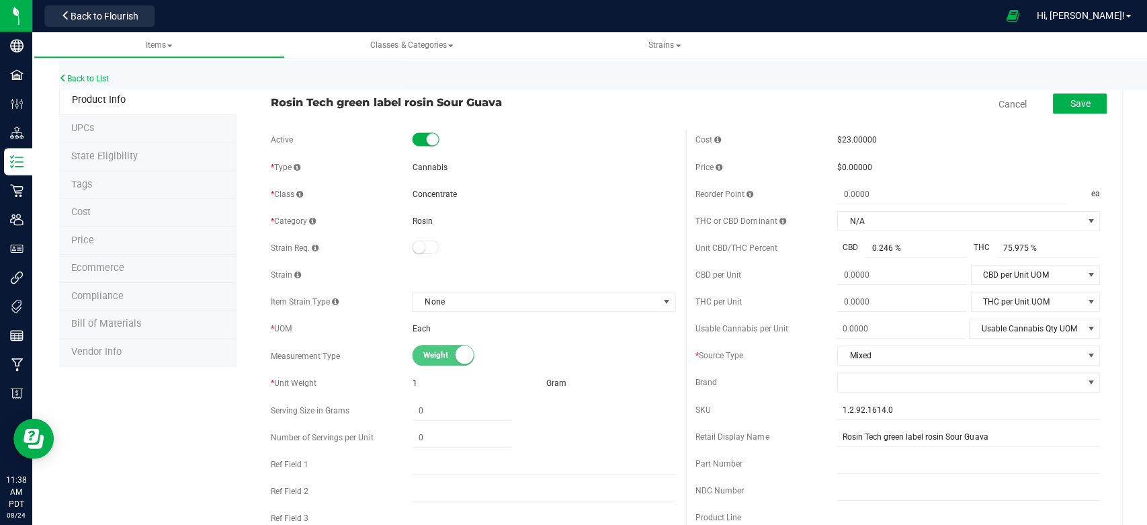
click at [95, 239] on li "Price" at bounding box center [147, 240] width 177 height 28
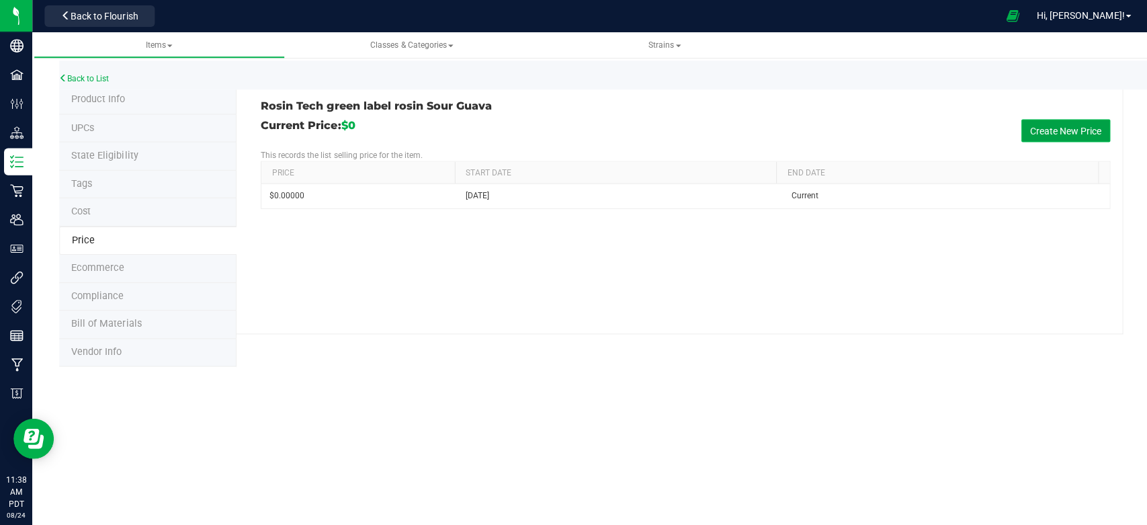
click at [1055, 130] on button "Create New Price" at bounding box center [1063, 130] width 89 height 23
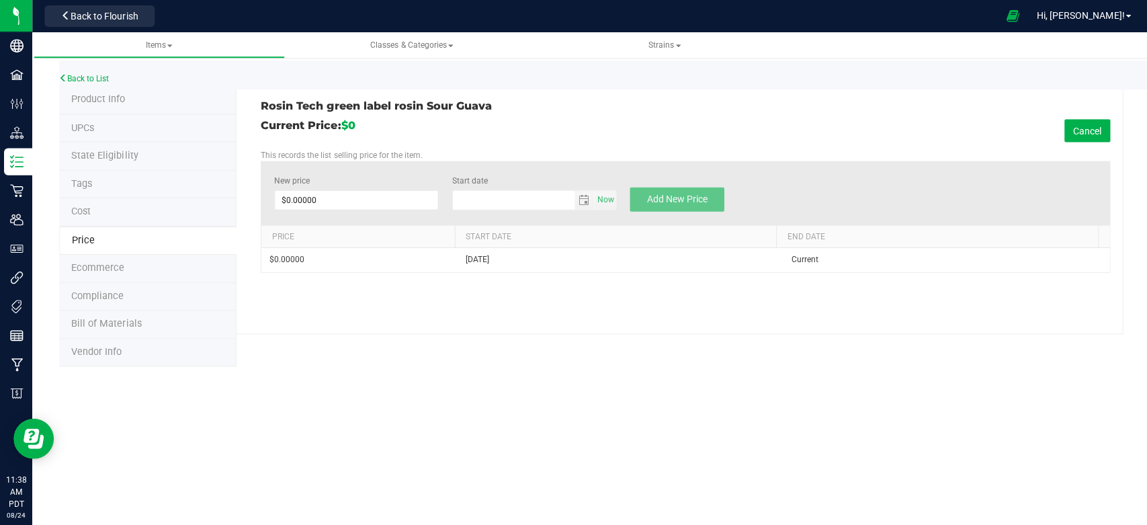
type input "[DATE]"
click at [329, 198] on span at bounding box center [356, 200] width 164 height 20
type input "46.28"
click at [486, 103] on h3 "Rosin Tech green label rosin Sour Guava" at bounding box center [466, 106] width 413 height 12
click at [696, 188] on button "Add New Price" at bounding box center [675, 199] width 94 height 24
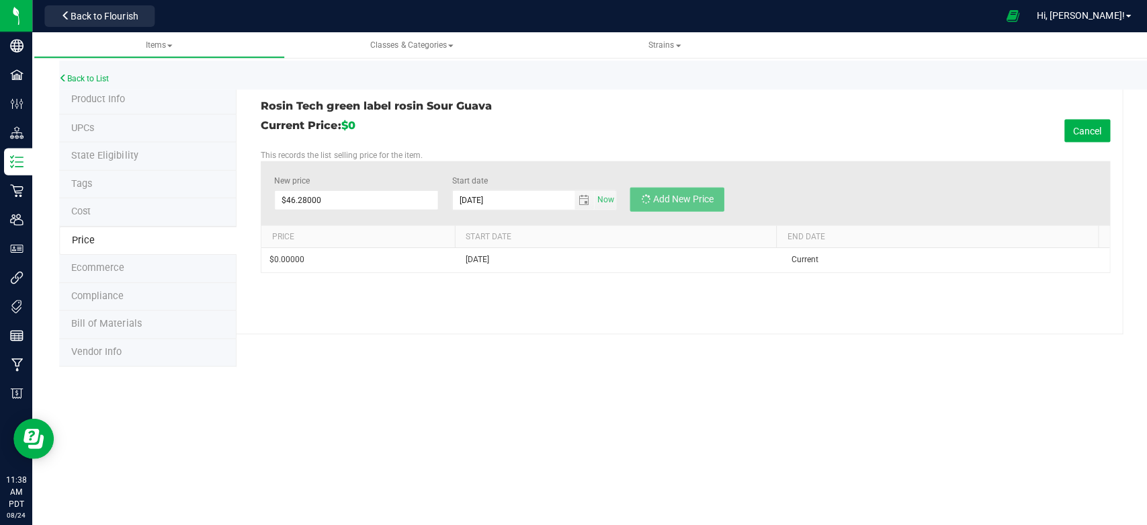
type input "$0.00000"
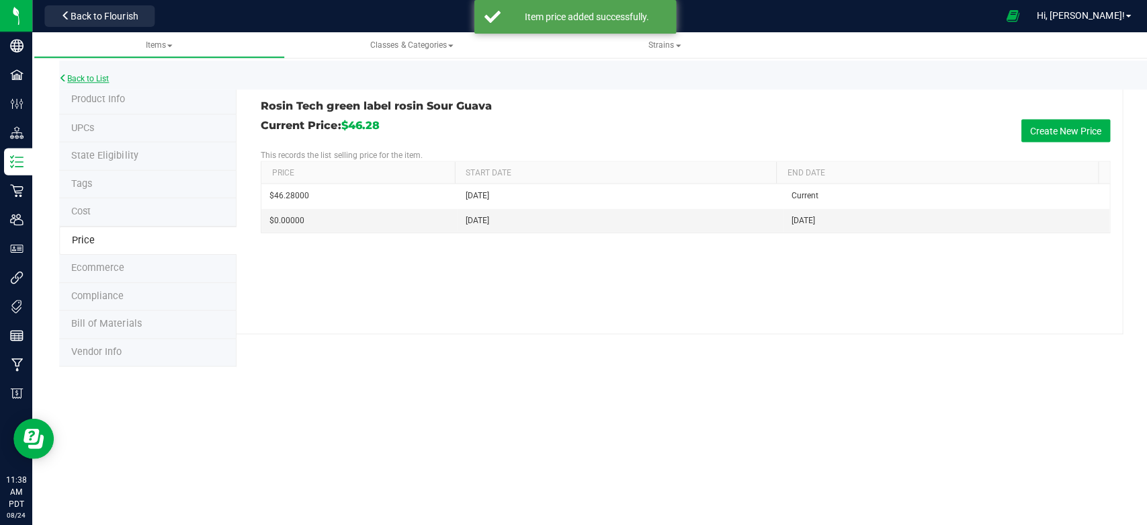
click at [101, 78] on link "Back to List" at bounding box center [84, 78] width 50 height 9
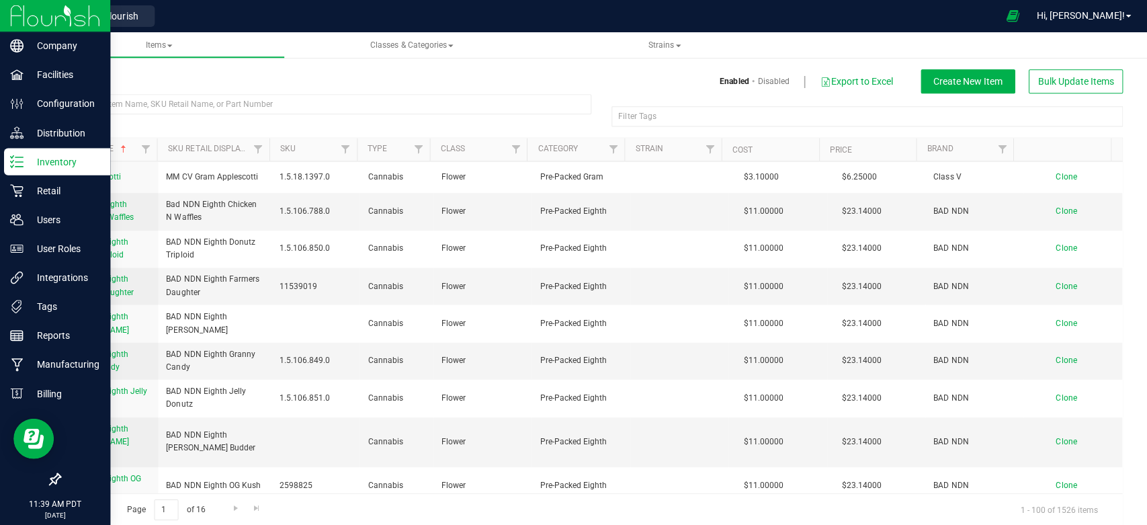
click at [62, 155] on p "Inventory" at bounding box center [64, 161] width 81 height 16
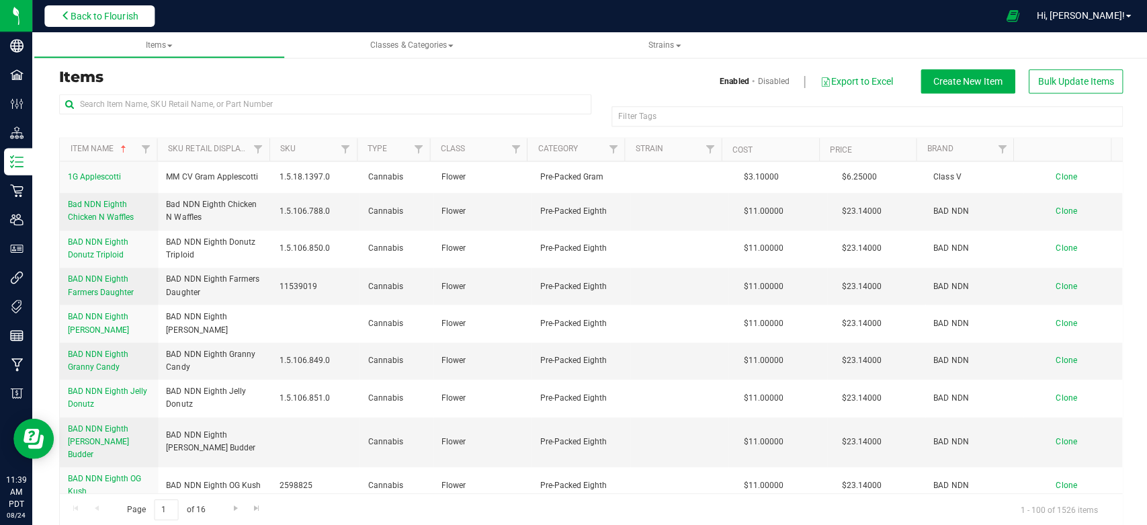
click at [130, 6] on button "Back to Flourish" at bounding box center [99, 16] width 110 height 22
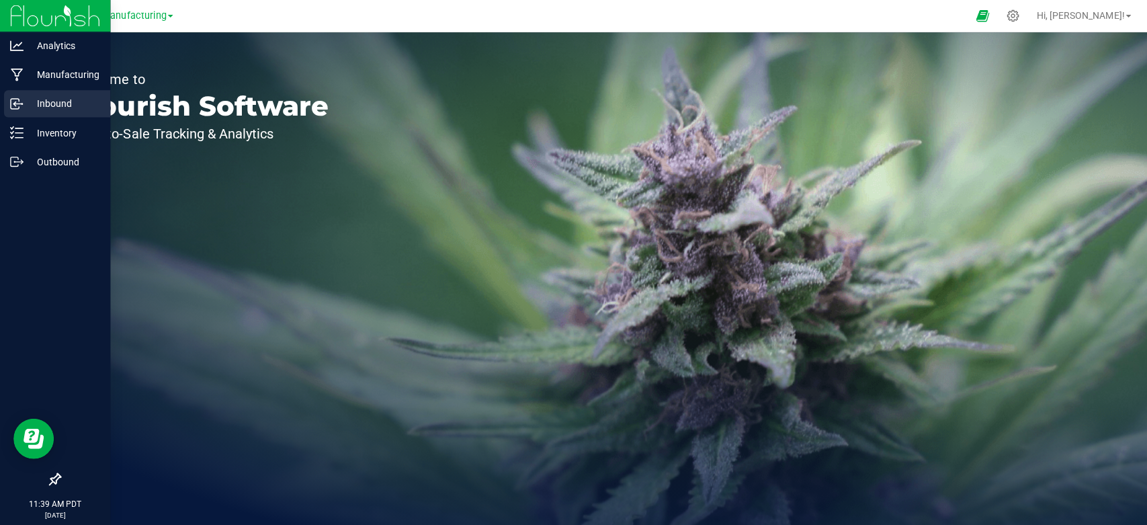
click at [44, 98] on p "Inbound" at bounding box center [64, 103] width 81 height 16
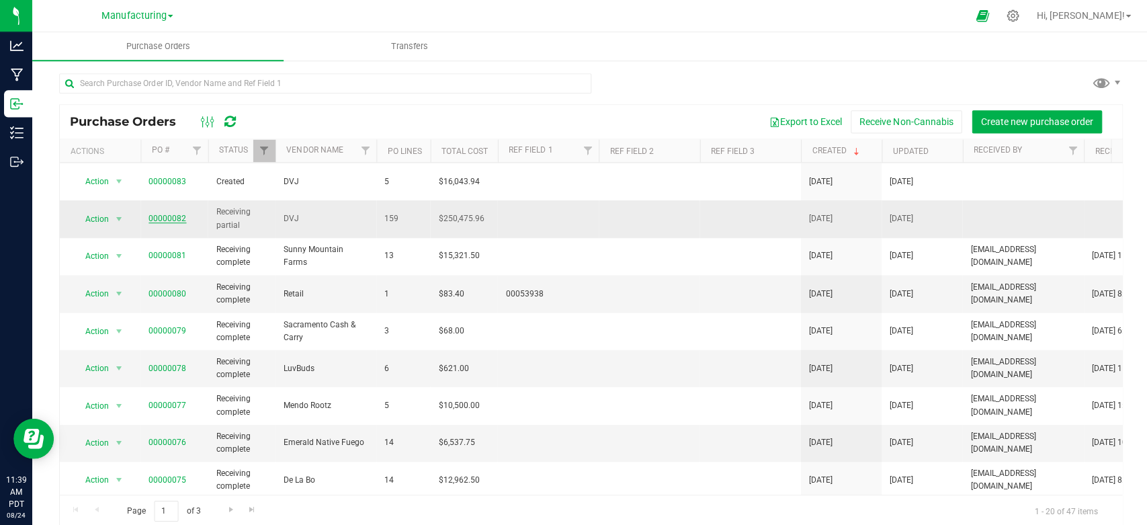
click at [173, 213] on link "00000082" at bounding box center [168, 217] width 38 height 9
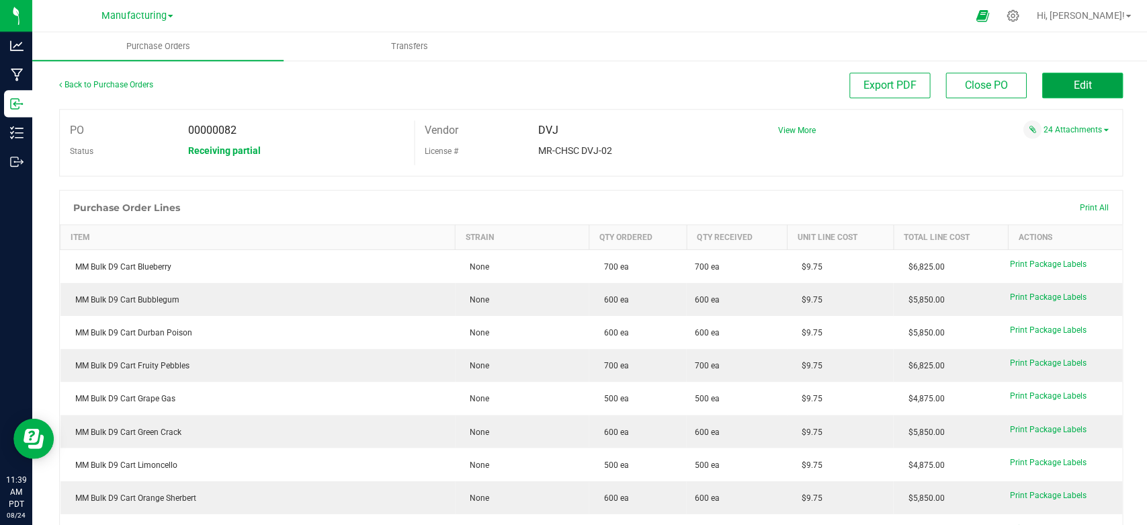
click at [1071, 74] on button "Edit" at bounding box center [1080, 86] width 81 height 26
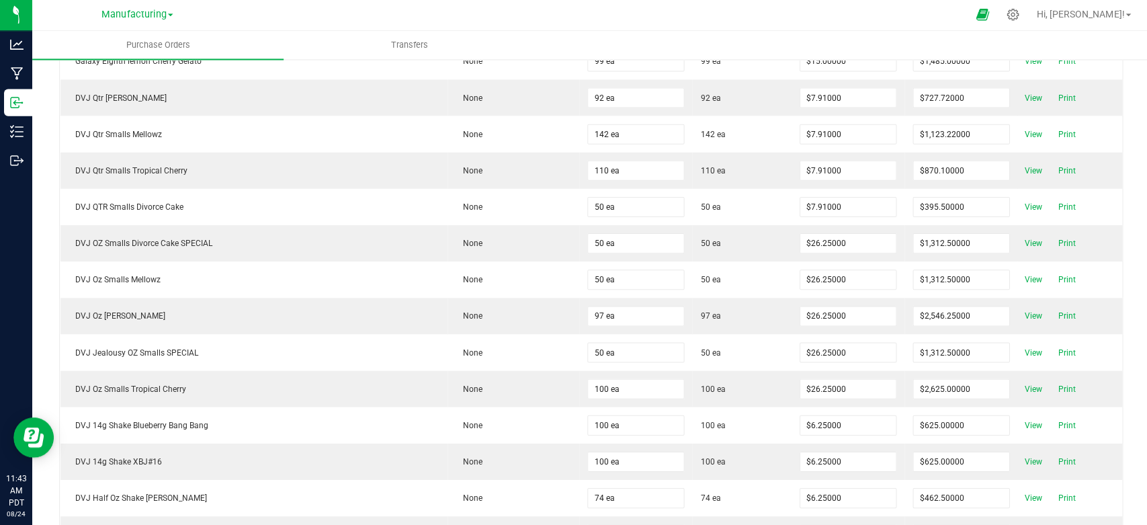
scroll to position [3704, 0]
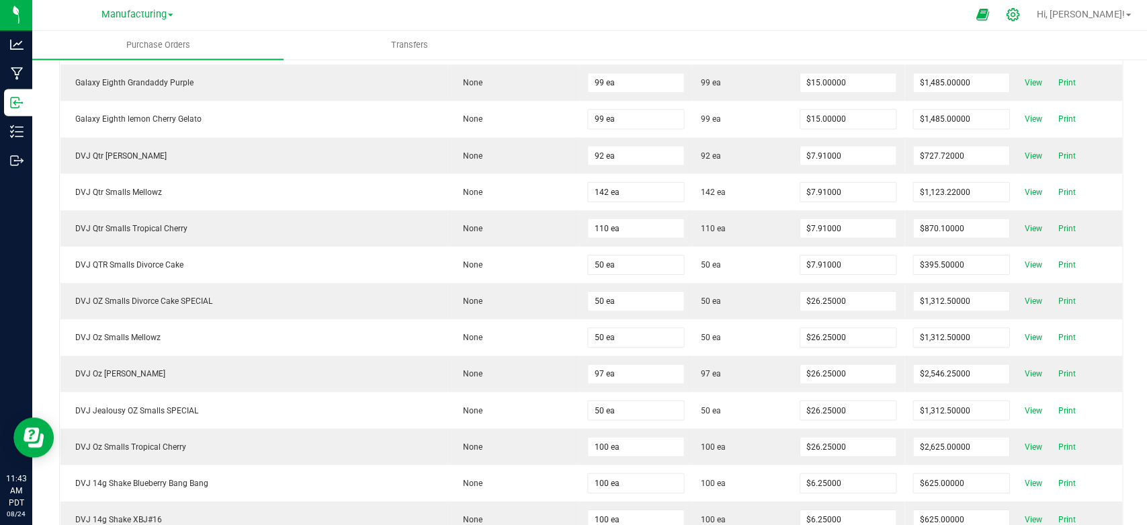
click at [1017, 14] on icon at bounding box center [1010, 15] width 13 height 13
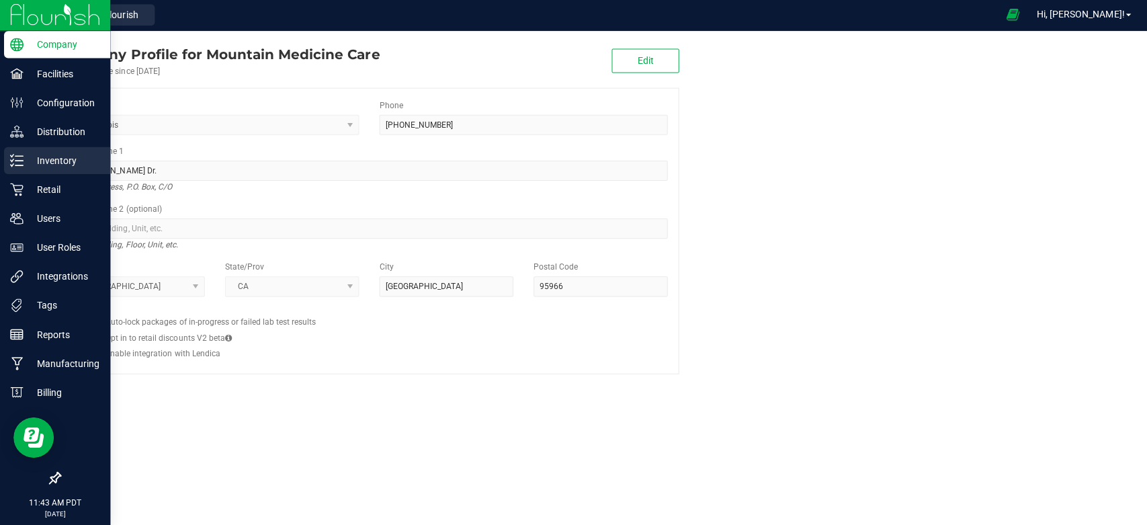
click at [38, 171] on div "Inventory" at bounding box center [57, 161] width 106 height 27
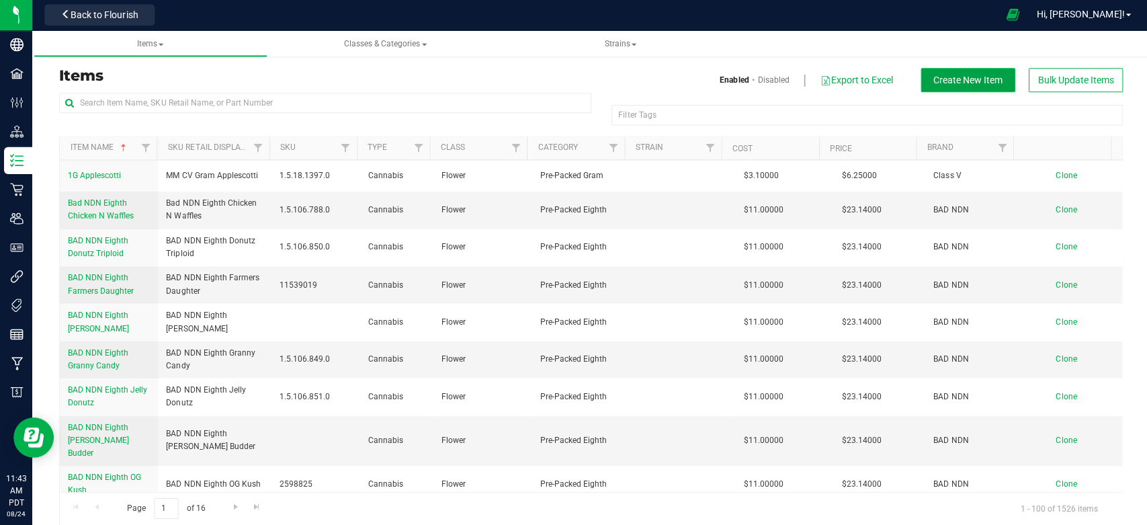
click at [946, 79] on span "Create New Item" at bounding box center [965, 81] width 69 height 11
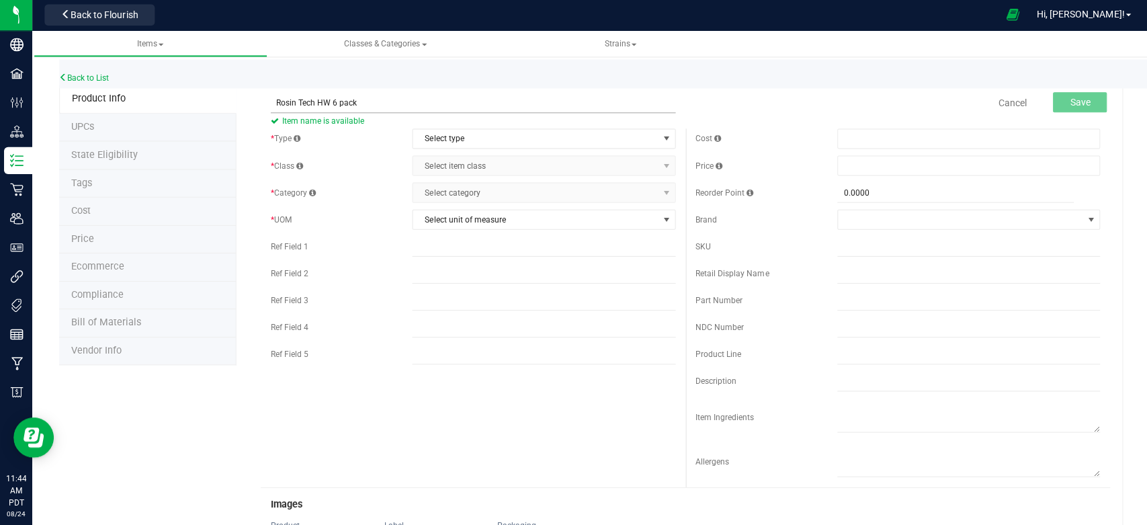
click at [541, 101] on input "Rosin Tech HW 6 pack" at bounding box center [471, 104] width 403 height 20
type input "Rosin Tech HW 6 pack"
click at [424, 74] on div "Back to List" at bounding box center [632, 74] width 1147 height 29
click at [482, 136] on span "Select type" at bounding box center [534, 139] width 244 height 19
click at [458, 157] on li "Cannabis" at bounding box center [538, 163] width 258 height 20
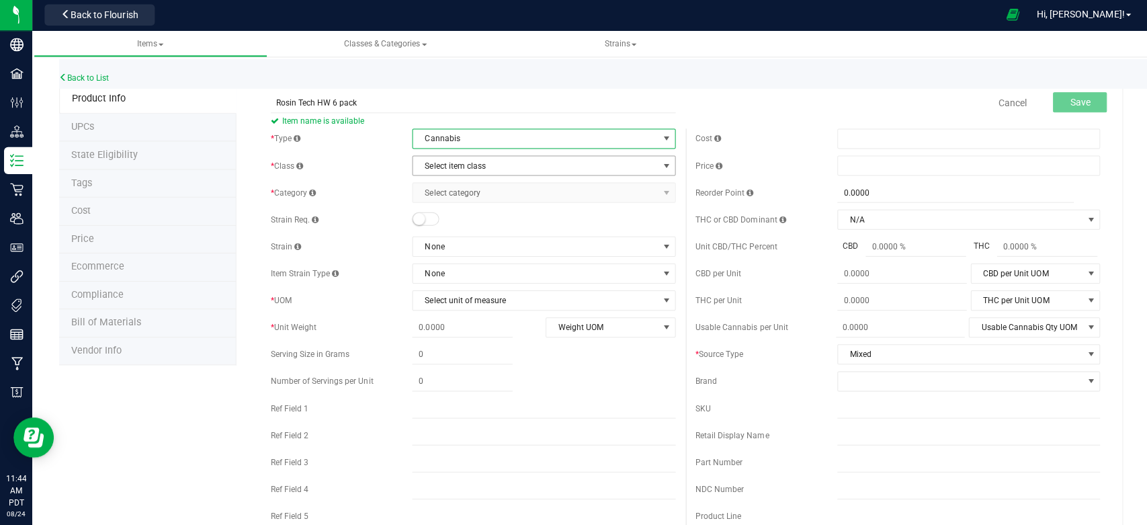
click at [468, 172] on span "Select item class" at bounding box center [534, 166] width 244 height 19
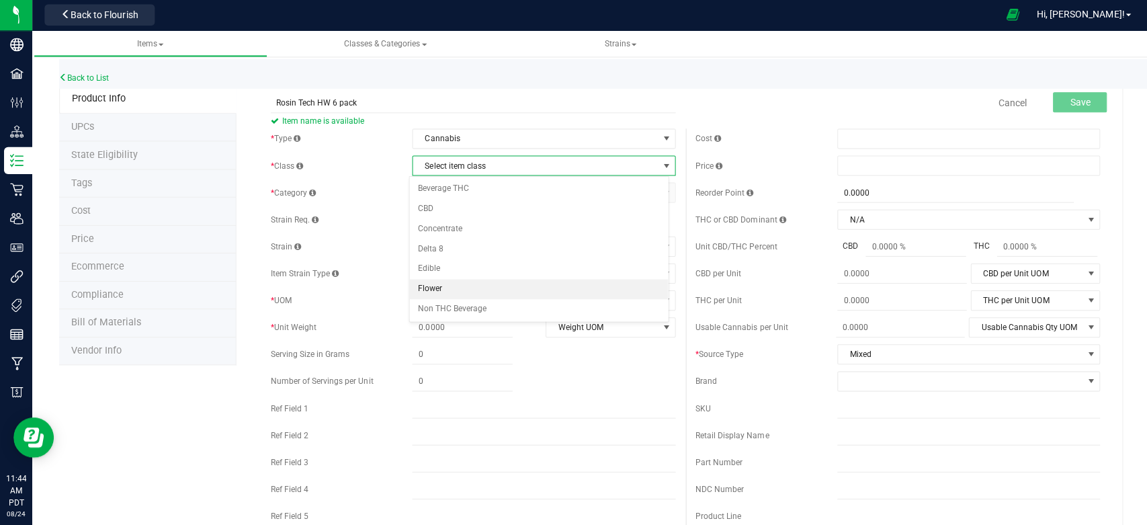
click at [446, 284] on li "Flower" at bounding box center [538, 290] width 258 height 20
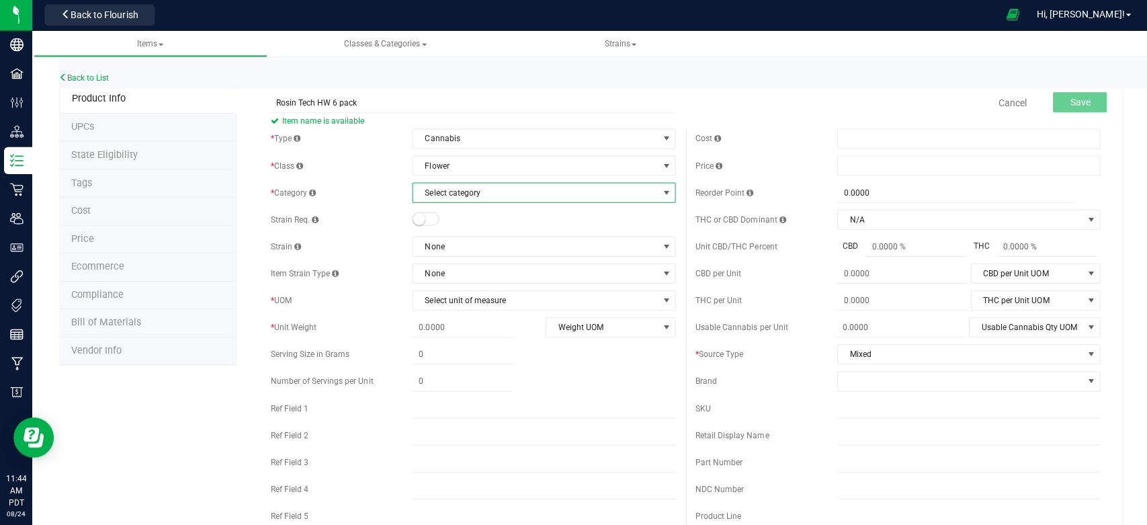
click at [481, 192] on span "Select category" at bounding box center [534, 193] width 244 height 19
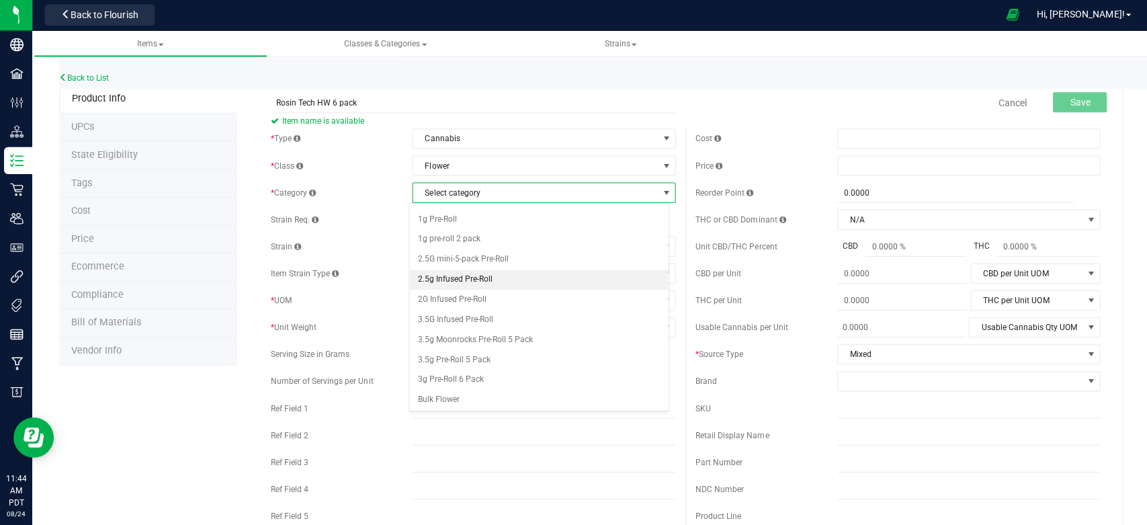
scroll to position [149, 0]
click at [505, 88] on div "Back to List" at bounding box center [632, 74] width 1147 height 29
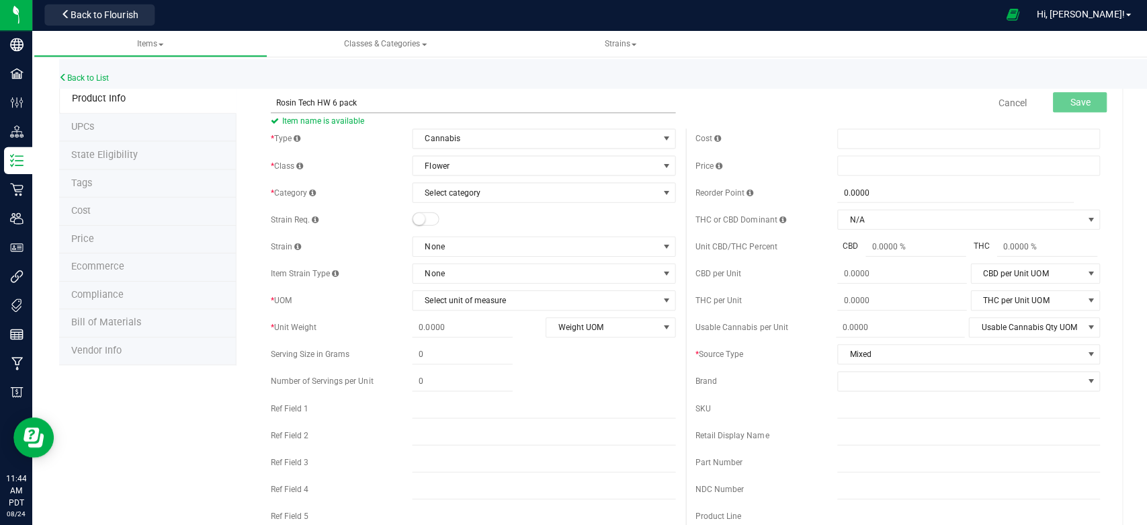
scroll to position [0, 0]
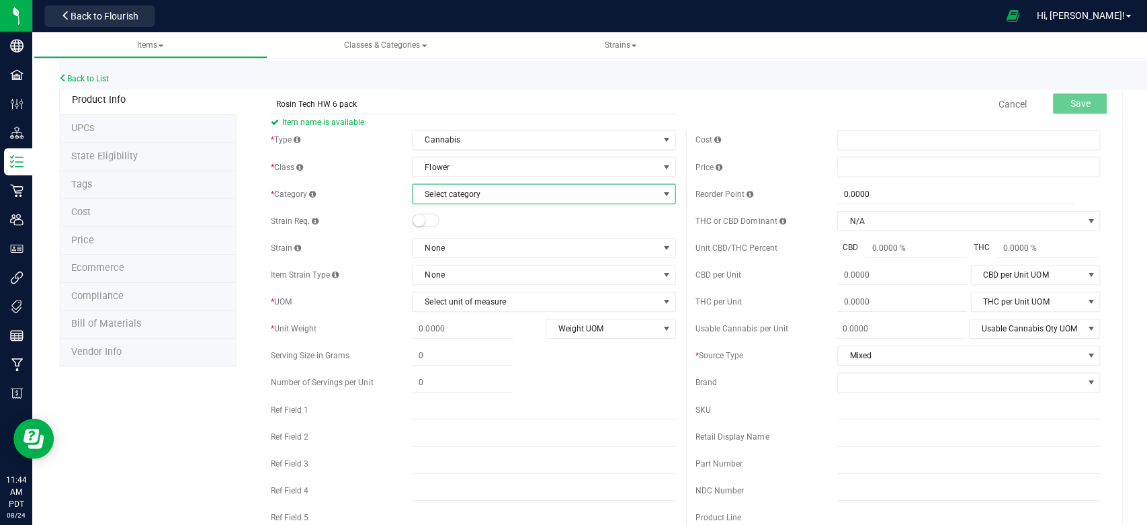
click at [446, 198] on span "Select category" at bounding box center [534, 193] width 244 height 19
click at [512, 75] on div "Back to List" at bounding box center [632, 74] width 1147 height 29
click at [401, 44] on span "Classes & Categories" at bounding box center [384, 44] width 83 height 9
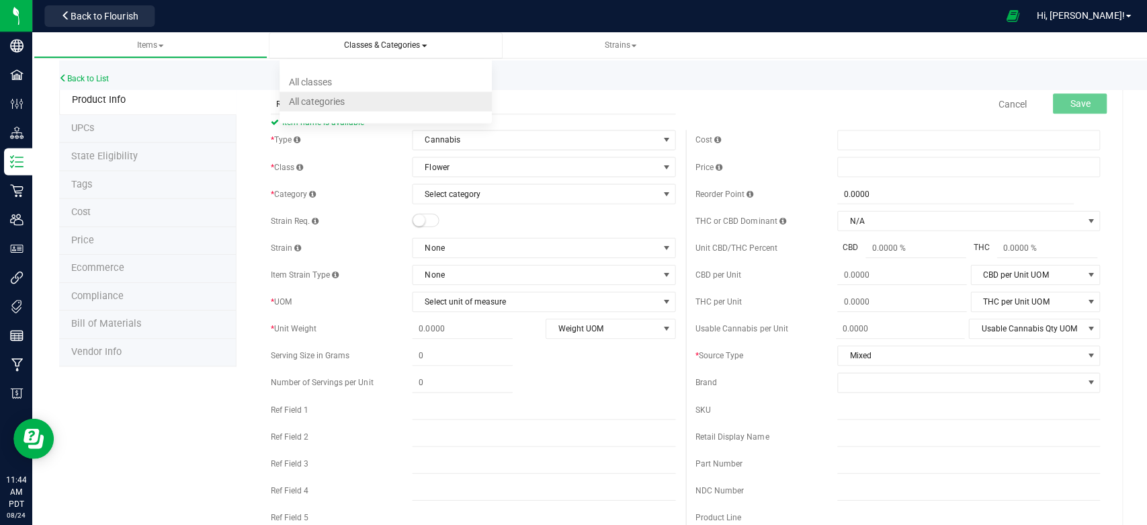
click at [348, 97] on li "All categories" at bounding box center [385, 100] width 212 height 19
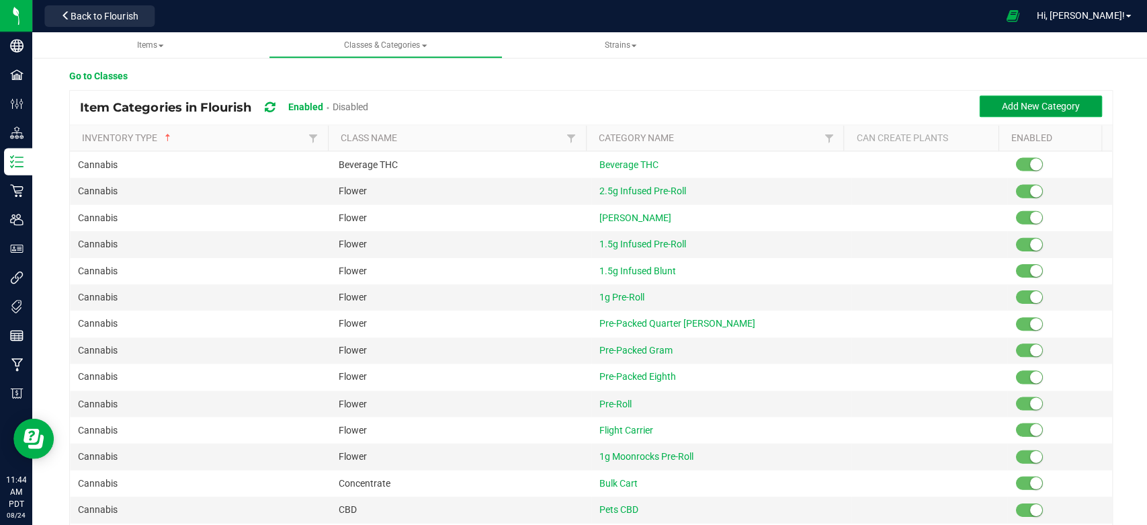
click at [999, 110] on span "Add New Category" at bounding box center [1038, 106] width 78 height 11
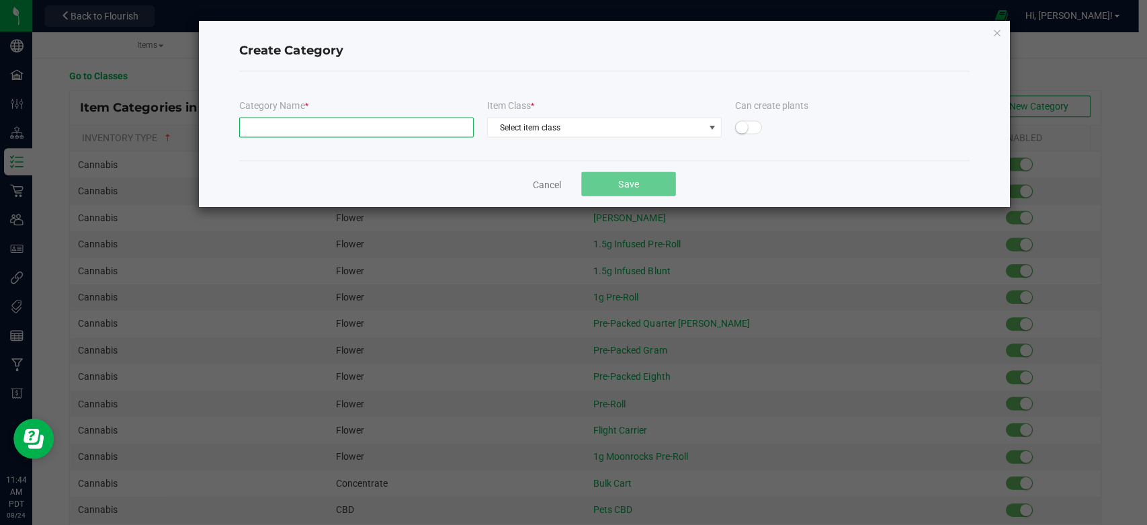
click at [410, 132] on input "text" at bounding box center [356, 127] width 234 height 20
type input "Infused Hash 6 pack"
click at [599, 64] on div "Create Category" at bounding box center [603, 52] width 728 height 40
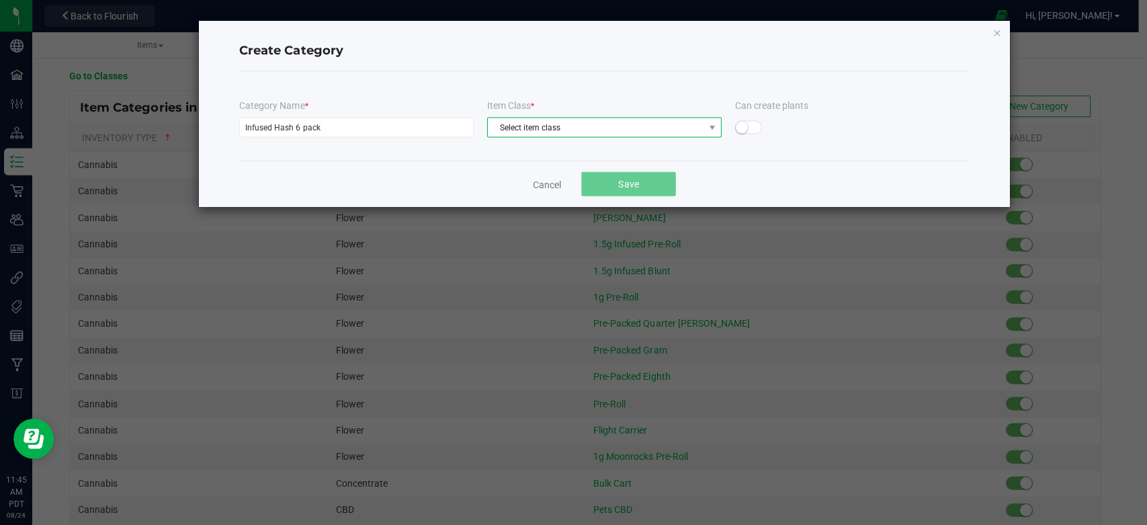
click at [569, 126] on span "Select item class" at bounding box center [595, 127] width 216 height 19
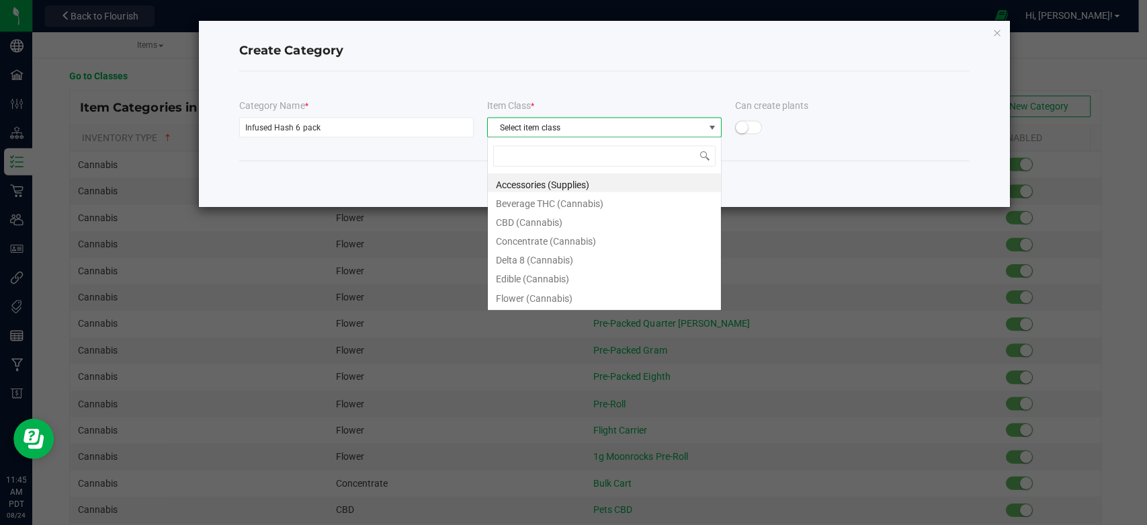
scroll to position [19, 234]
click at [530, 298] on li "Flower (Cannabis)" at bounding box center [603, 295] width 233 height 19
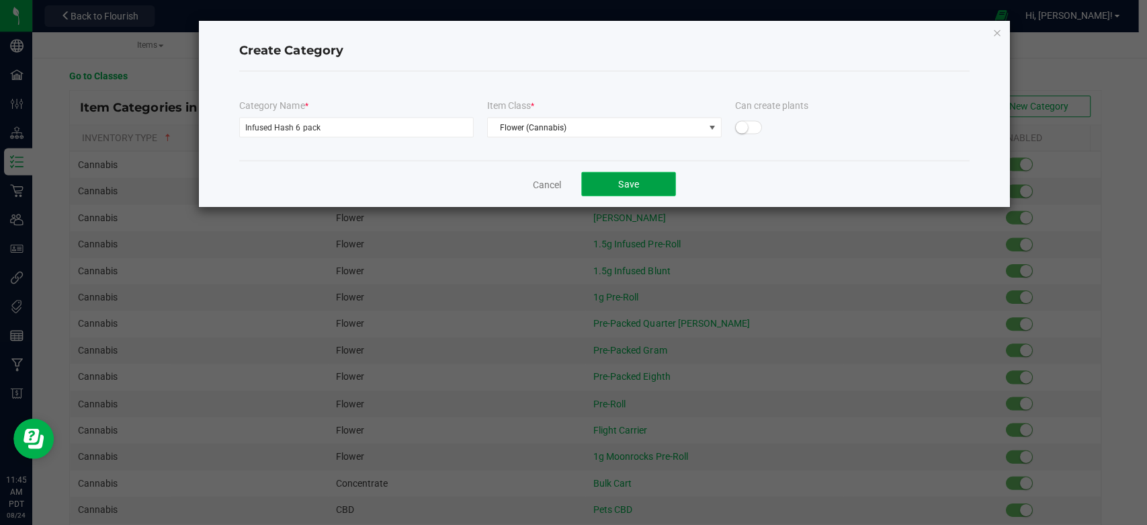
click at [665, 178] on button "Save" at bounding box center [627, 183] width 94 height 24
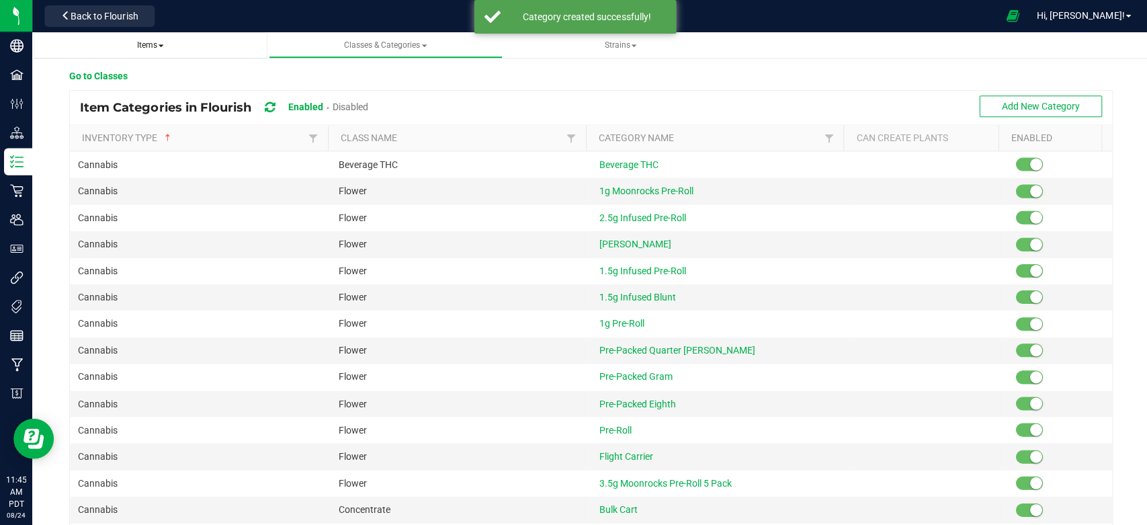
click at [149, 46] on span "Items" at bounding box center [149, 44] width 27 height 9
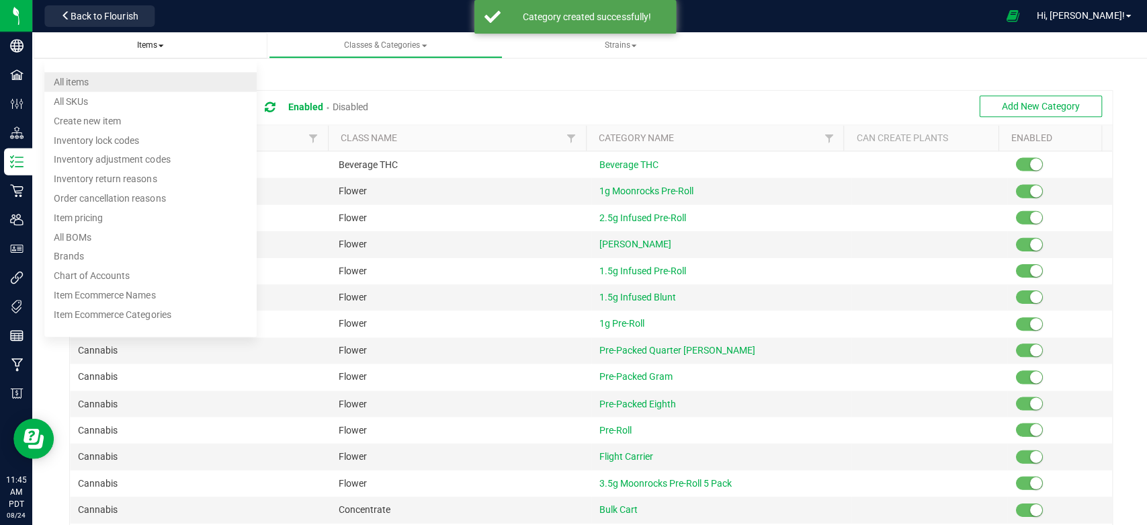
click at [88, 85] on span "All items" at bounding box center [71, 81] width 35 height 11
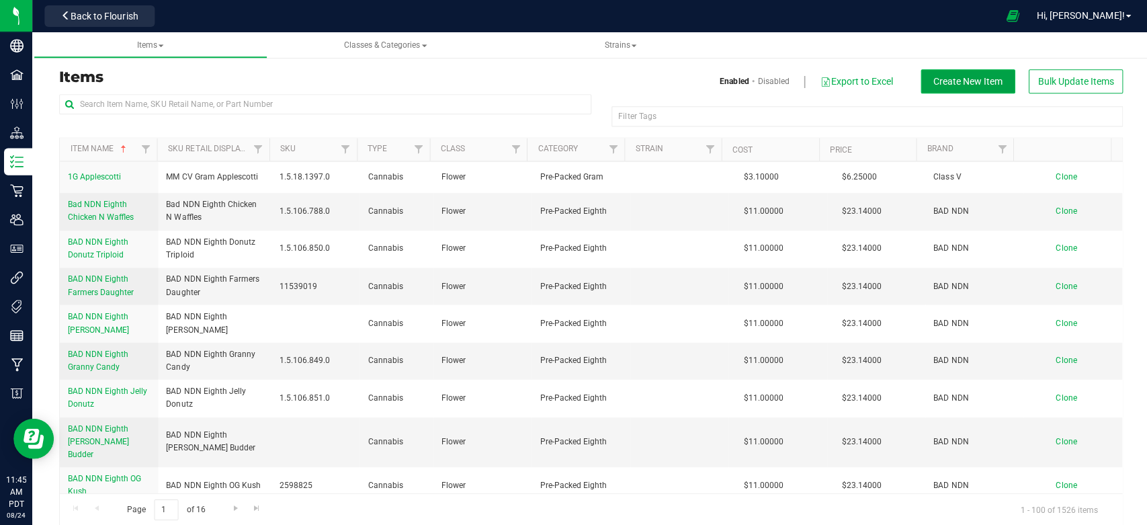
click at [931, 84] on span "Create New Item" at bounding box center [965, 81] width 69 height 11
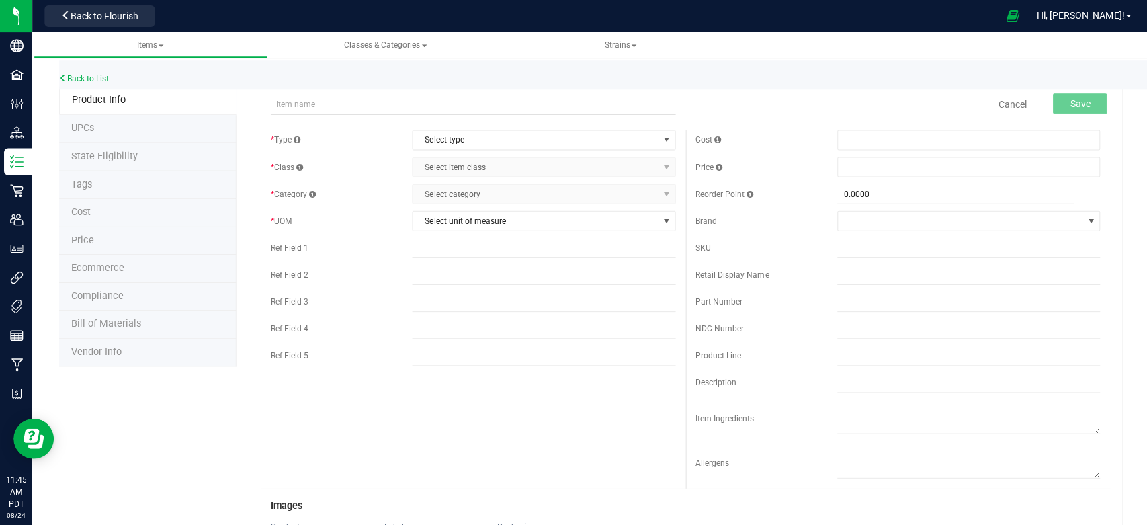
click at [351, 103] on input "text" at bounding box center [471, 104] width 403 height 20
type input "Rosin Tech HW 6 pack Honey Fruit"
click at [442, 136] on span "Select type" at bounding box center [534, 139] width 244 height 19
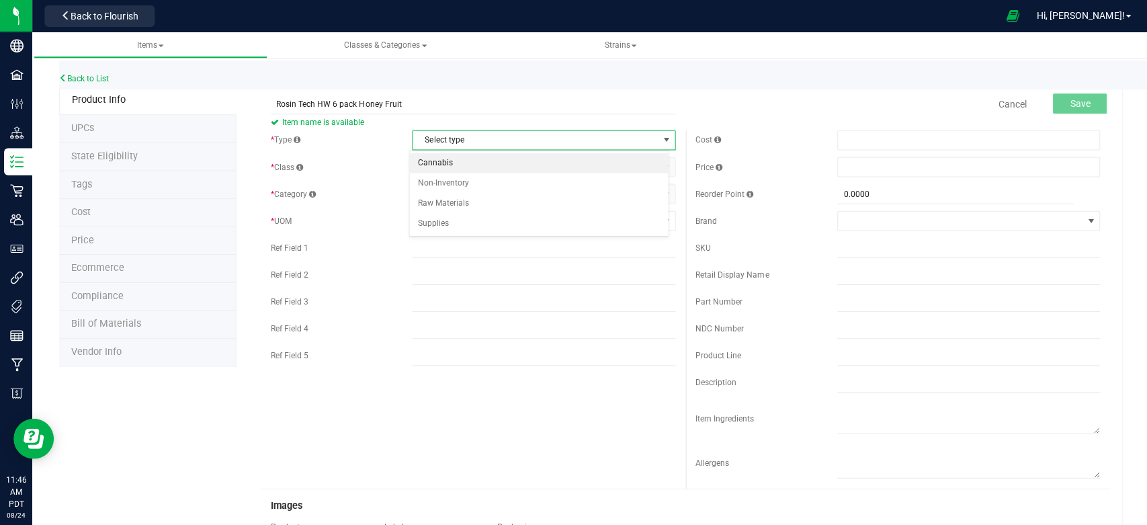
click at [441, 162] on li "Cannabis" at bounding box center [538, 163] width 258 height 20
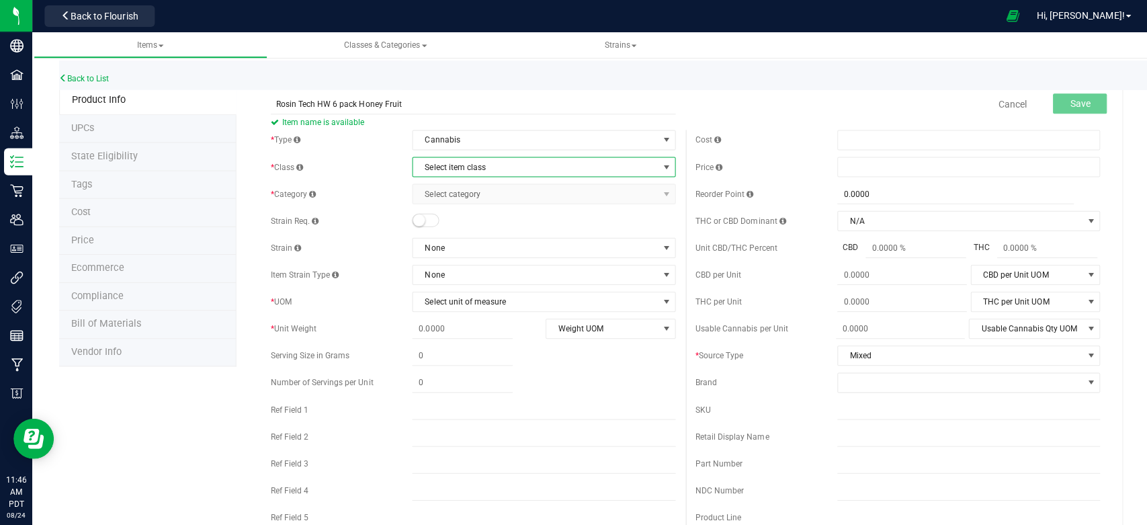
click at [447, 162] on span "Select item class" at bounding box center [534, 166] width 244 height 19
click at [439, 284] on li "Flower" at bounding box center [538, 290] width 258 height 20
click at [481, 198] on span "Select category" at bounding box center [534, 193] width 244 height 19
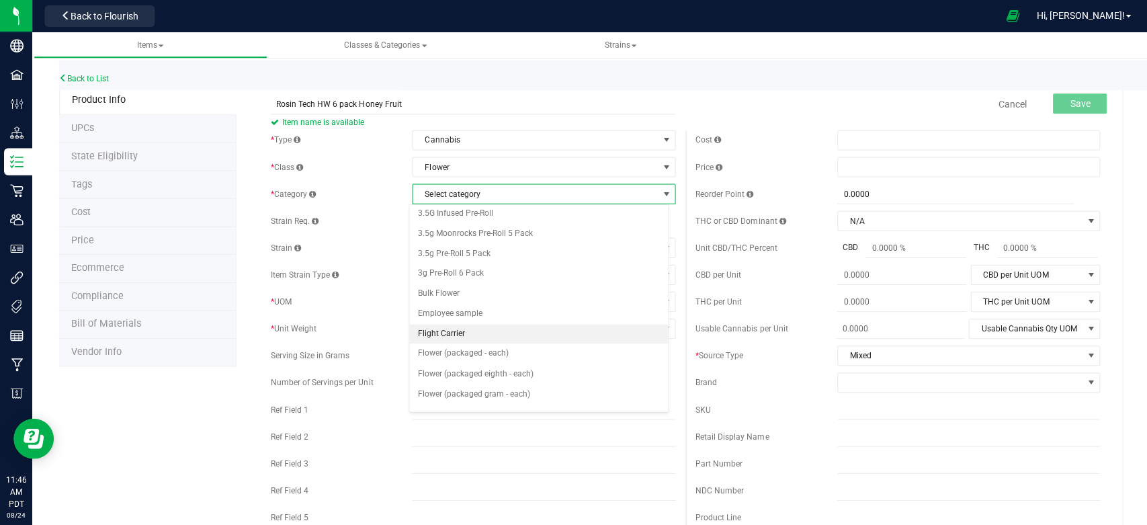
scroll to position [372, 0]
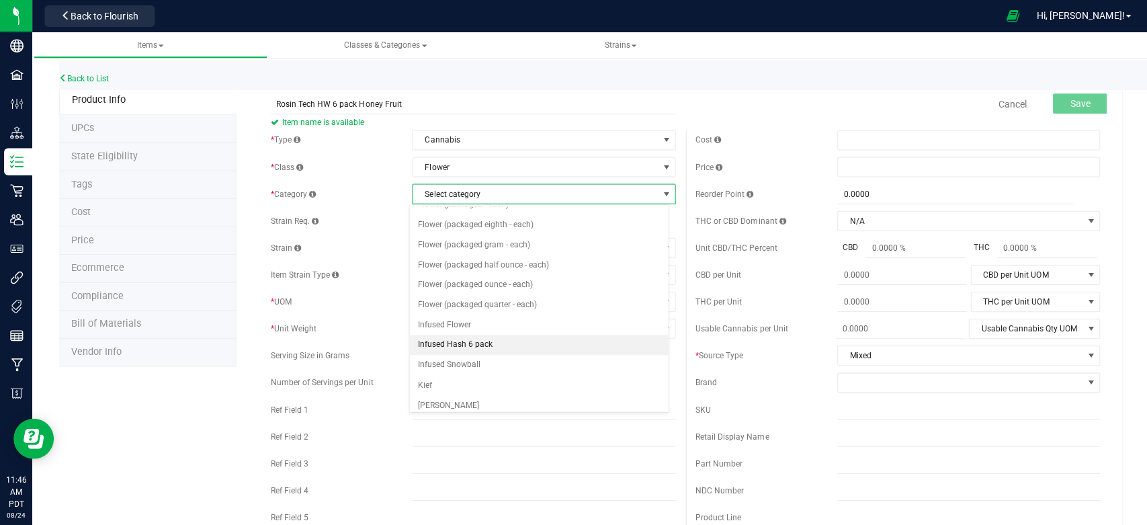
click at [495, 343] on li "Infused Hash 6 pack" at bounding box center [538, 344] width 258 height 20
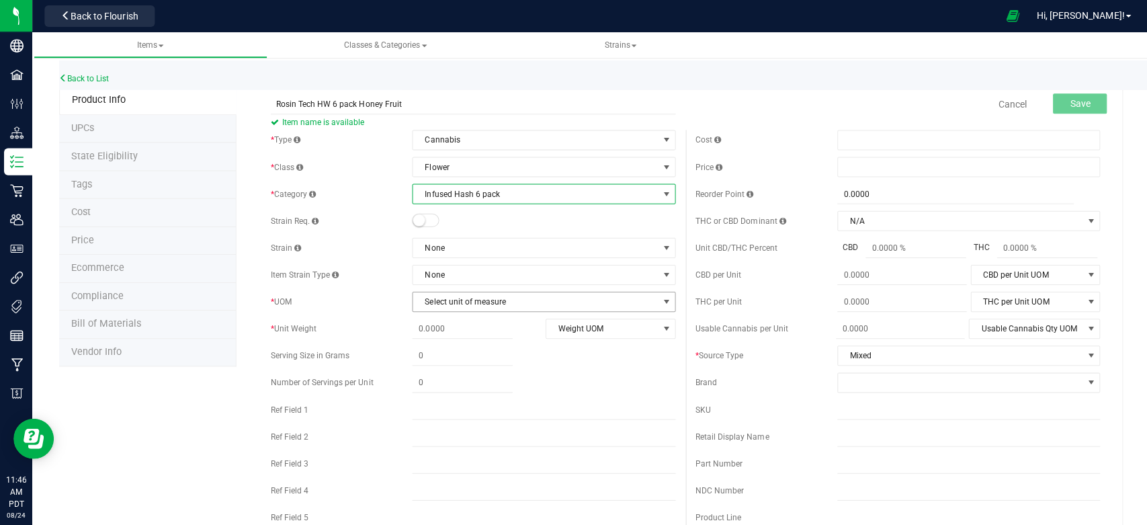
click at [450, 300] on span "Select unit of measure" at bounding box center [534, 301] width 244 height 19
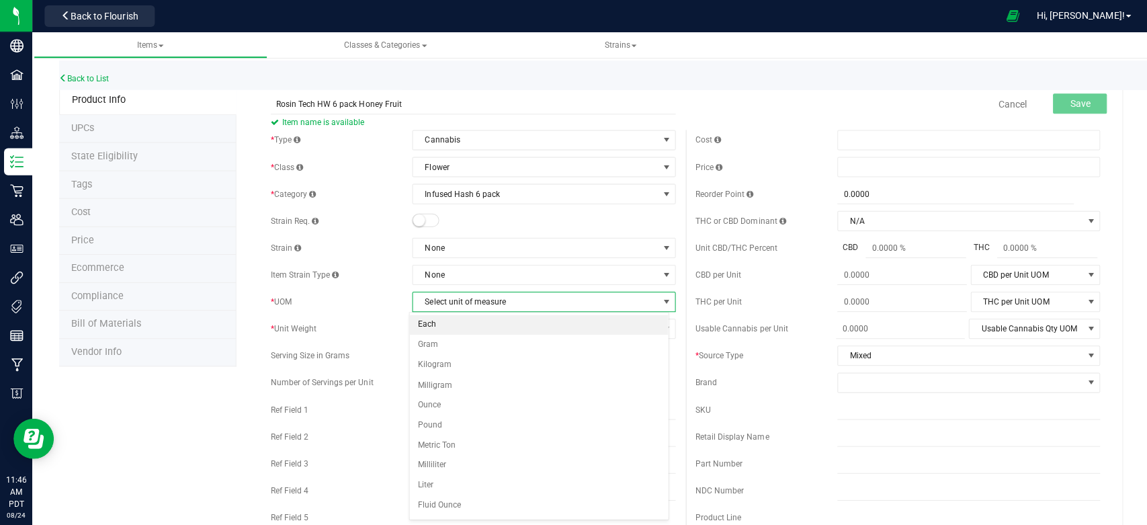
click at [436, 324] on li "Each" at bounding box center [538, 324] width 258 height 20
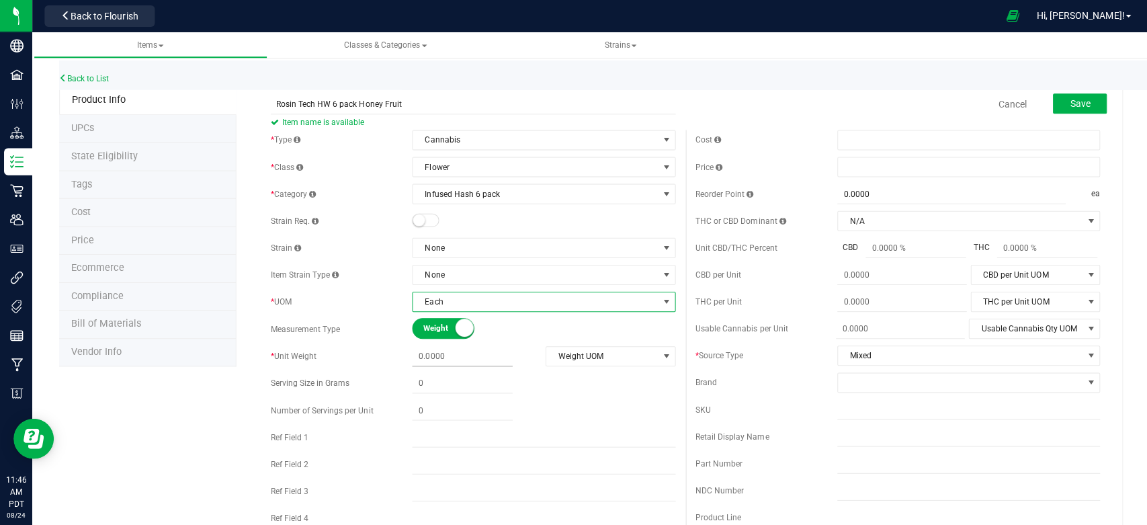
click at [431, 356] on span at bounding box center [461, 355] width 100 height 19
type input "4"
type input "4.0000"
click at [567, 327] on div "Weight Volume" at bounding box center [542, 328] width 262 height 21
click at [571, 356] on span "Weight UOM" at bounding box center [600, 355] width 111 height 19
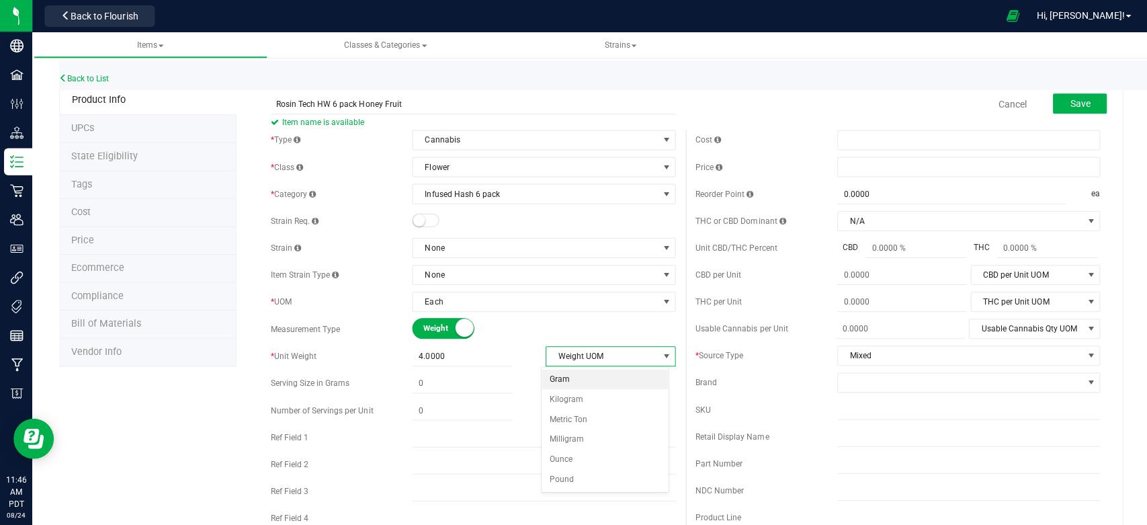
click at [567, 368] on li "Gram" at bounding box center [603, 378] width 126 height 20
click at [861, 142] on span at bounding box center [966, 140] width 262 height 20
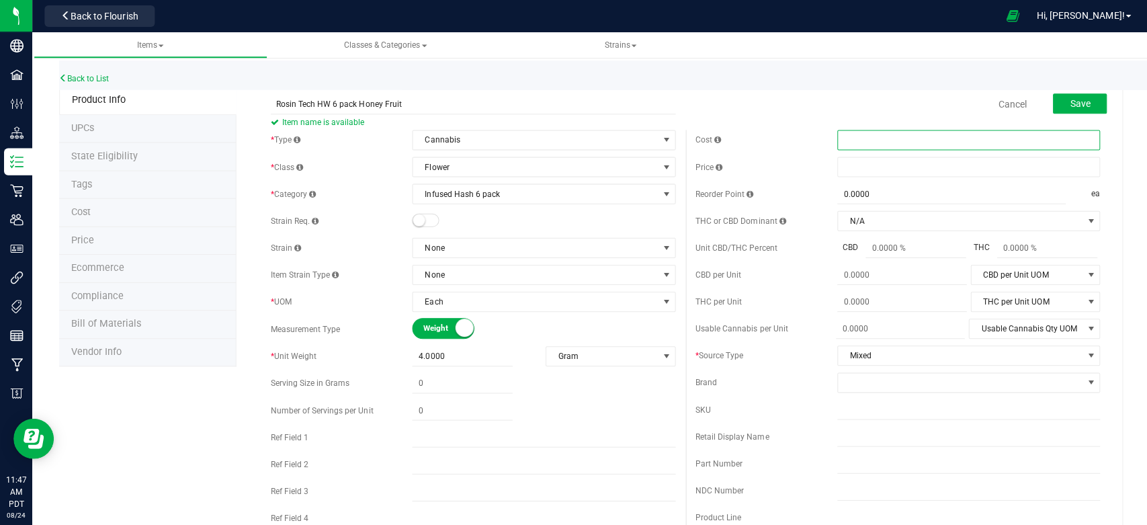
click at [867, 144] on span at bounding box center [966, 140] width 262 height 20
type input "16.75"
type input "$16.75000"
click at [796, 134] on div "Cost" at bounding box center [764, 140] width 141 height 12
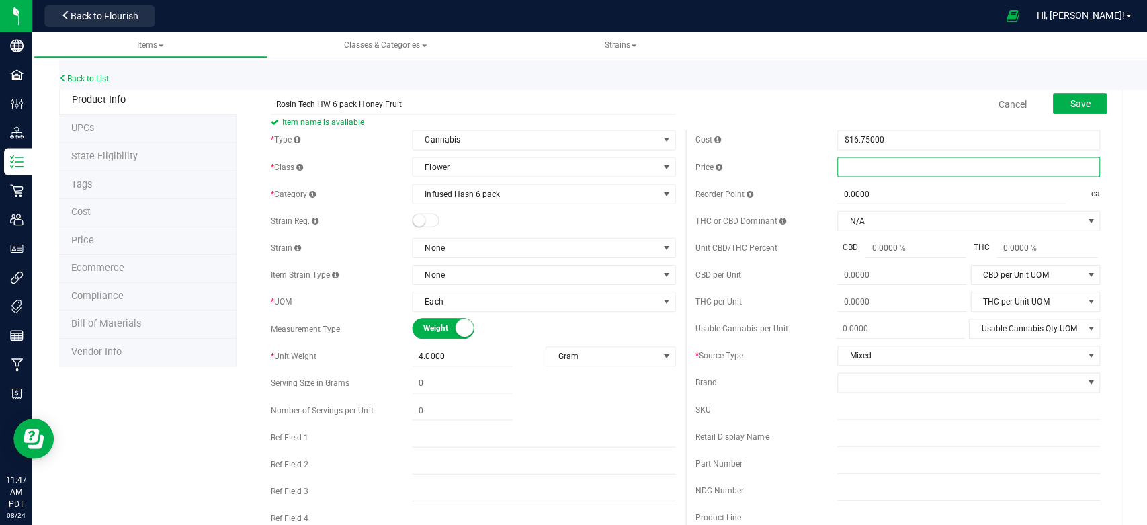
click at [847, 168] on span at bounding box center [966, 167] width 262 height 20
type input "33.88"
type input "$33.88000"
click at [799, 106] on div "Cancel Save" at bounding box center [895, 104] width 423 height 34
click at [1080, 100] on button "Save" at bounding box center [1077, 103] width 54 height 20
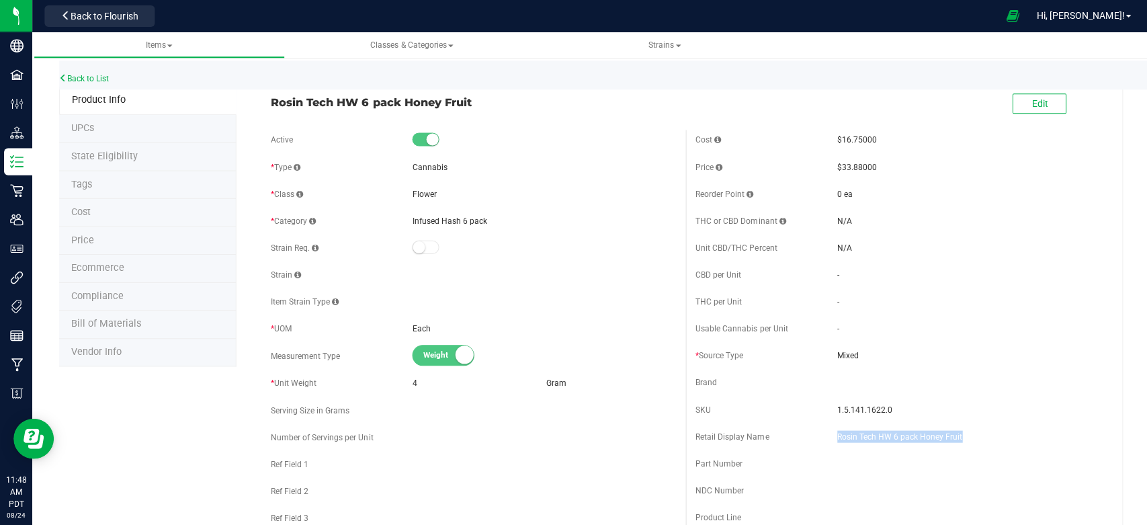
drag, startPoint x: 822, startPoint y: 433, endPoint x: 951, endPoint y: 436, distance: 129.1
click at [951, 436] on div "Retail Display Name Rosin Tech HW 6 pack Honey Fruit" at bounding box center [895, 435] width 403 height 20
copy div "Rosin Tech HW 6 pack Honey Fruit"
click at [97, 72] on div "Back to List" at bounding box center [632, 74] width 1147 height 29
click at [98, 78] on link "Back to List" at bounding box center [84, 78] width 50 height 9
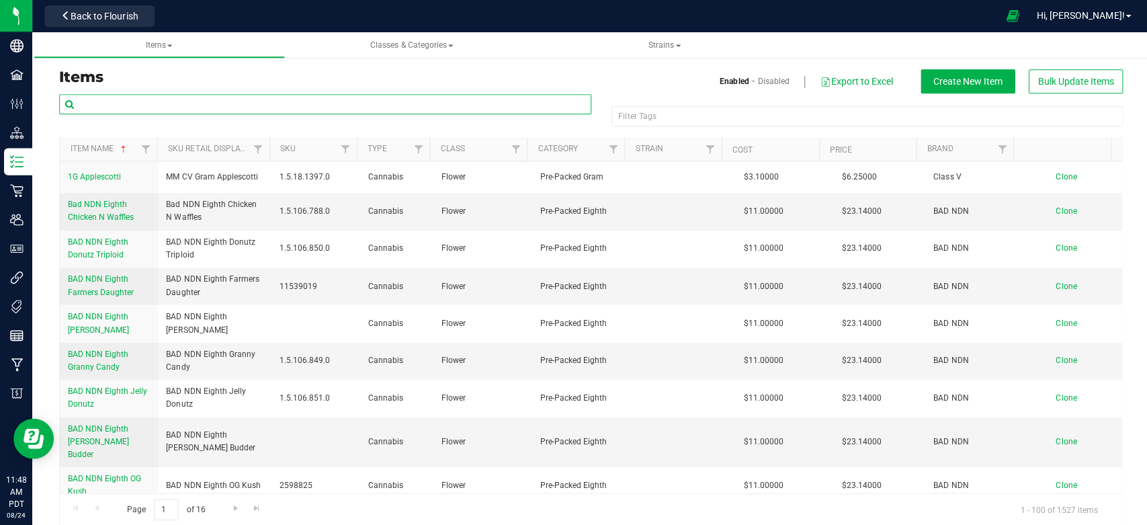
click at [173, 109] on input "text" at bounding box center [324, 104] width 531 height 20
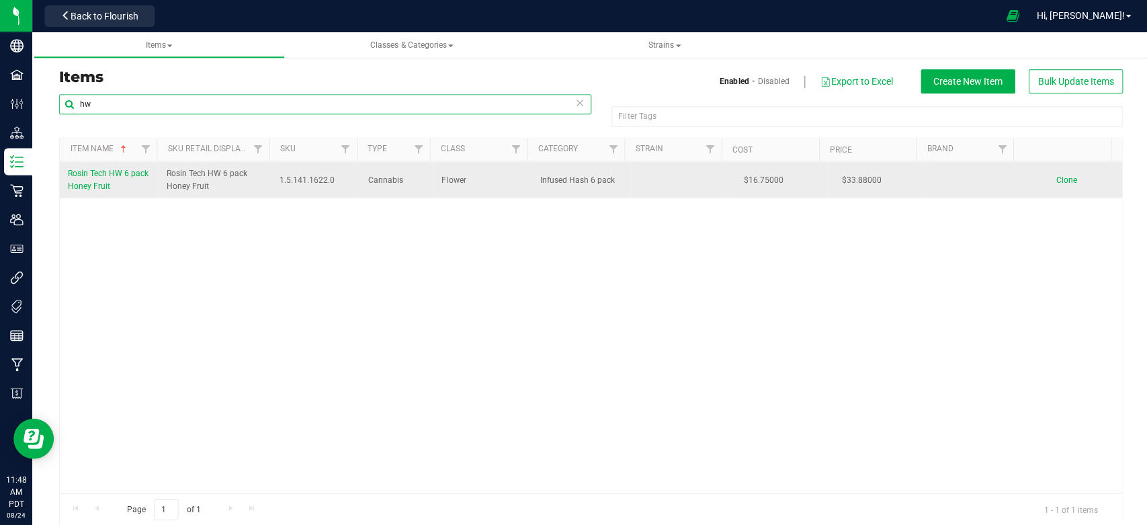
type input "hw"
click at [1053, 177] on span "Clone" at bounding box center [1063, 179] width 21 height 9
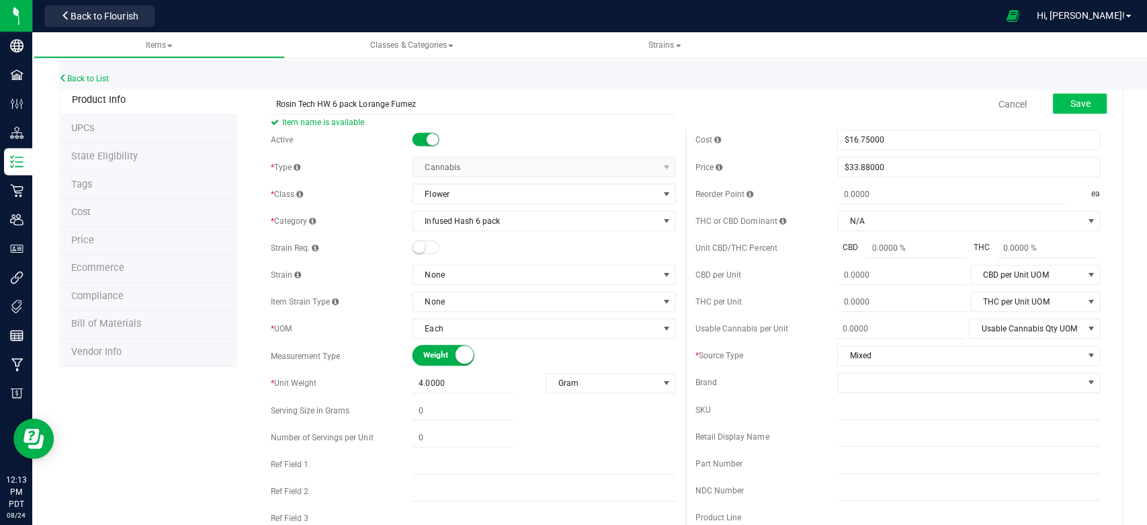
type input "Rosin Tech HW 6 pack Lorange Fumez"
click at [1066, 93] on button "Save" at bounding box center [1077, 103] width 54 height 20
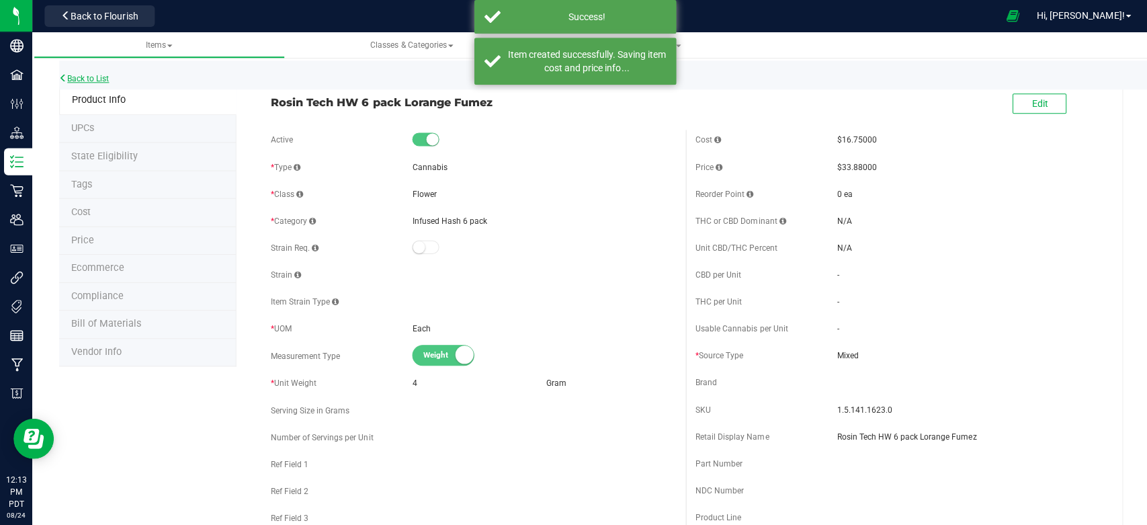
click at [96, 80] on link "Back to List" at bounding box center [84, 78] width 50 height 9
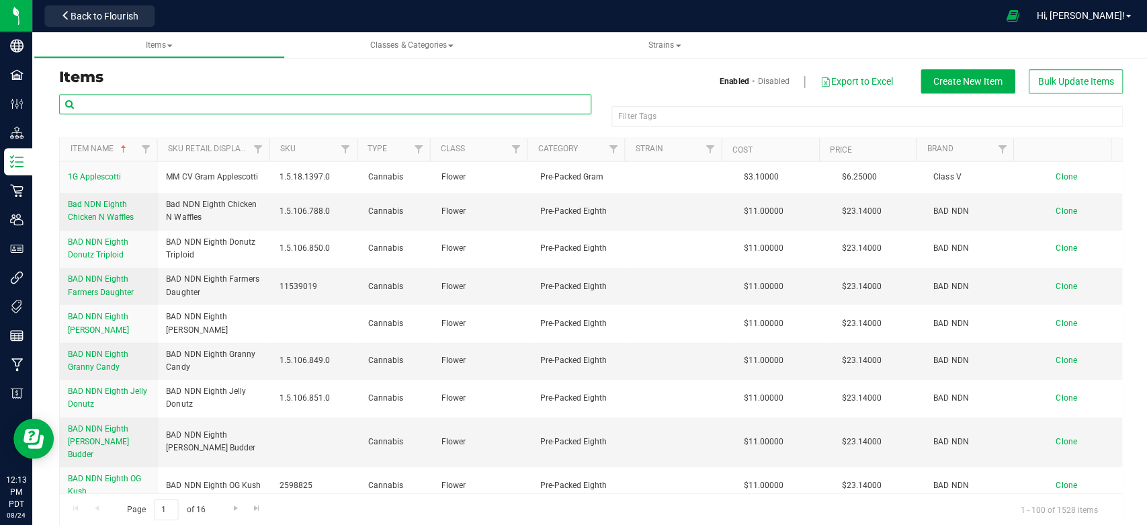
click at [136, 109] on input "text" at bounding box center [324, 104] width 531 height 20
paste input "Rosin Tech HW 6 pack Honey Fruit"
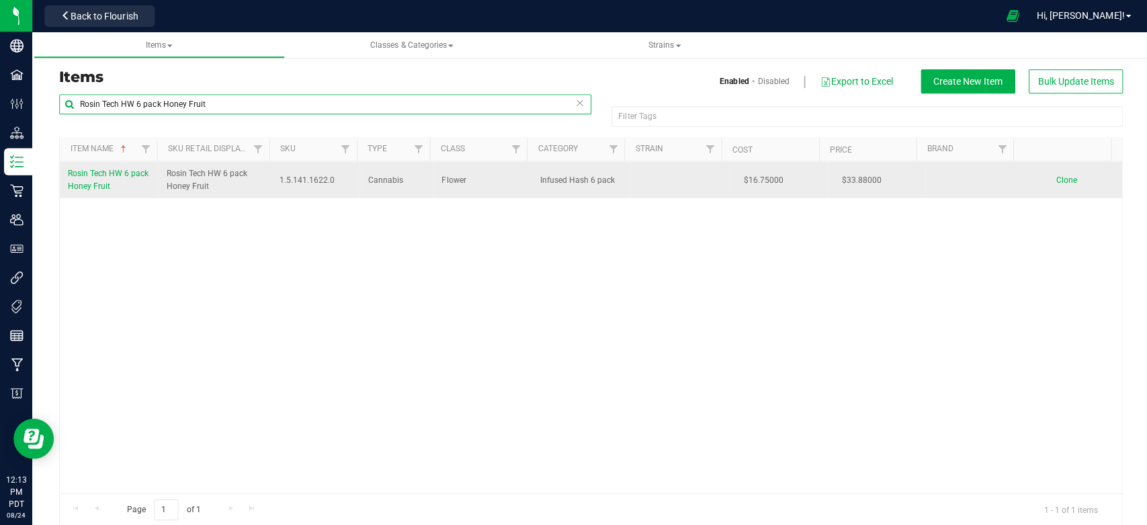
type input "Rosin Tech HW 6 pack Honey Fruit"
click at [1053, 177] on span "Clone" at bounding box center [1063, 179] width 21 height 9
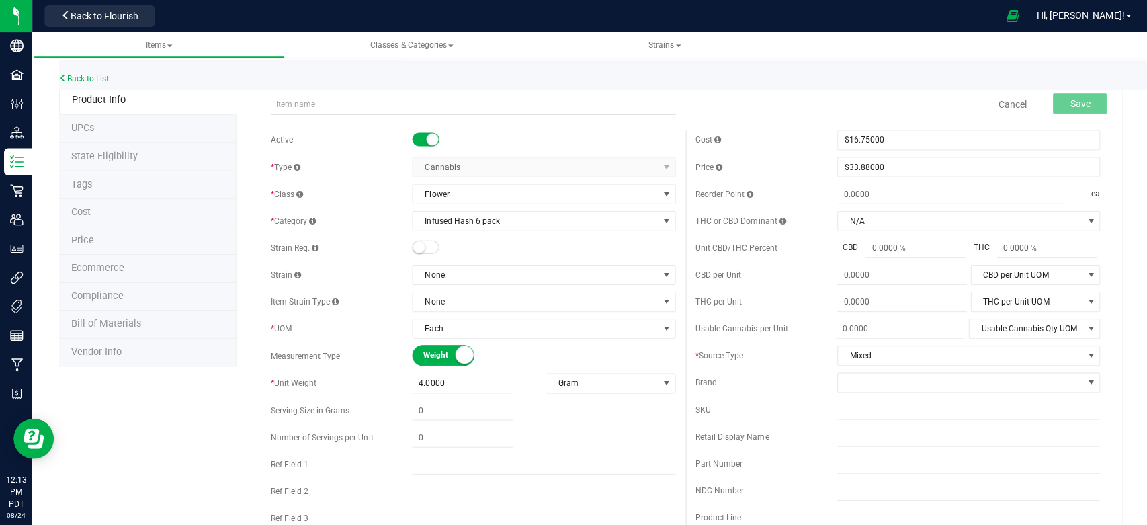
click at [341, 99] on input "text" at bounding box center [471, 104] width 403 height 20
click at [472, 99] on input "Rosin Tech HW 6 pack Blueberry cheesecake" at bounding box center [471, 104] width 403 height 20
type input "Rosin Tech HW 6 pack Blueberry cheesecake"
click at [1074, 100] on span "Save" at bounding box center [1077, 103] width 20 height 11
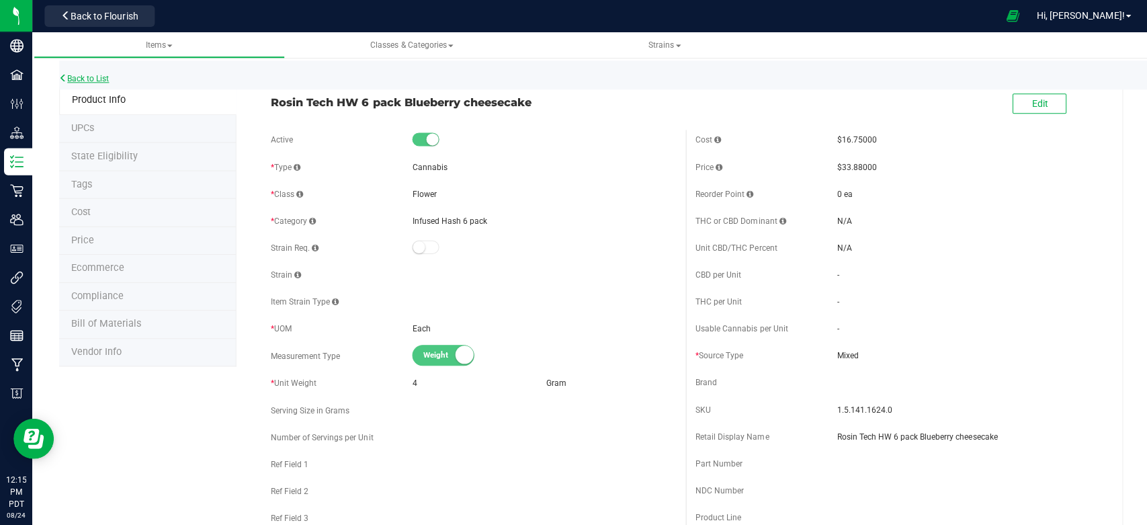
click at [99, 77] on link "Back to List" at bounding box center [84, 78] width 50 height 9
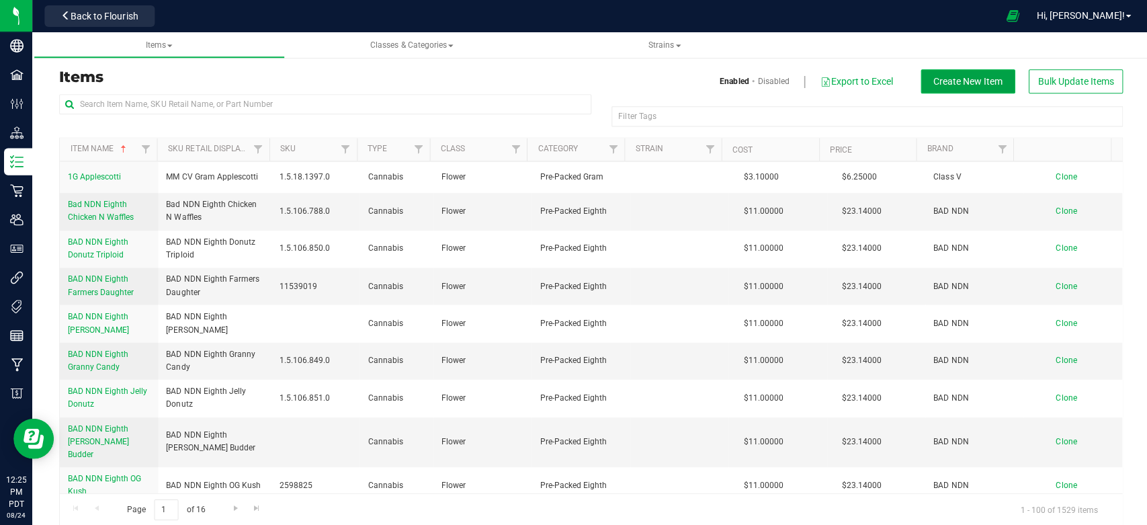
click at [935, 77] on span "Create New Item" at bounding box center [965, 81] width 69 height 11
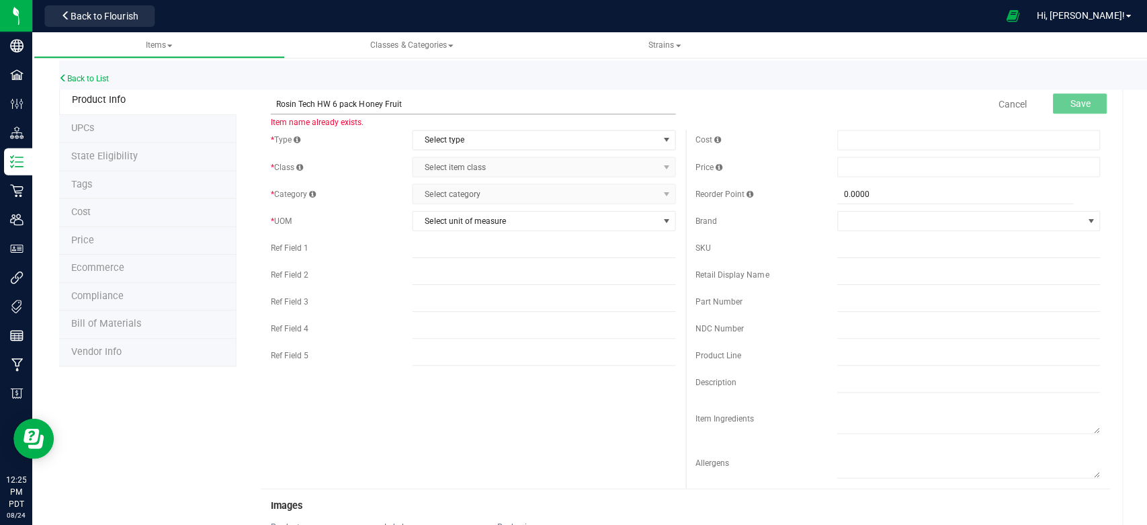
click at [415, 102] on input "Rosin Tech HW 6 pack Honey Fruit" at bounding box center [471, 104] width 403 height 20
type input "Rosin Tech Infused hash nugs Hash Burger"
click at [530, 78] on div "Back to List" at bounding box center [632, 74] width 1147 height 29
click at [499, 142] on span "Select type" at bounding box center [534, 139] width 244 height 19
click at [450, 161] on li "Cannabis" at bounding box center [538, 163] width 258 height 20
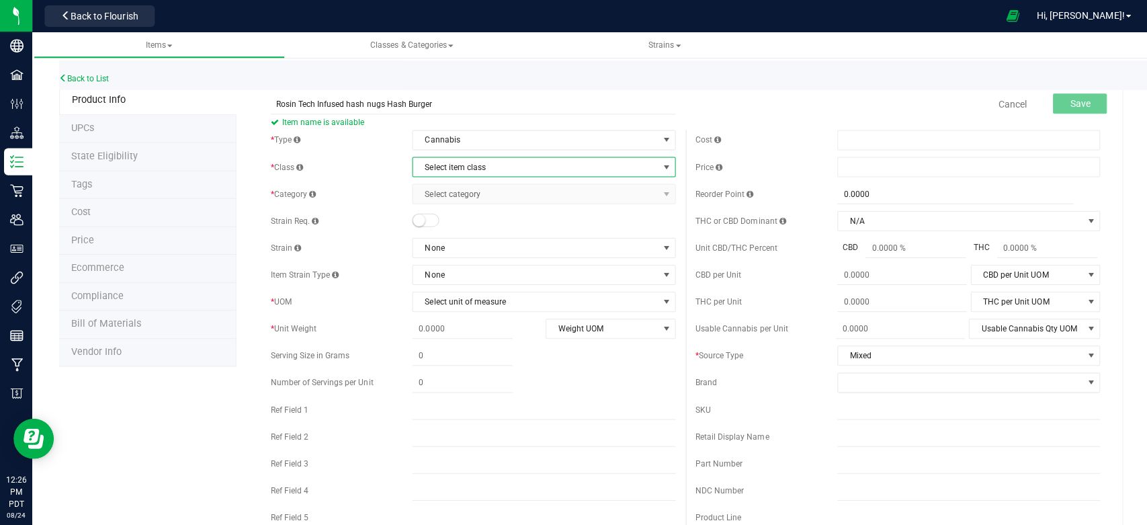
click at [471, 165] on span "Select item class" at bounding box center [534, 166] width 244 height 19
click at [443, 290] on li "Flower" at bounding box center [538, 290] width 258 height 20
click at [478, 196] on span "Select category" at bounding box center [534, 193] width 244 height 19
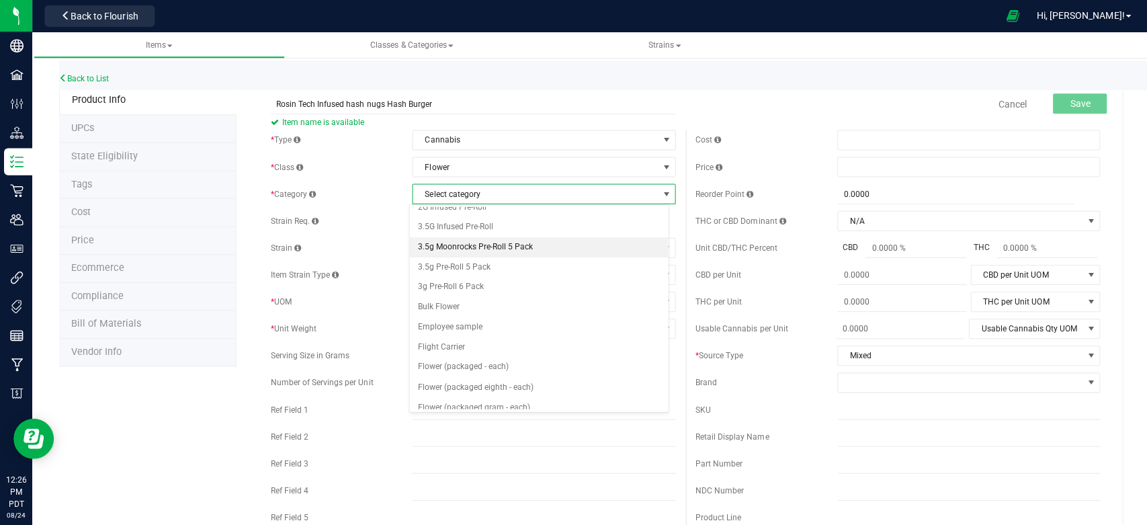
scroll to position [223, 0]
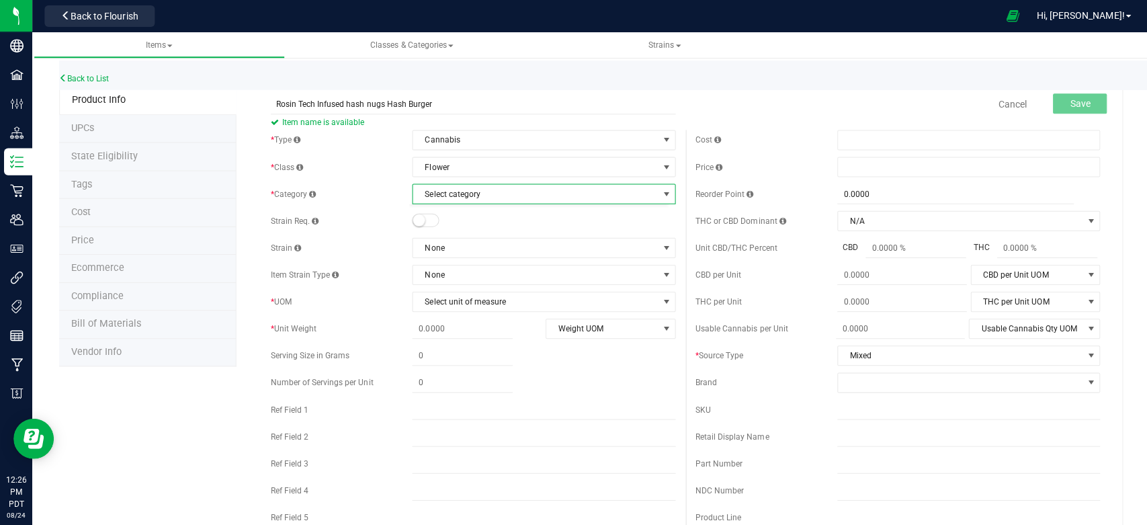
click at [628, 73] on div "Back to List" at bounding box center [632, 74] width 1147 height 29
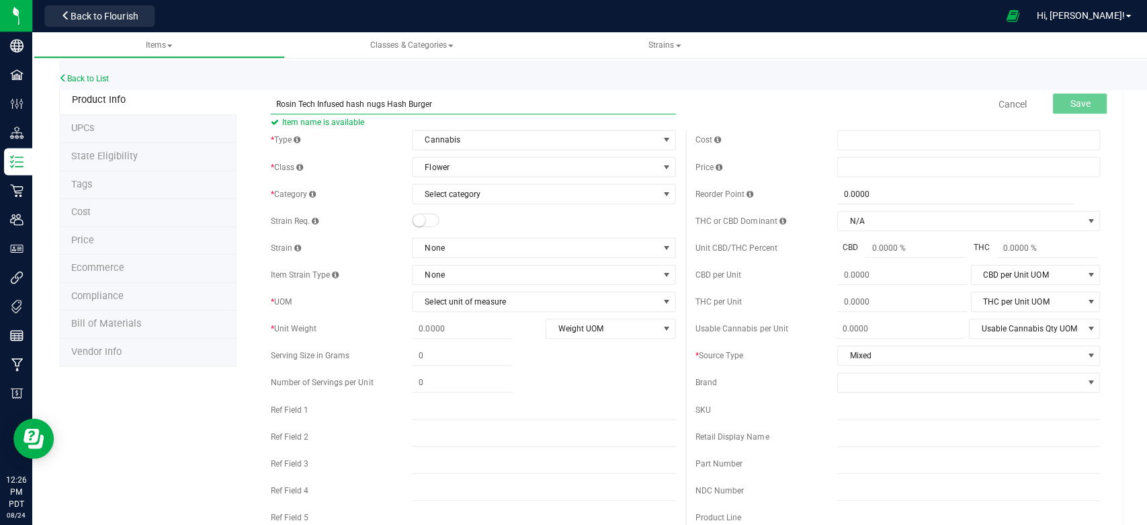
drag, startPoint x: 269, startPoint y: 98, endPoint x: 398, endPoint y: 111, distance: 129.7
click at [426, 96] on input "Rosin Tech Infused hash nugs Hash Burger" at bounding box center [471, 104] width 403 height 20
click at [430, 41] on span "Classes & Categories" at bounding box center [411, 44] width 83 height 9
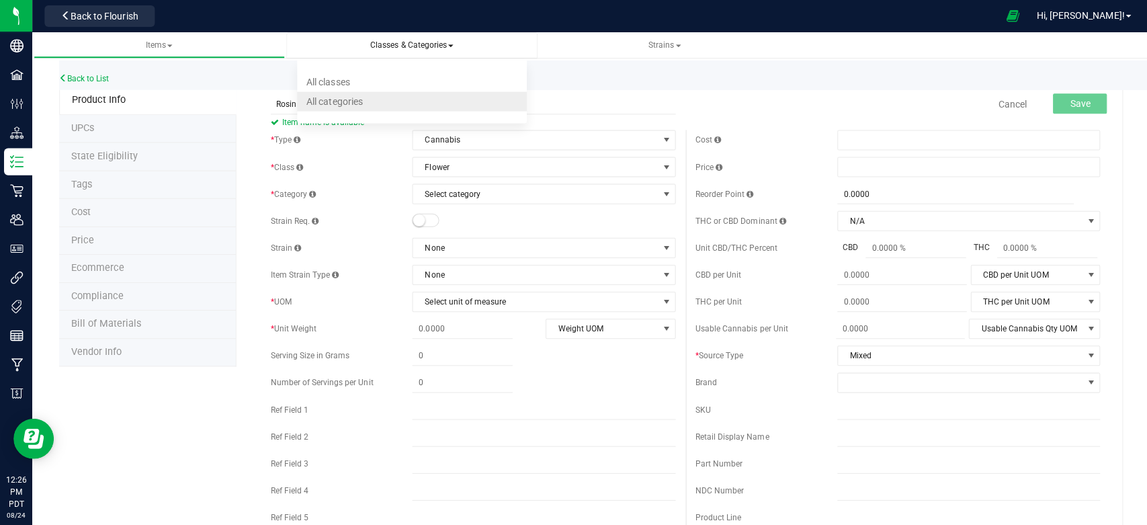
click at [352, 101] on span "All categories" at bounding box center [334, 100] width 56 height 11
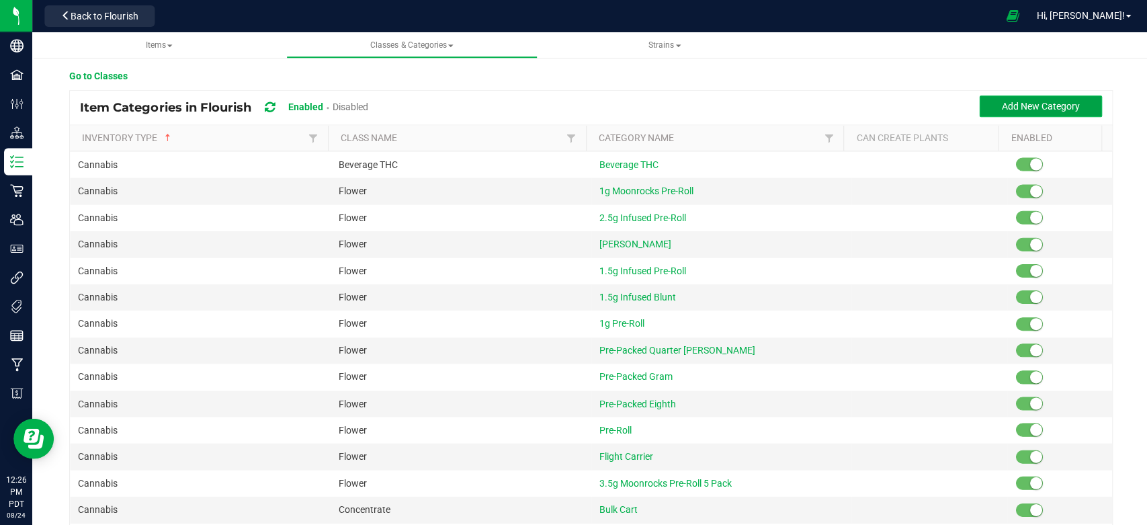
click at [999, 110] on span "Add New Category" at bounding box center [1038, 106] width 78 height 11
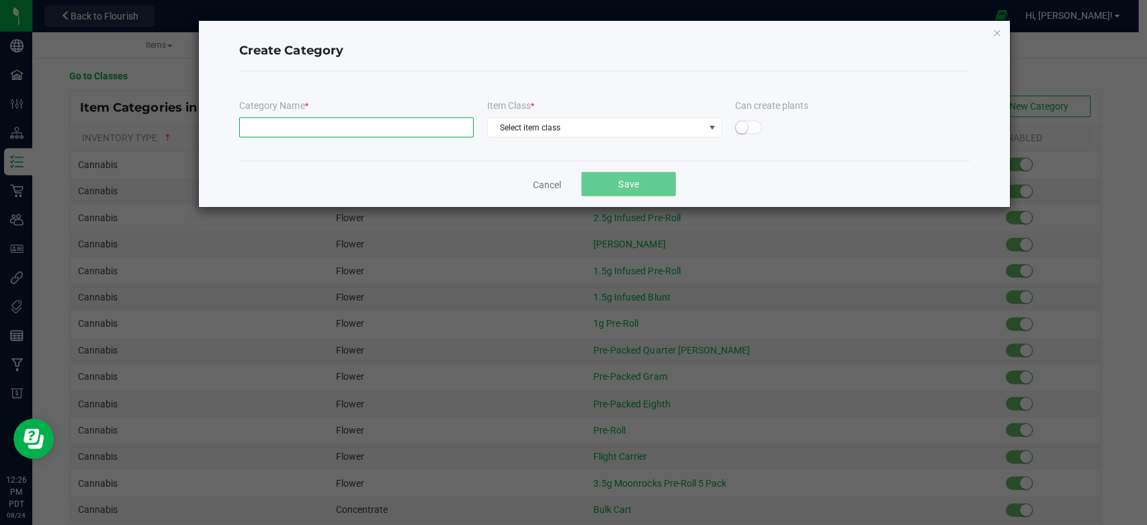
click at [383, 132] on input "text" at bounding box center [356, 127] width 234 height 20
type input "Infused Hash Nugs 5G"
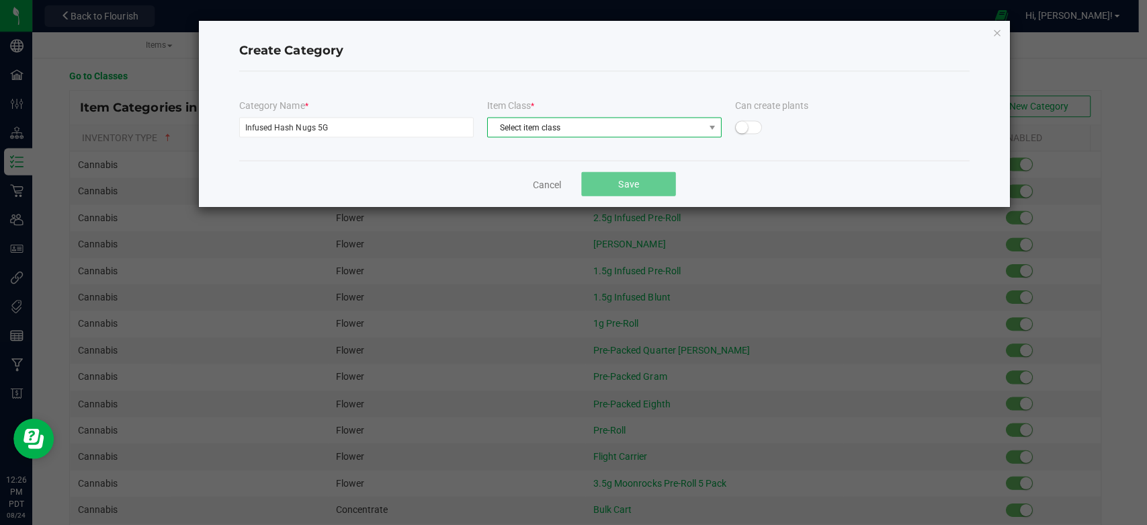
click at [613, 131] on span "Select item class" at bounding box center [595, 127] width 216 height 19
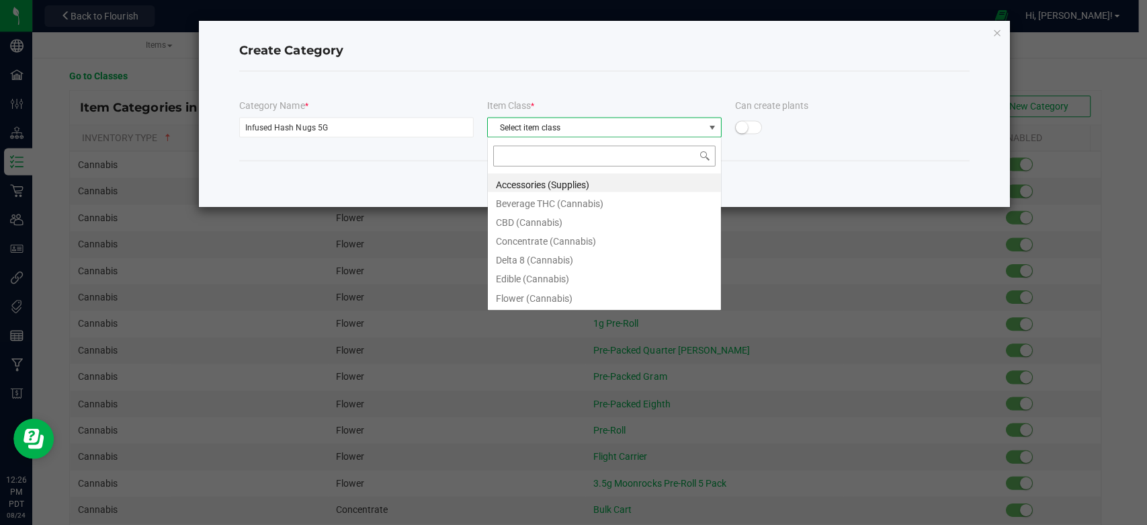
scroll to position [19, 234]
click at [532, 293] on li "Flower (Cannabis)" at bounding box center [603, 295] width 233 height 19
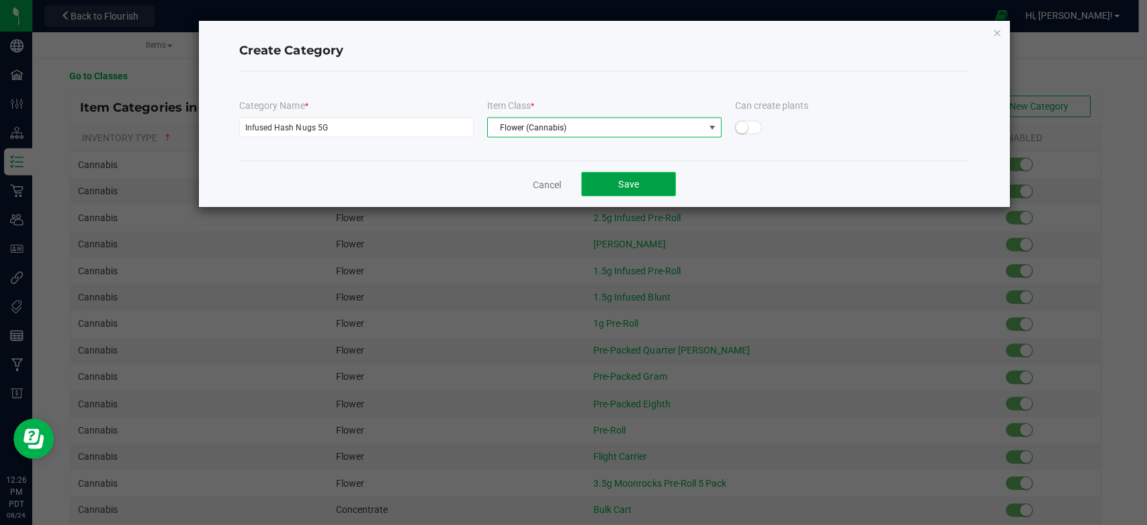
click at [619, 178] on span "Save" at bounding box center [627, 183] width 20 height 11
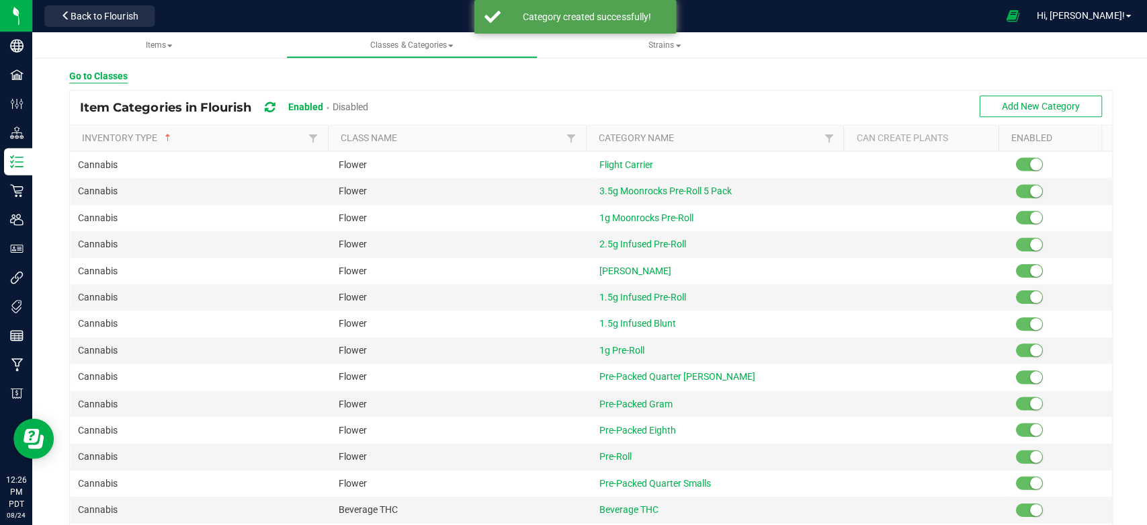
click at [114, 80] on p "Go to Classes" at bounding box center [98, 76] width 58 height 14
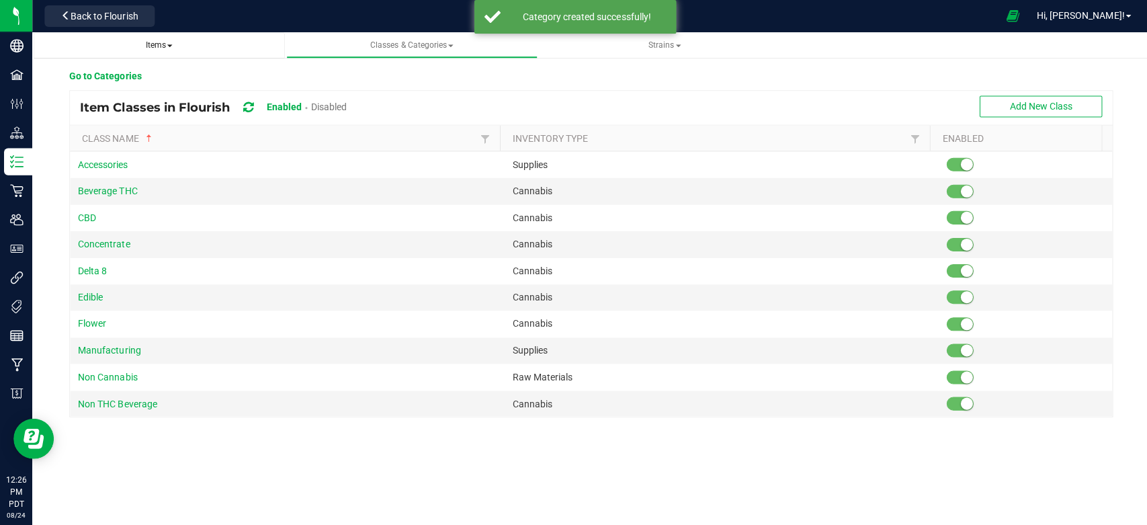
click at [164, 33] on link "Items" at bounding box center [159, 45] width 251 height 26
click at [167, 42] on span "Items" at bounding box center [158, 44] width 27 height 9
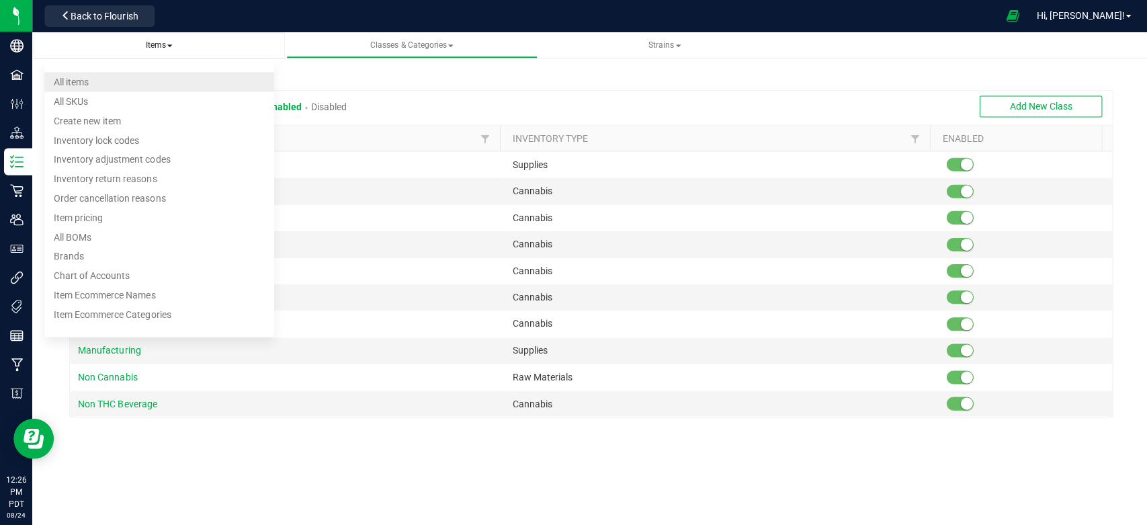
click at [74, 79] on span "All items" at bounding box center [71, 81] width 35 height 11
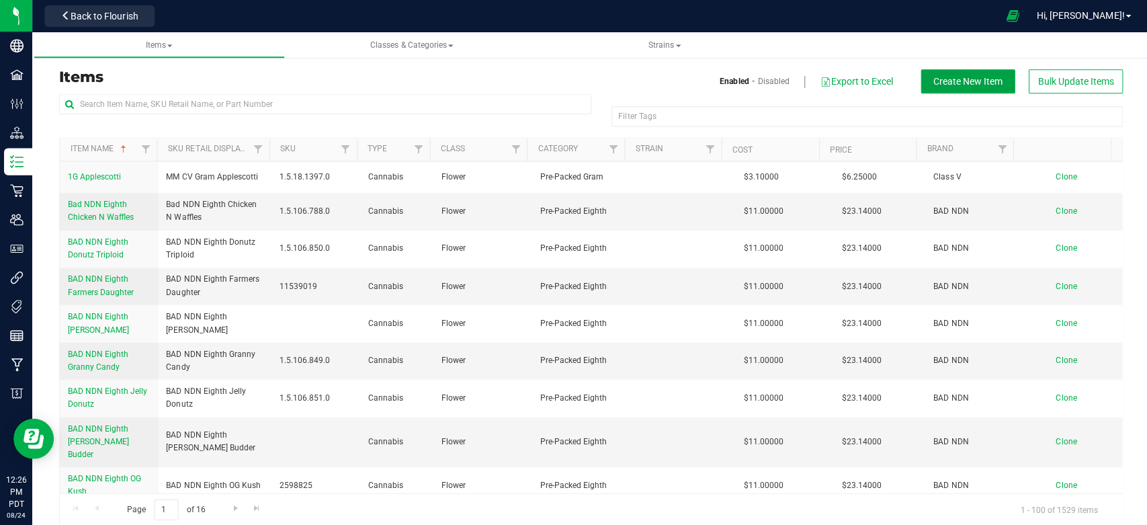
click at [959, 79] on span "Create New Item" at bounding box center [965, 81] width 69 height 11
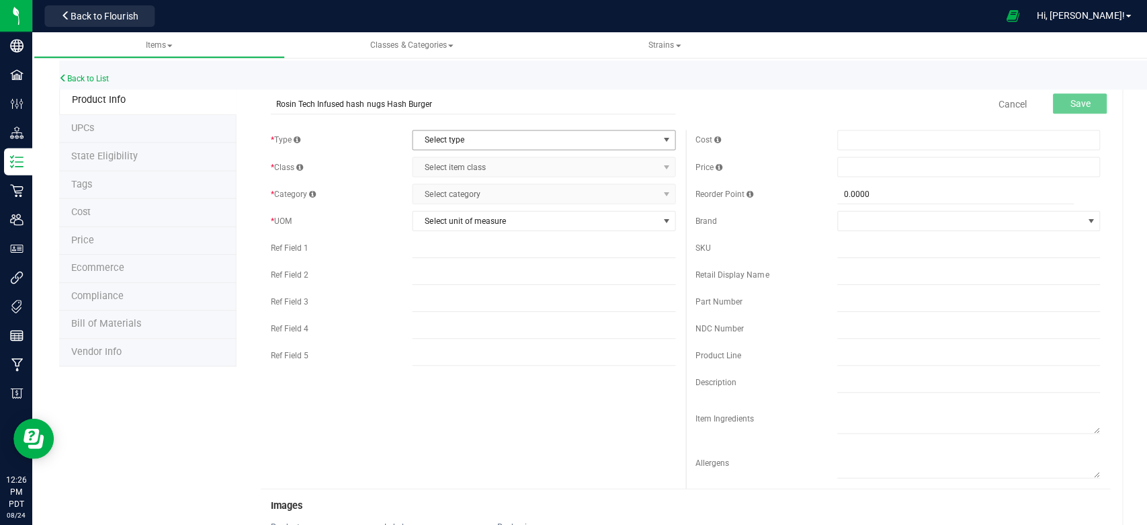
type input "Rosin Tech Infused hash nugs Hash Burger"
click at [476, 140] on span "Select type" at bounding box center [534, 139] width 244 height 19
click at [454, 163] on li "Cannabis" at bounding box center [538, 163] width 258 height 20
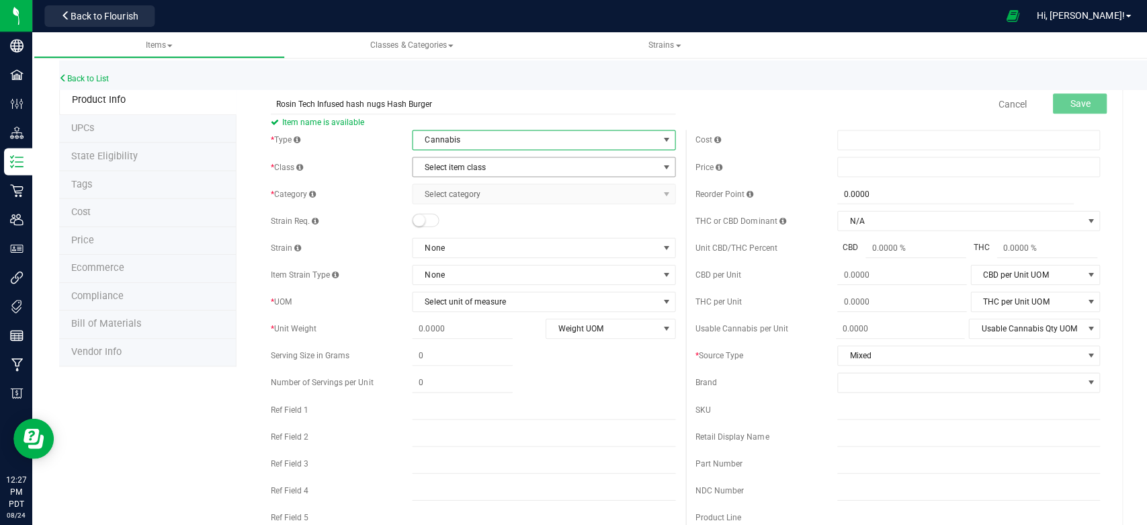
click at [458, 165] on span "Select item class" at bounding box center [534, 166] width 244 height 19
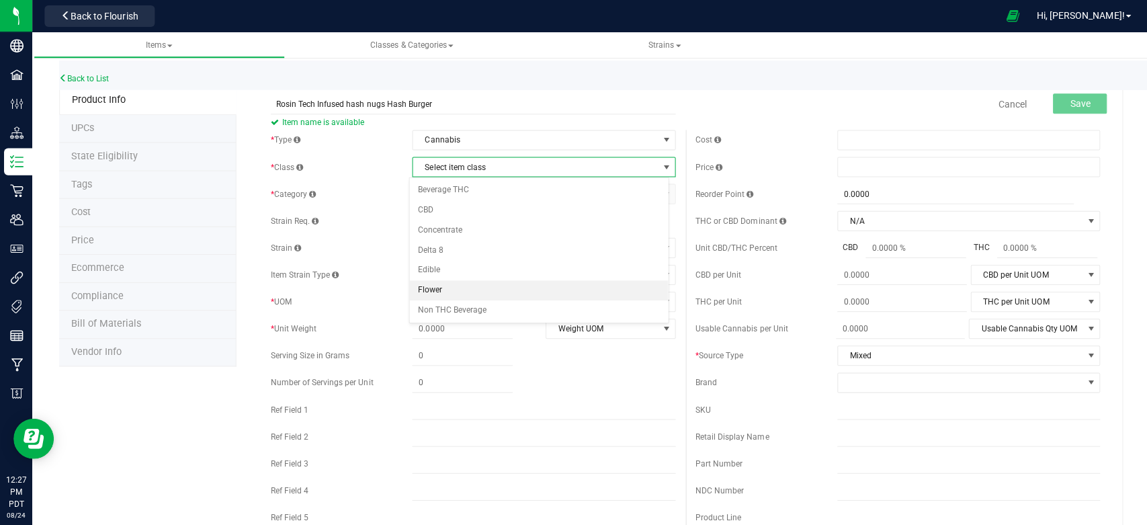
click at [454, 284] on li "Flower" at bounding box center [538, 290] width 258 height 20
click at [483, 193] on span "Select category" at bounding box center [534, 193] width 244 height 19
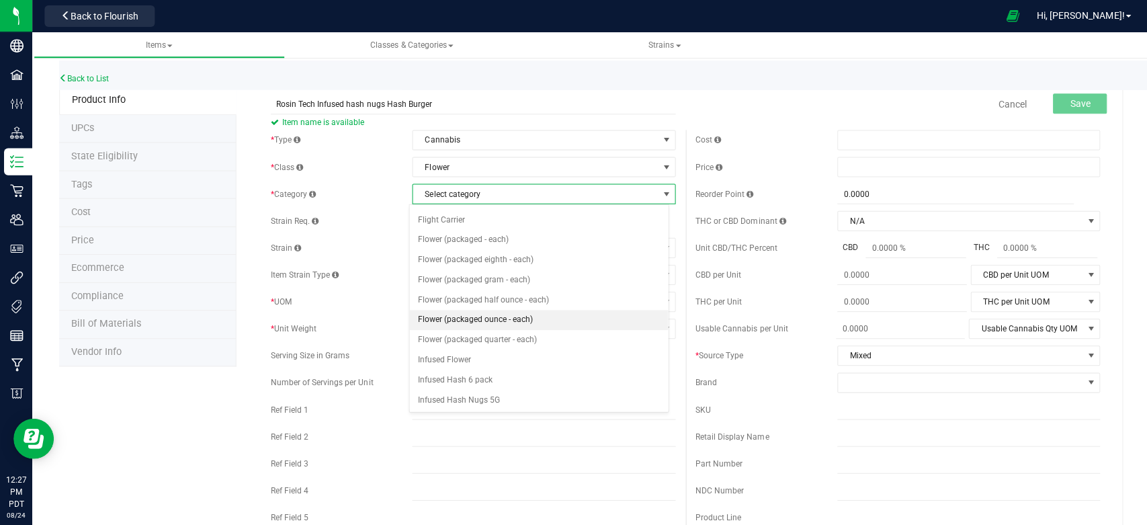
scroll to position [372, 0]
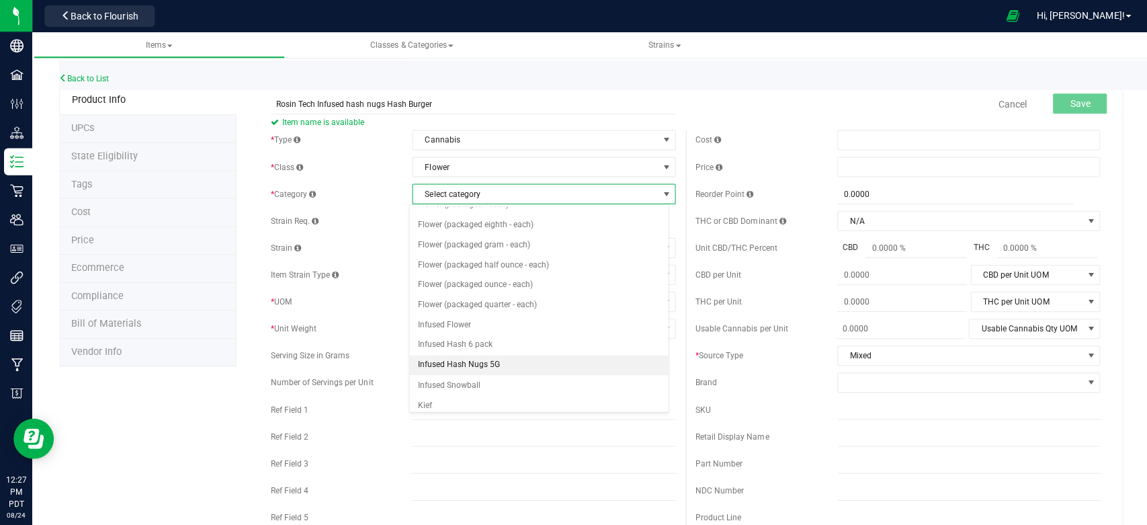
click at [499, 360] on li "Infused Hash Nugs 5G" at bounding box center [538, 364] width 258 height 20
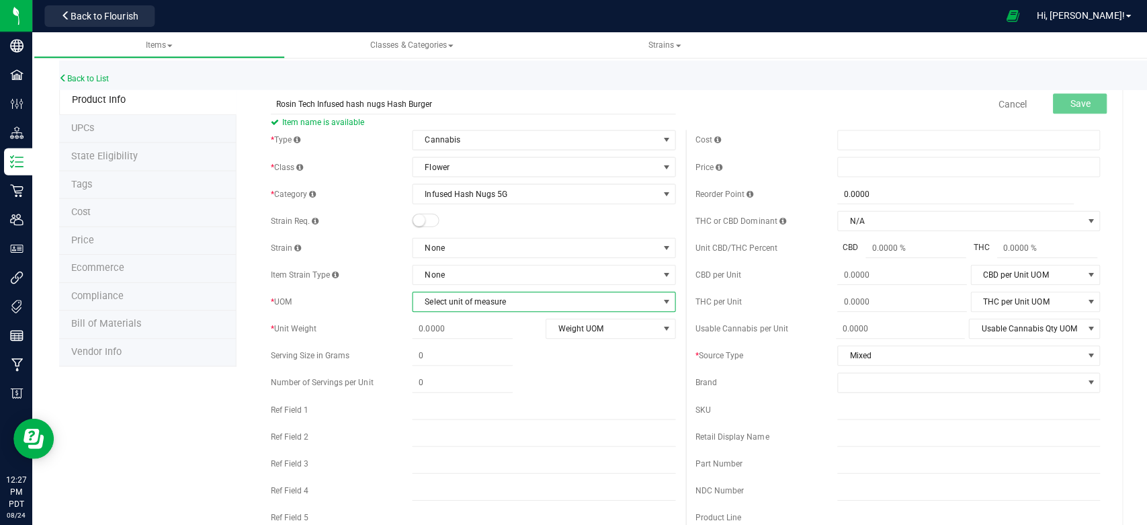
click at [465, 304] on span "Select unit of measure" at bounding box center [534, 301] width 244 height 19
click at [442, 325] on li "Each" at bounding box center [538, 324] width 258 height 20
click at [449, 359] on span at bounding box center [461, 355] width 100 height 19
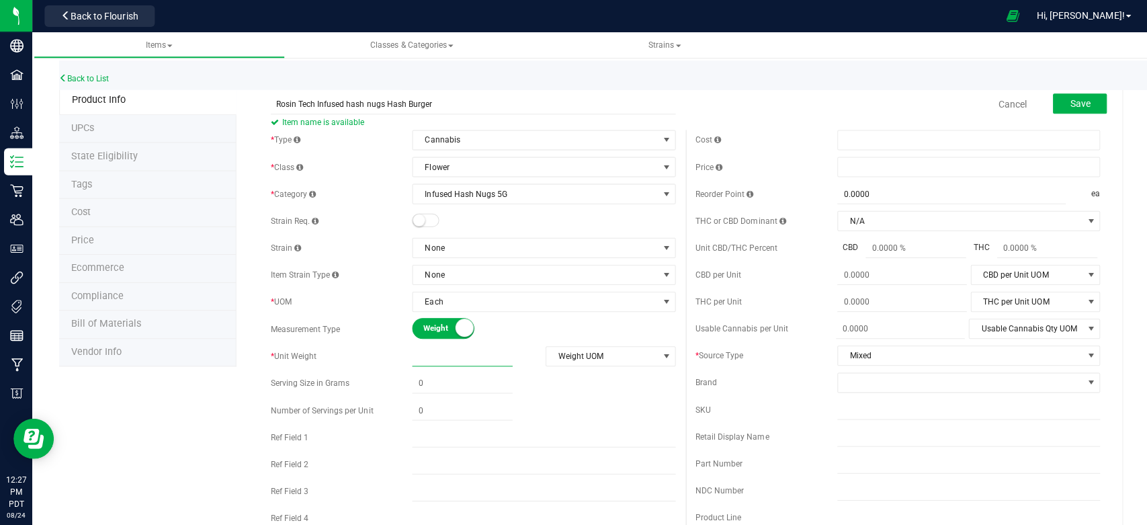
type input "5"
type input "5.0000"
click at [497, 343] on div "* Type Cannabis Select type Cannabis Non-Inventory Raw Materials Supplies * Cla…" at bounding box center [471, 345] width 423 height 431
click at [564, 358] on span "Weight UOM" at bounding box center [600, 355] width 111 height 19
click at [550, 378] on li "Gram" at bounding box center [603, 378] width 126 height 20
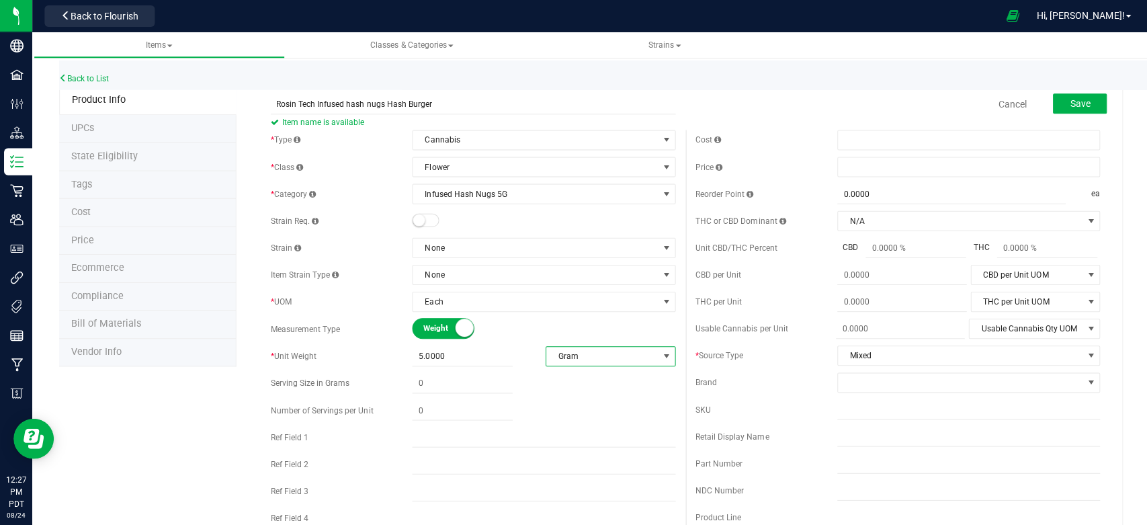
click at [509, 341] on div "* Type Cannabis Select type Cannabis Non-Inventory Raw Materials Supplies * Cla…" at bounding box center [471, 345] width 423 height 431
click at [856, 142] on span at bounding box center [966, 140] width 262 height 20
type input "20"
type input "$20.00000"
click at [846, 173] on span at bounding box center [966, 167] width 262 height 20
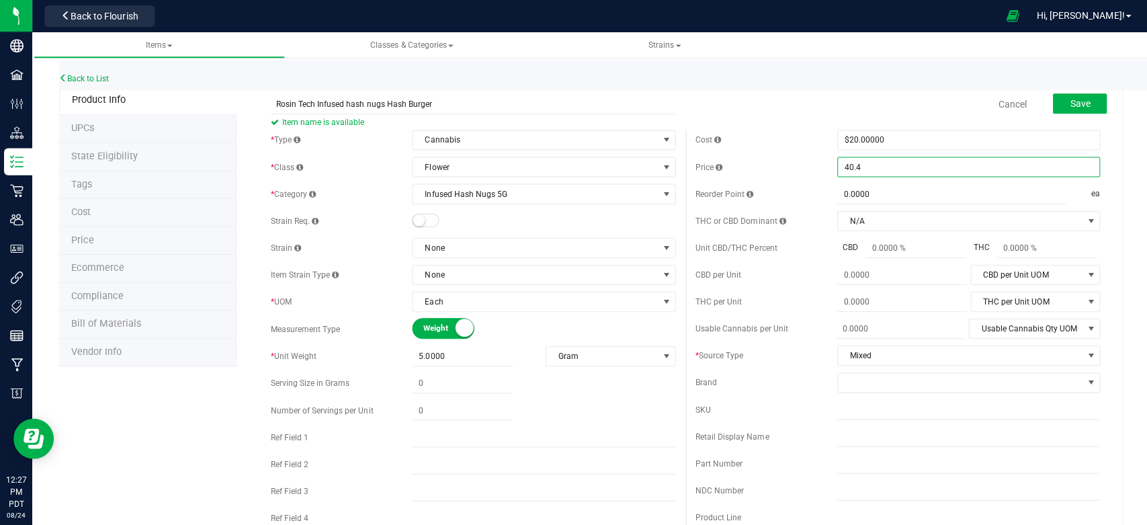
type input "40.49"
type input "$40.49000"
click at [803, 112] on div "Cancel Save" at bounding box center [895, 104] width 423 height 34
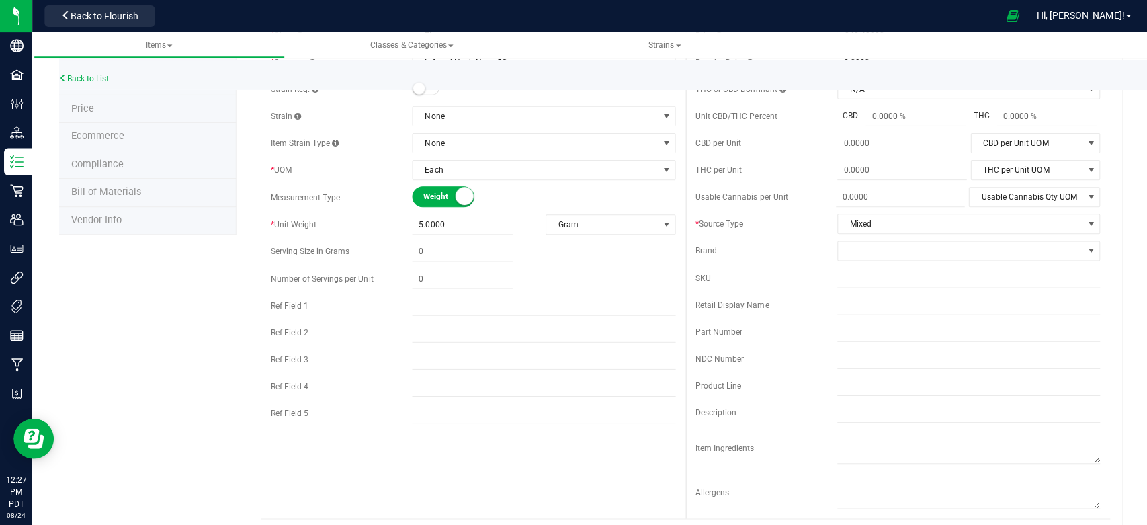
scroll to position [149, 0]
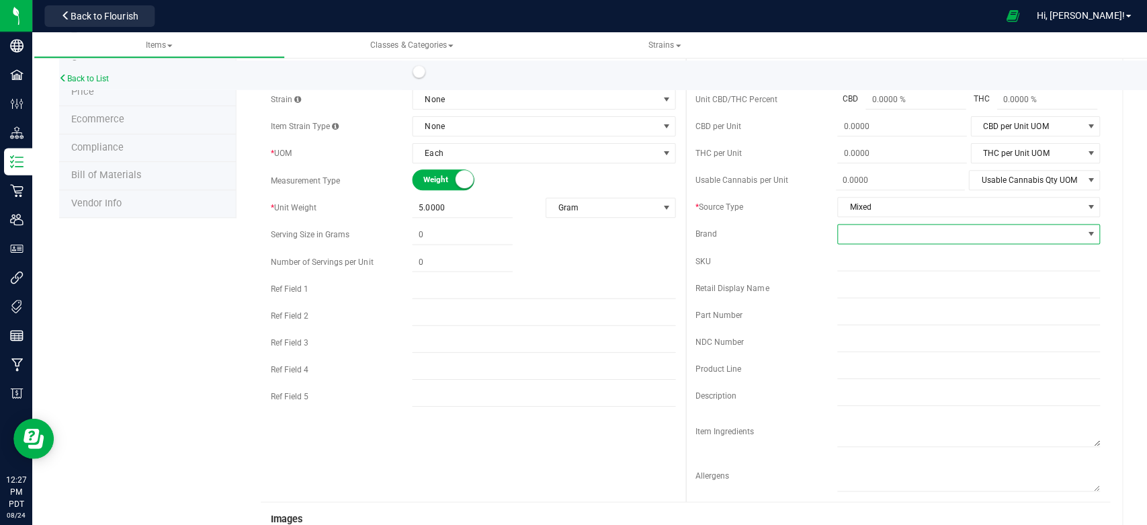
click at [1039, 230] on span at bounding box center [958, 233] width 244 height 19
click at [910, 289] on li "+ Add New" at bounding box center [956, 290] width 258 height 23
click at [944, 230] on input "text" at bounding box center [946, 233] width 223 height 20
type input "Rosin Tech"
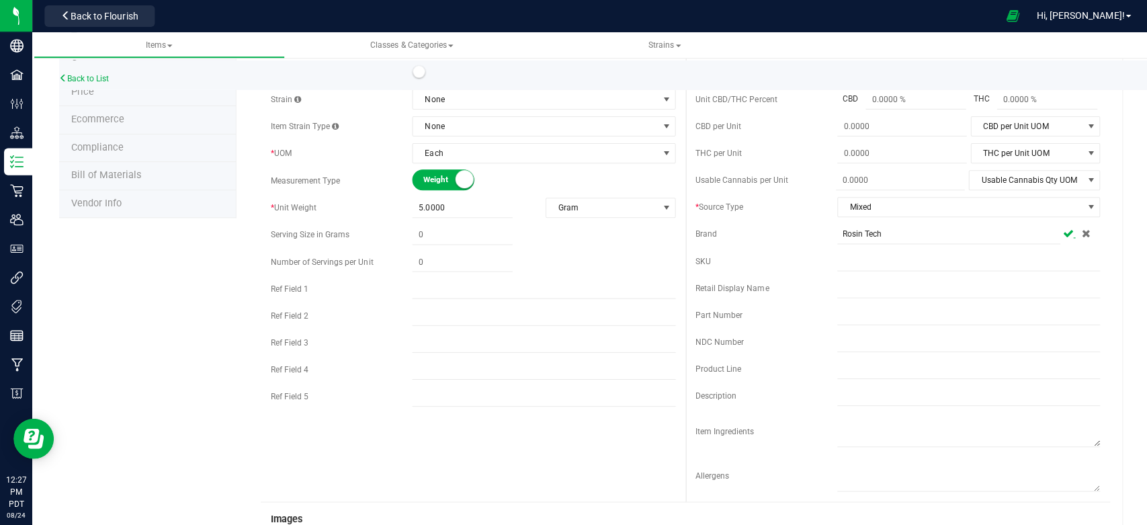
click at [1060, 235] on icon at bounding box center [1065, 232] width 11 height 8
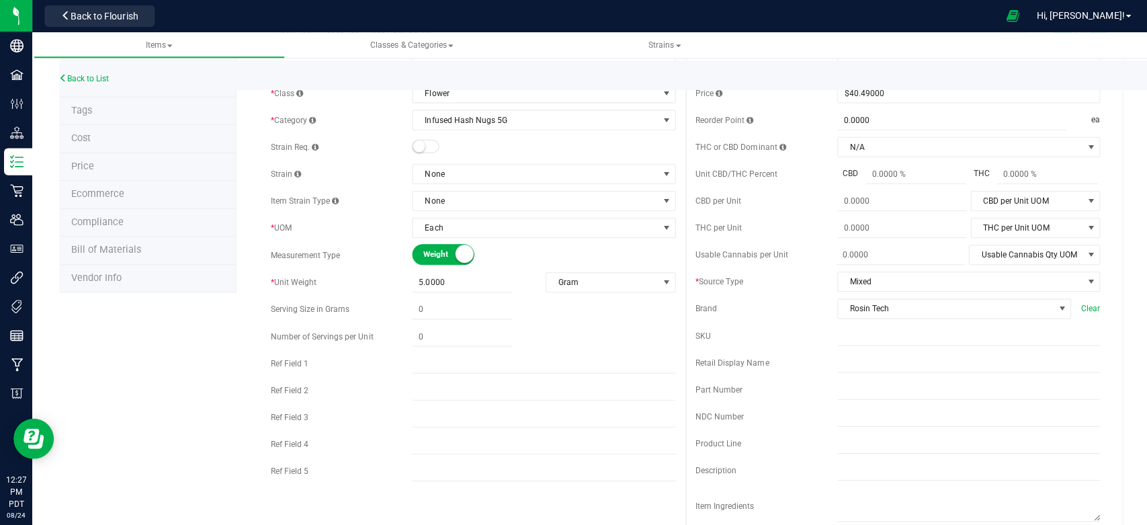
scroll to position [0, 0]
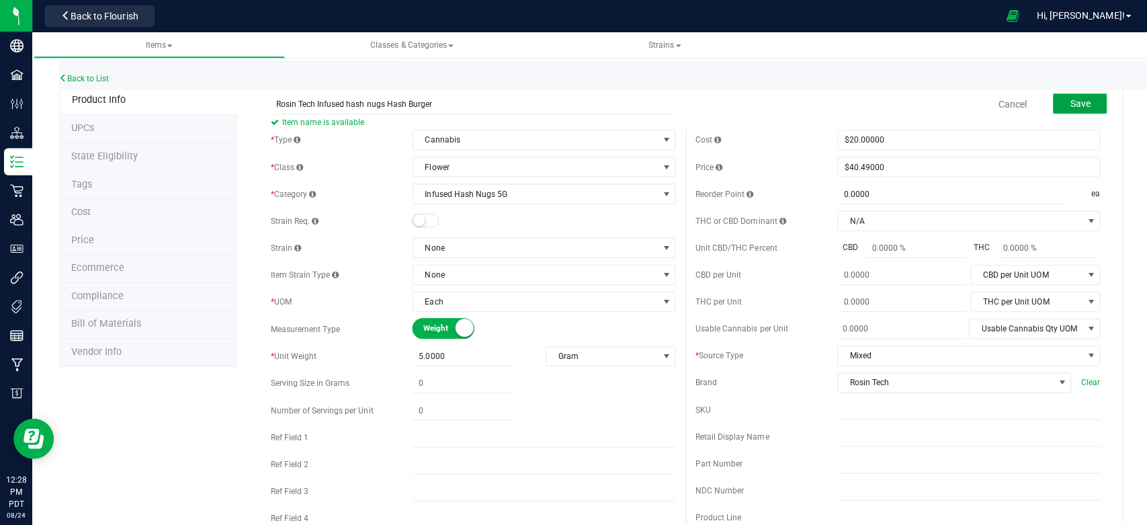
click at [1081, 101] on button "Save" at bounding box center [1077, 103] width 54 height 20
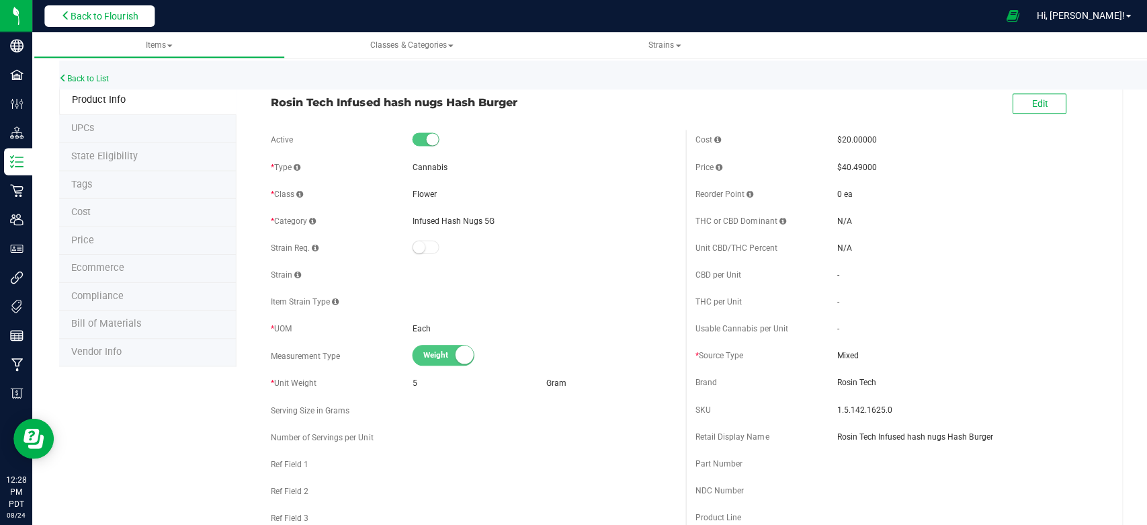
click at [108, 15] on span "Back to Flourish" at bounding box center [104, 16] width 67 height 11
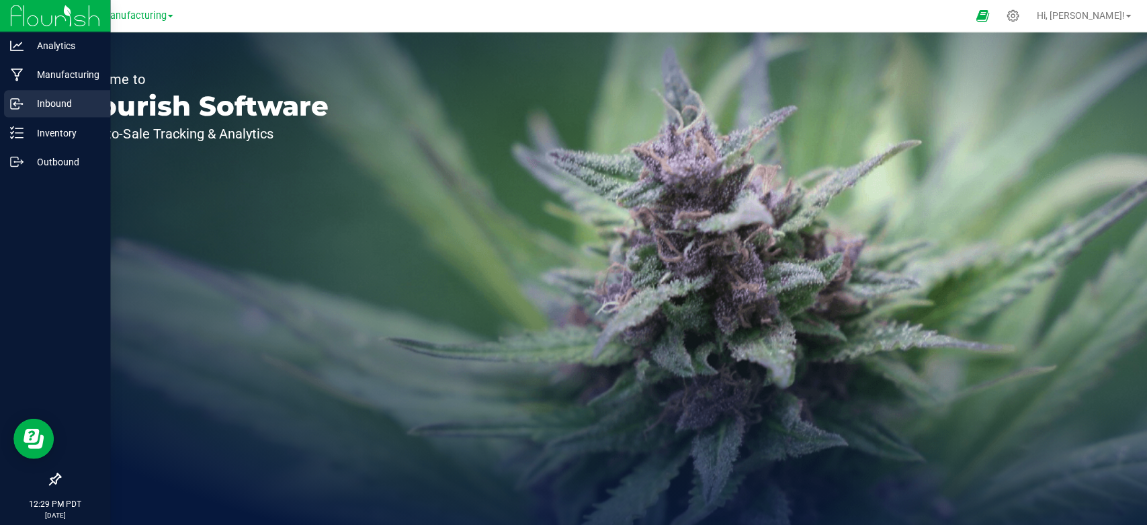
click at [52, 98] on p "Inbound" at bounding box center [64, 103] width 81 height 16
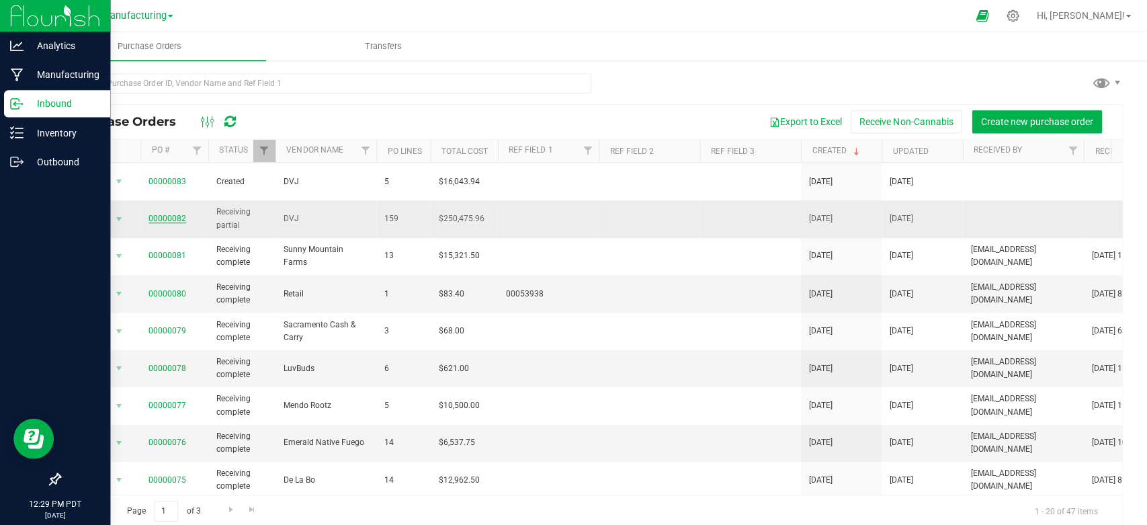
click at [167, 213] on link "00000082" at bounding box center [168, 217] width 38 height 9
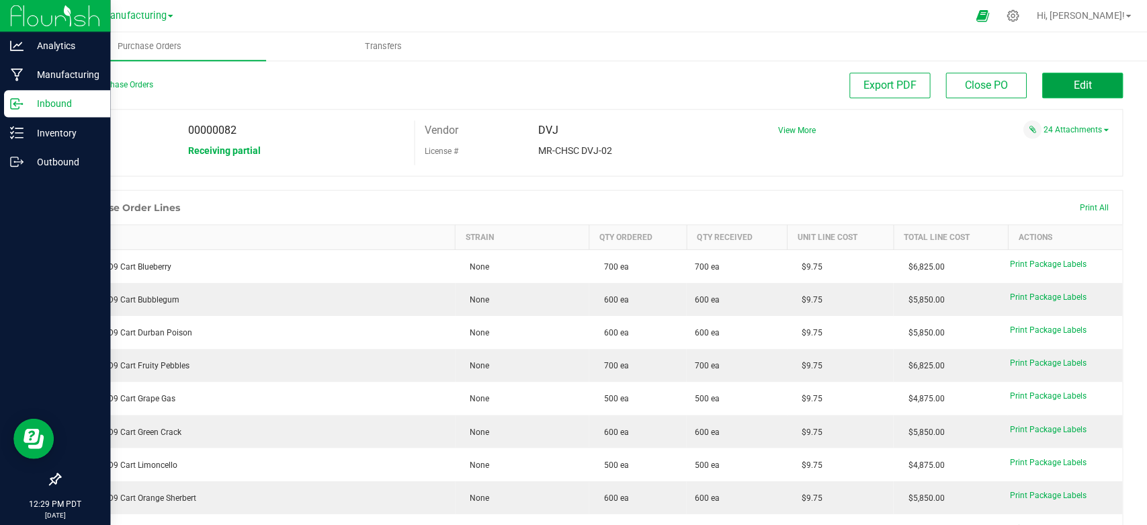
click at [1052, 95] on button "Edit" at bounding box center [1080, 86] width 81 height 26
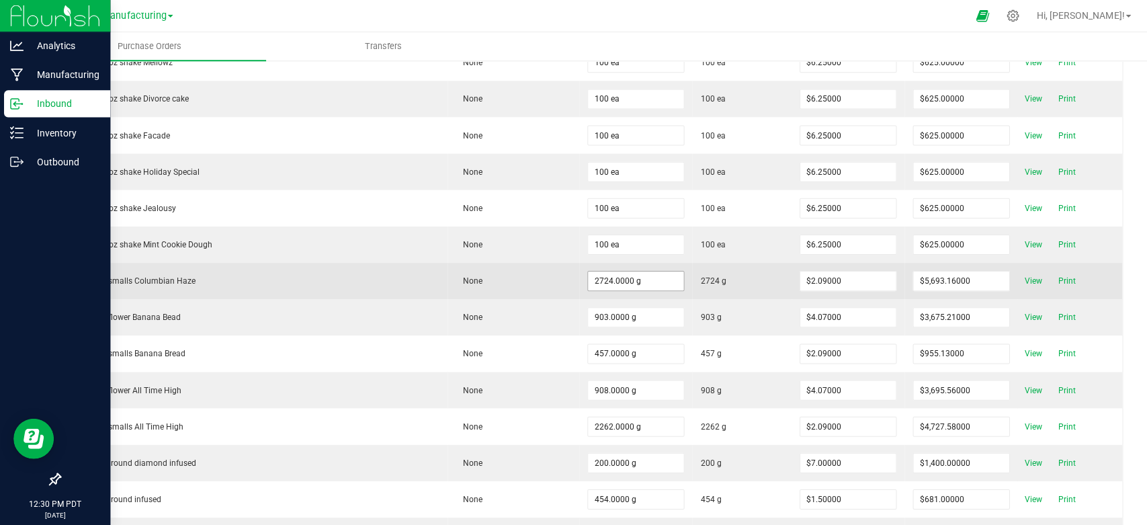
scroll to position [5715, 0]
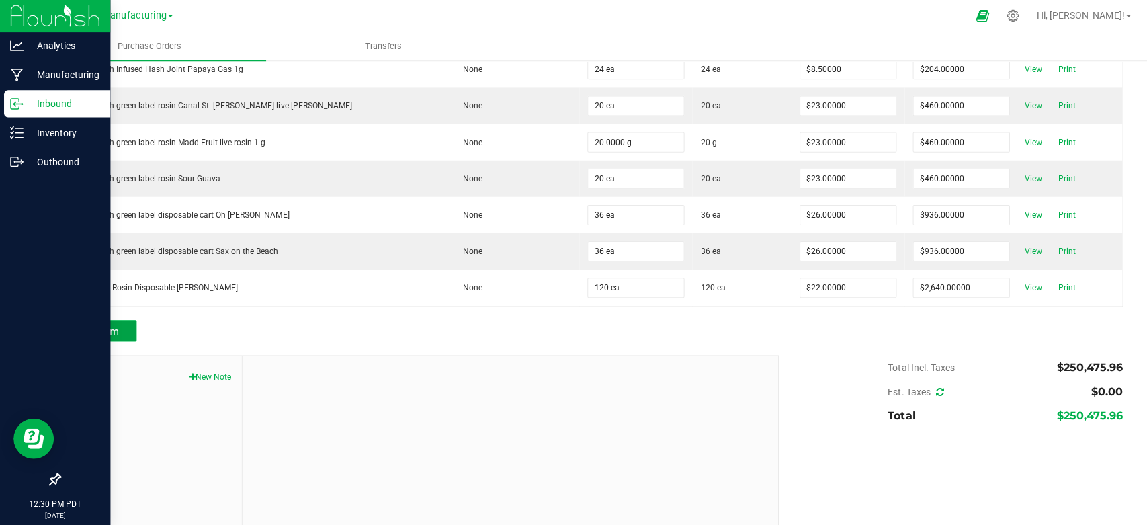
click at [101, 325] on span "Add Item" at bounding box center [98, 331] width 42 height 13
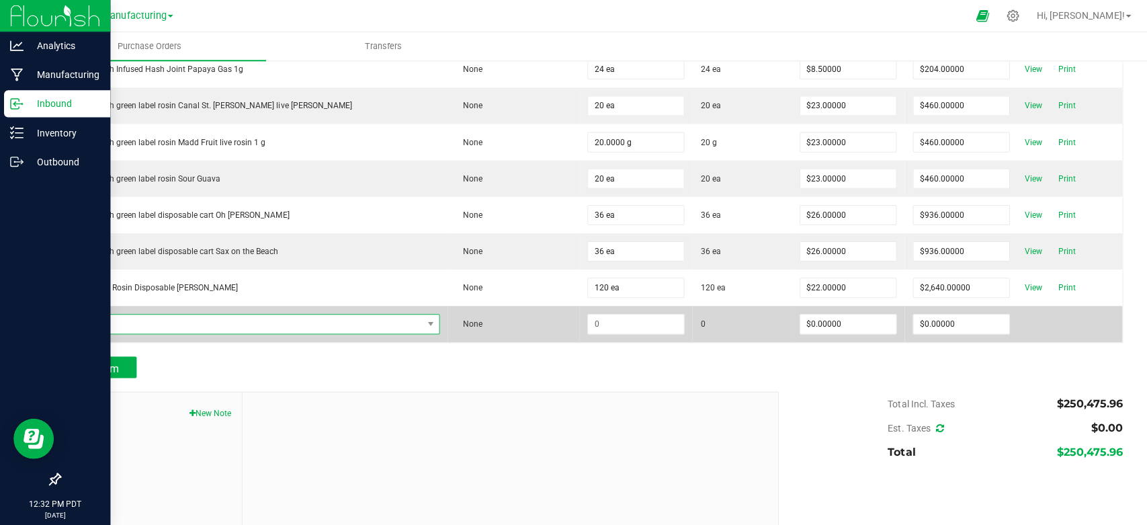
click at [130, 314] on span "NO DATA FOUND" at bounding box center [245, 323] width 353 height 19
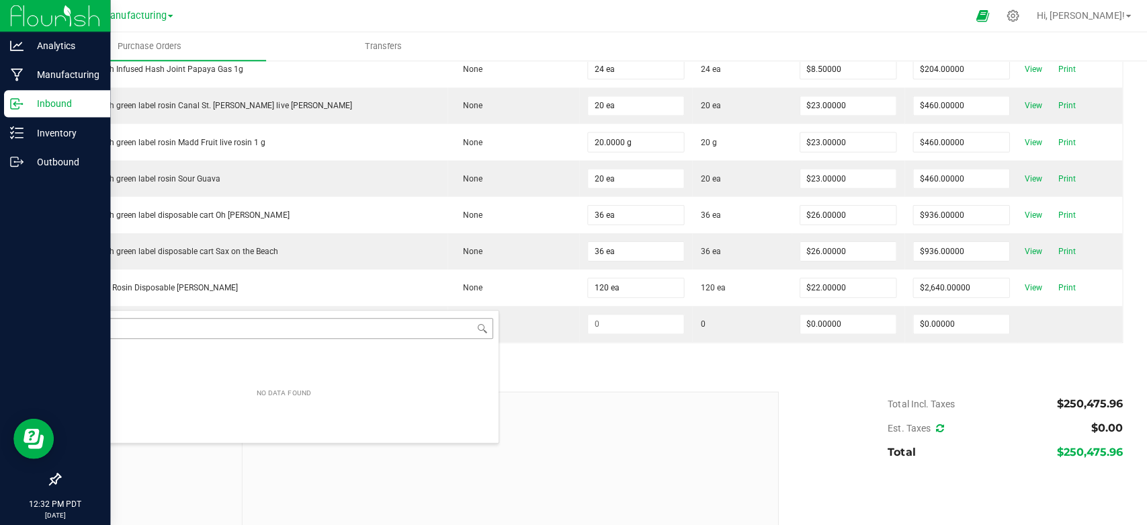
scroll to position [19, 321]
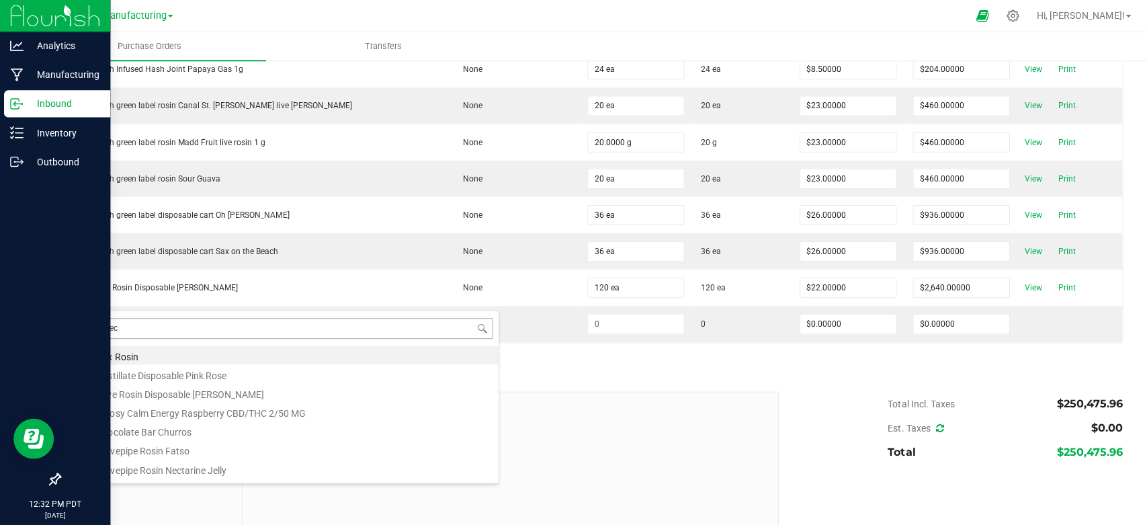
type input "rosin tech"
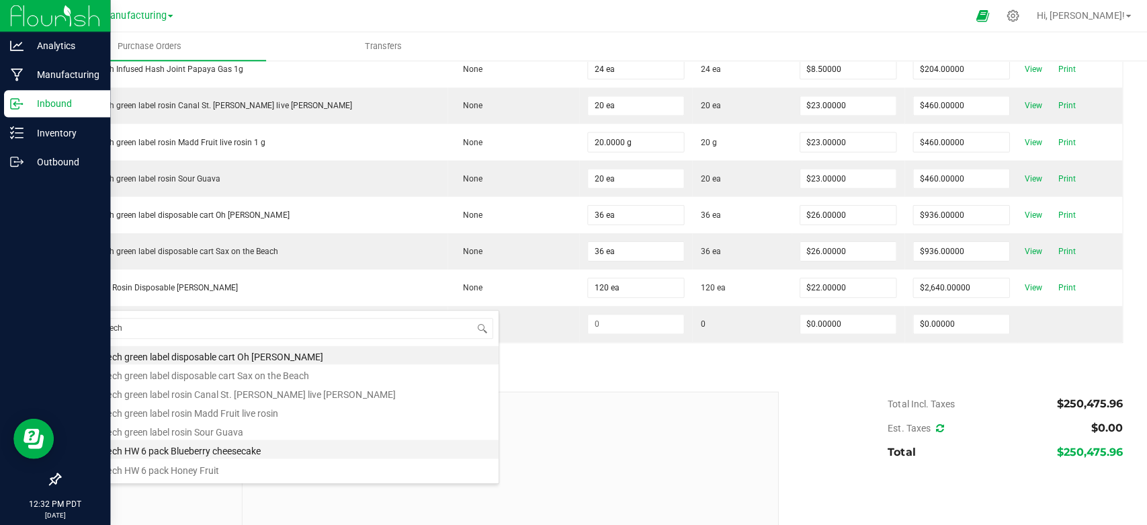
click at [179, 445] on li "Rosin Tech HW 6 pack Blueberry cheesecake" at bounding box center [283, 448] width 429 height 19
type input "$16.75000"
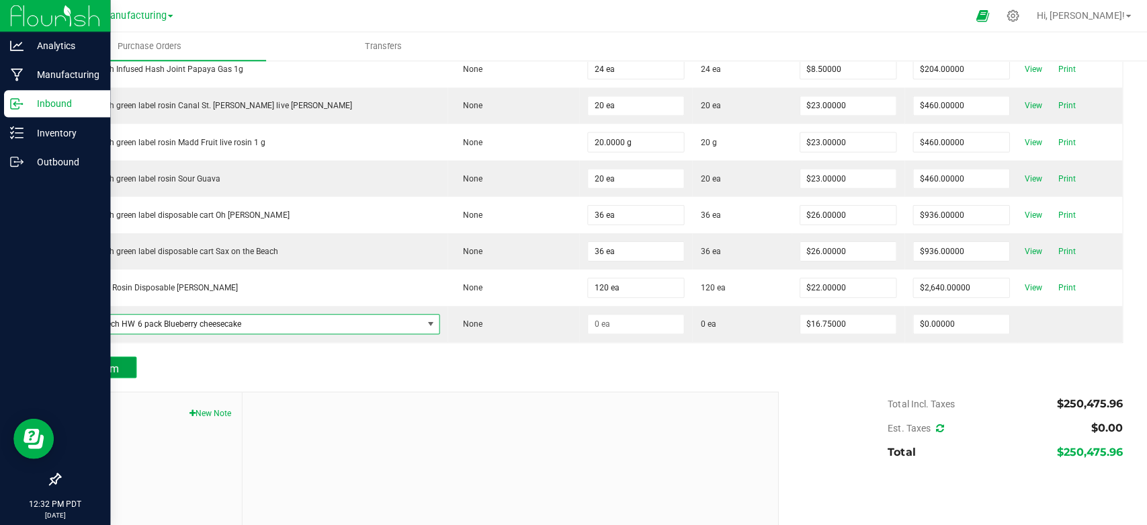
click at [110, 361] on span "Add Item" at bounding box center [98, 367] width 42 height 13
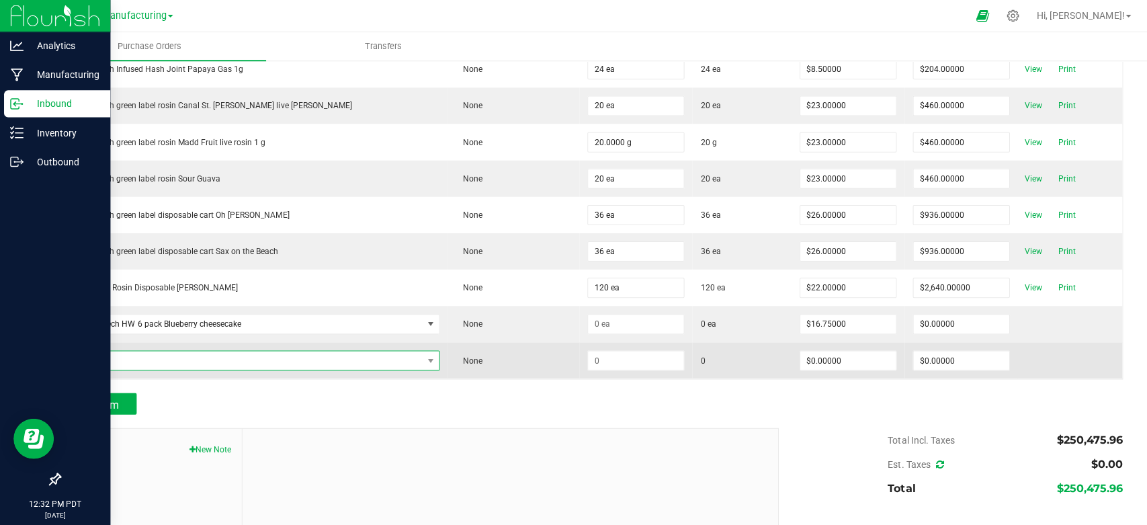
click at [143, 350] on span "NO DATA FOUND" at bounding box center [245, 359] width 353 height 19
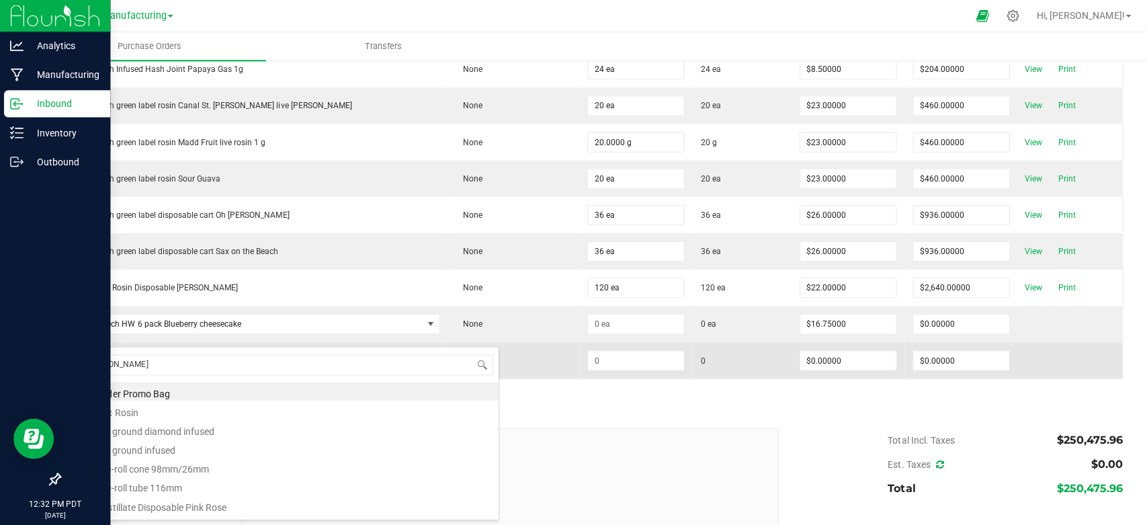
type input "rosin tec"
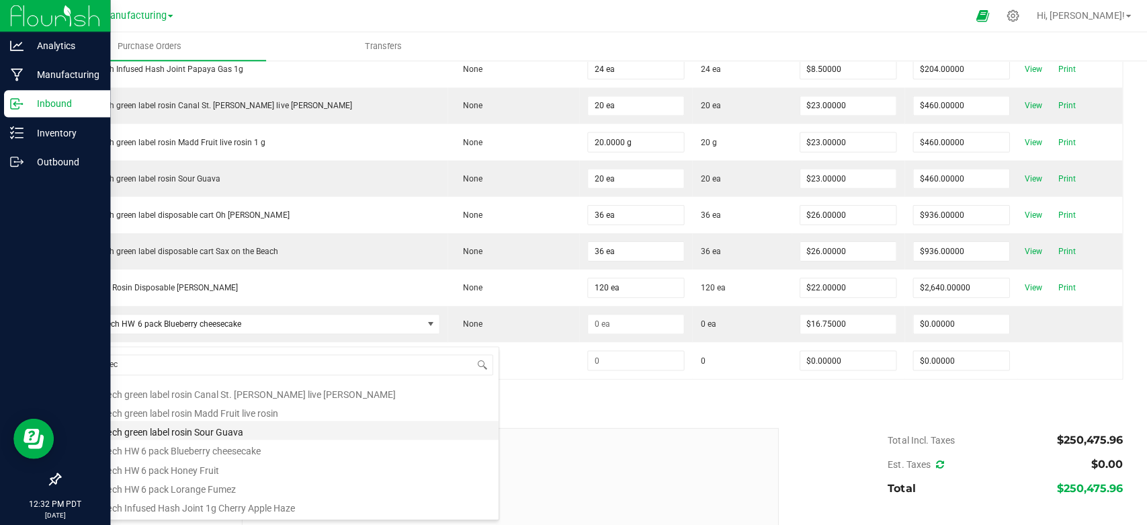
scroll to position [72, 0]
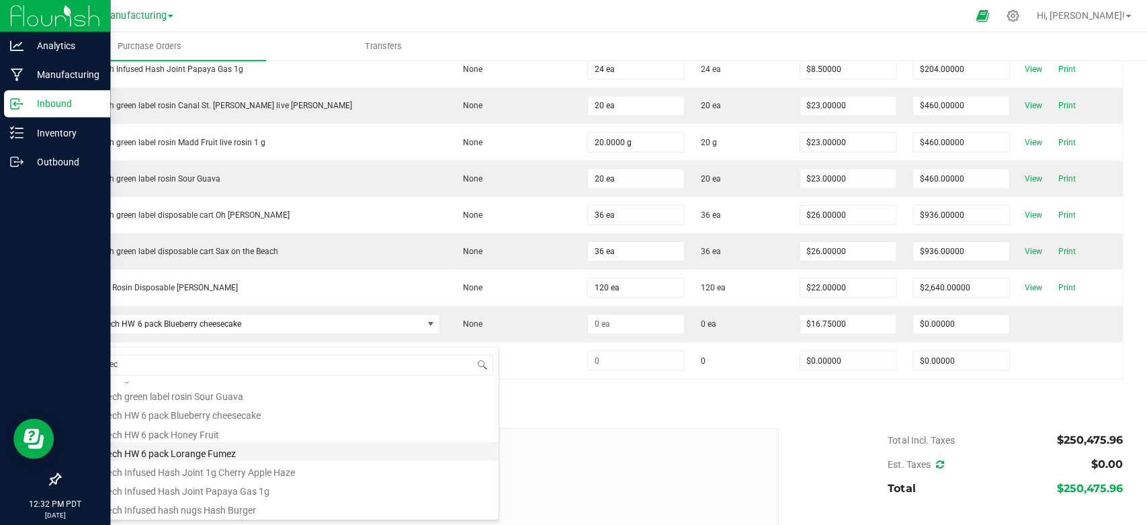
click at [219, 448] on li "Rosin Tech HW 6 pack Lorange Fumez" at bounding box center [283, 450] width 429 height 19
type input "$16.75000"
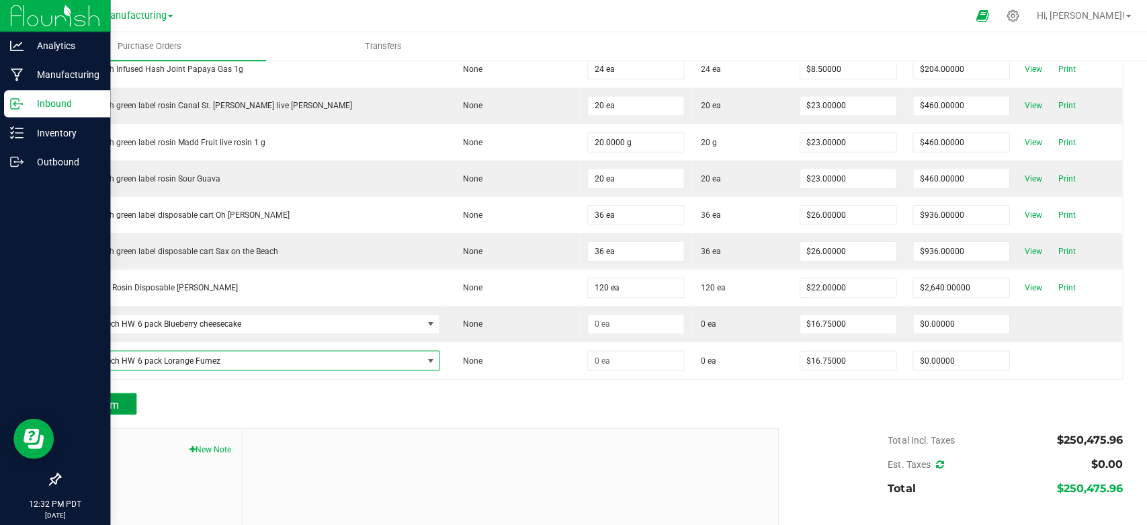
click at [90, 392] on button "Add Item" at bounding box center [97, 403] width 77 height 22
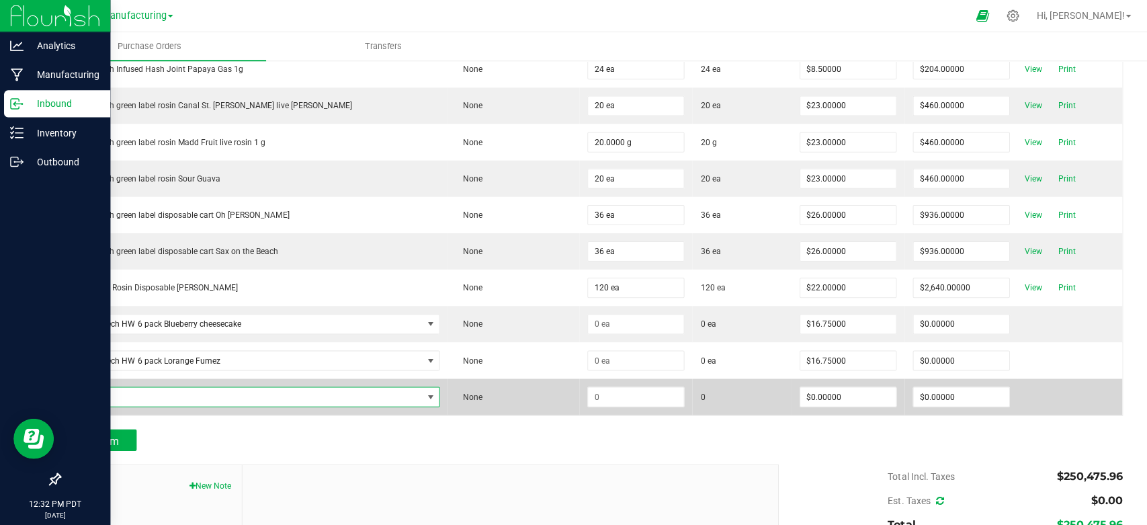
click at [115, 386] on span "NO DATA FOUND" at bounding box center [245, 395] width 353 height 19
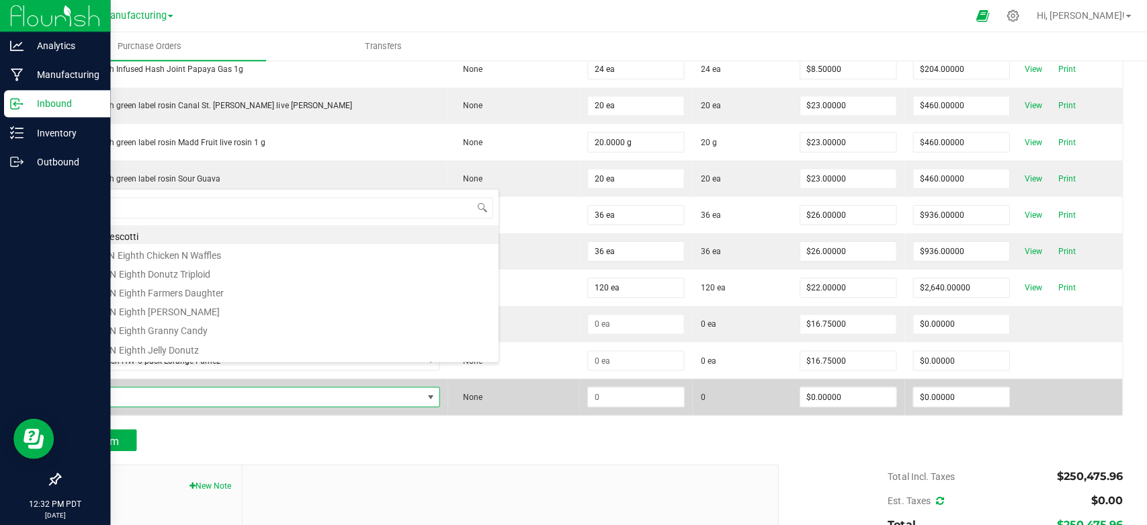
scroll to position [19, 321]
type input "rosin tec"
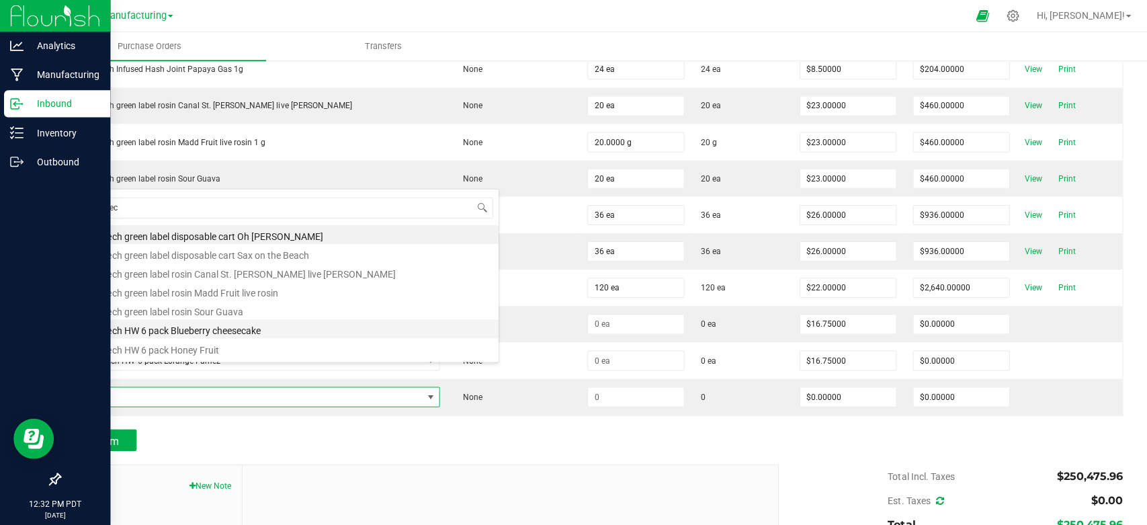
click at [220, 323] on li "Rosin Tech HW 6 pack Blueberry cheesecake" at bounding box center [283, 328] width 429 height 19
type input "$16.75000"
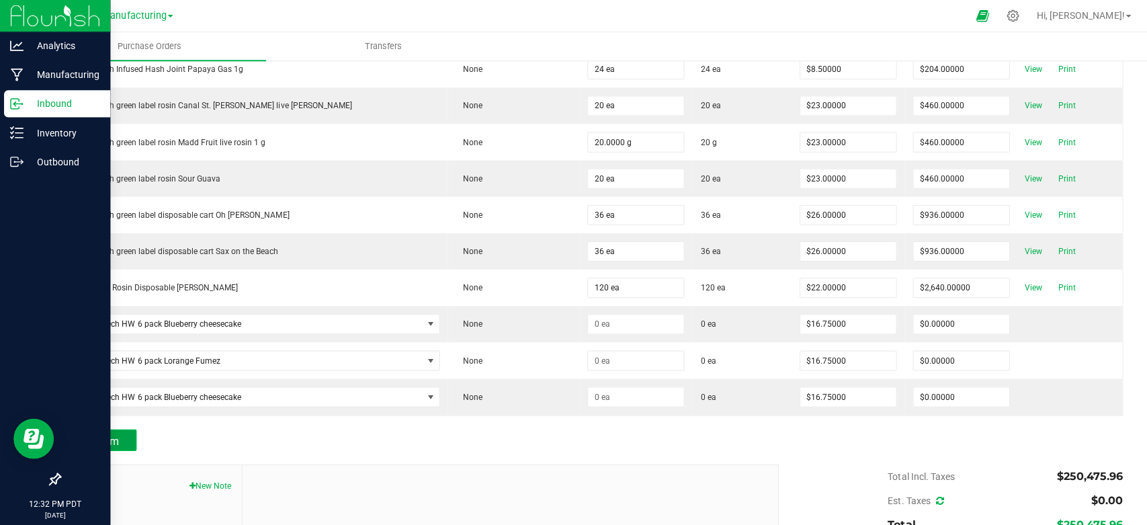
click at [115, 433] on span "Add Item" at bounding box center [98, 439] width 42 height 13
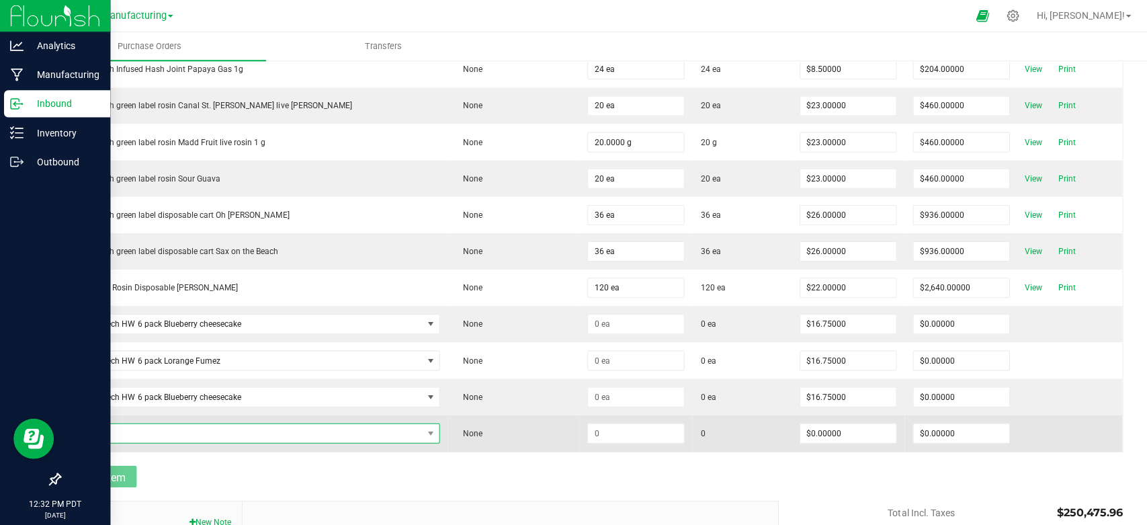
click at [128, 423] on span "NO DATA FOUND" at bounding box center [245, 432] width 353 height 19
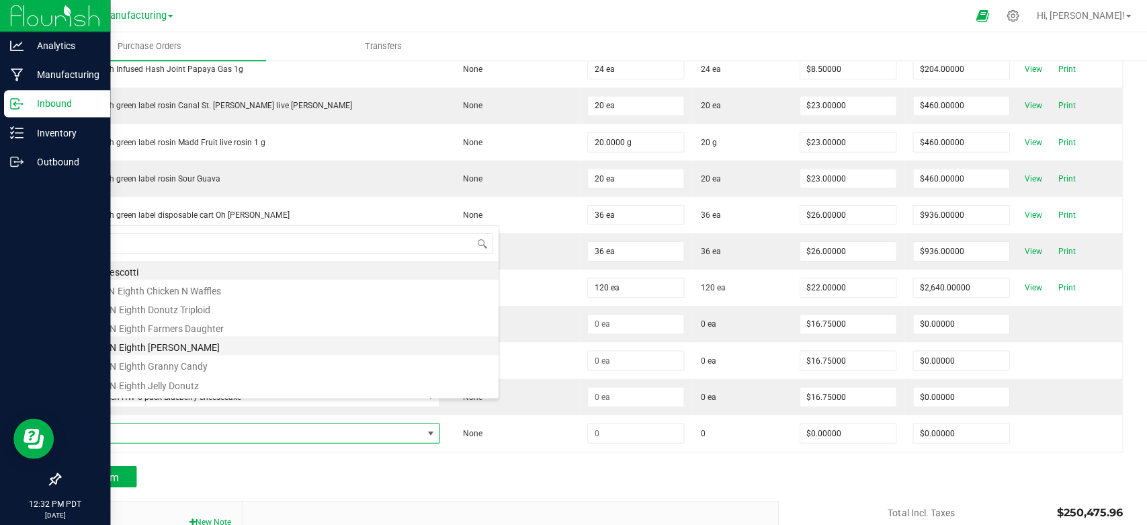
type input "Rosin Tech Infused hash nugs Hash Burger"
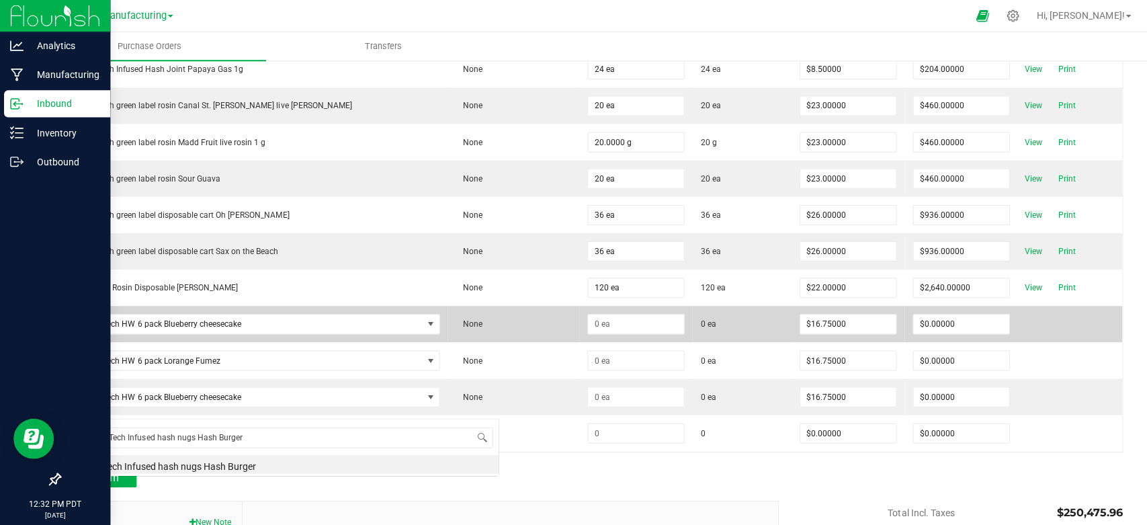
scroll to position [0, 0]
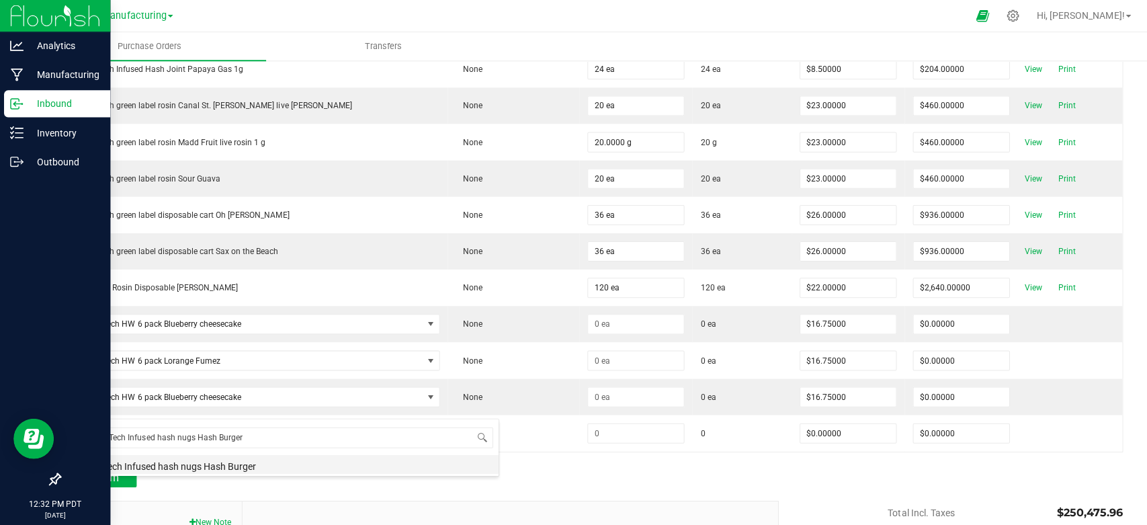
click at [173, 461] on li "Rosin Tech Infused hash nugs Hash Burger" at bounding box center [283, 463] width 429 height 19
type input "$20.00000"
click at [463, 464] on div "Add Item" at bounding box center [413, 475] width 708 height 22
